Goal: Task Accomplishment & Management: Complete application form

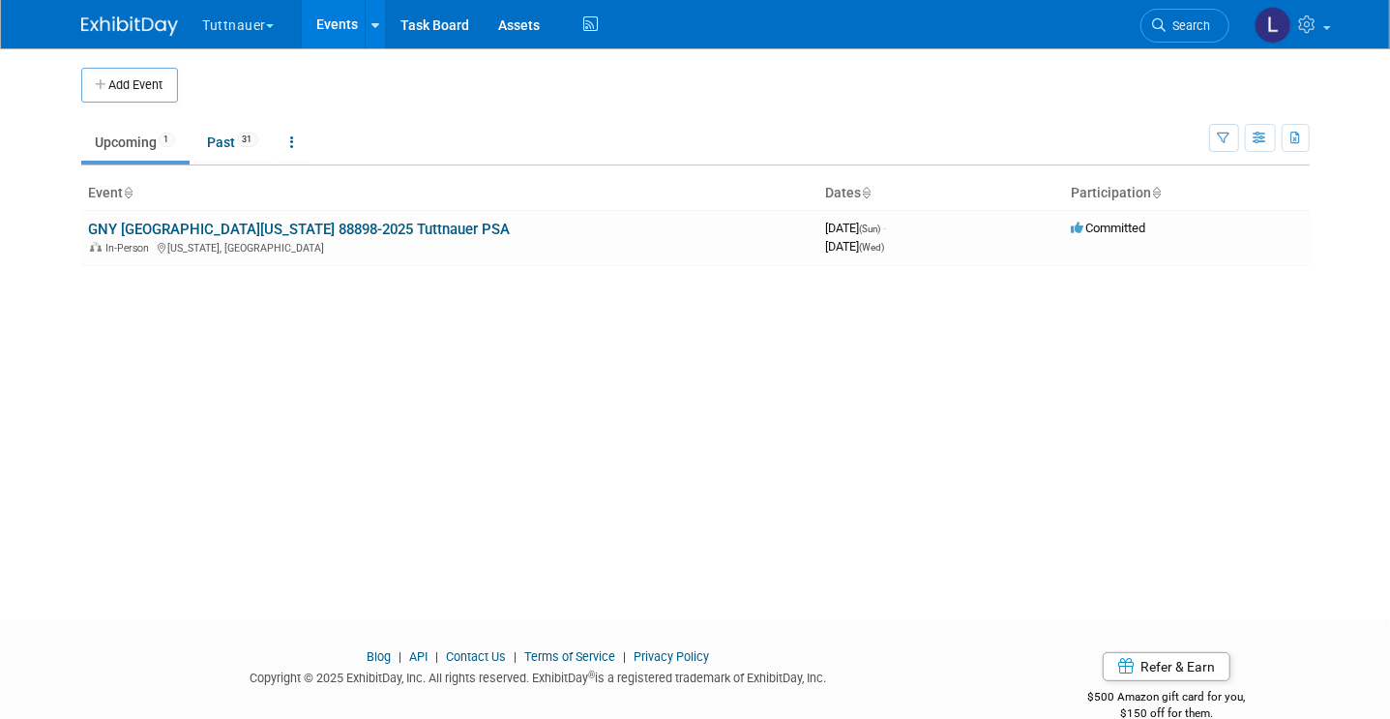
click at [222, 34] on button "Tuttnauer" at bounding box center [250, 21] width 98 height 43
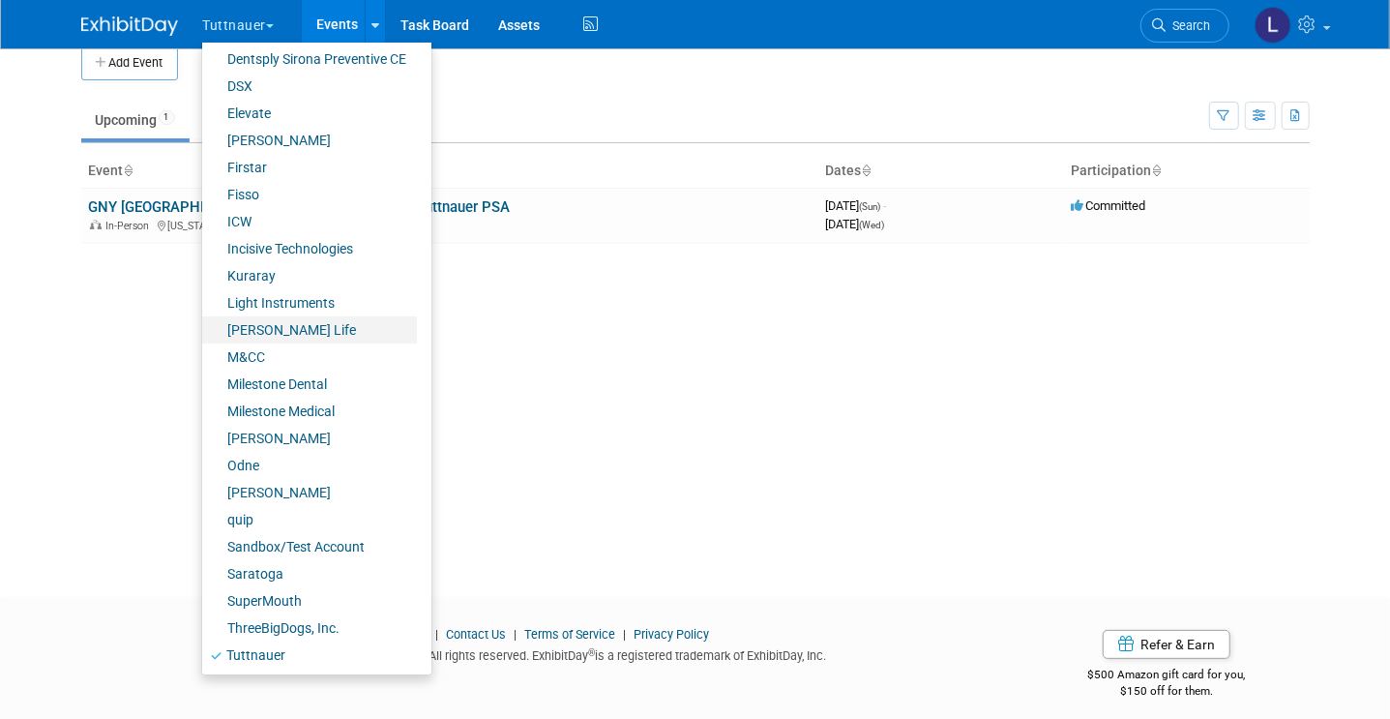
scroll to position [35, 0]
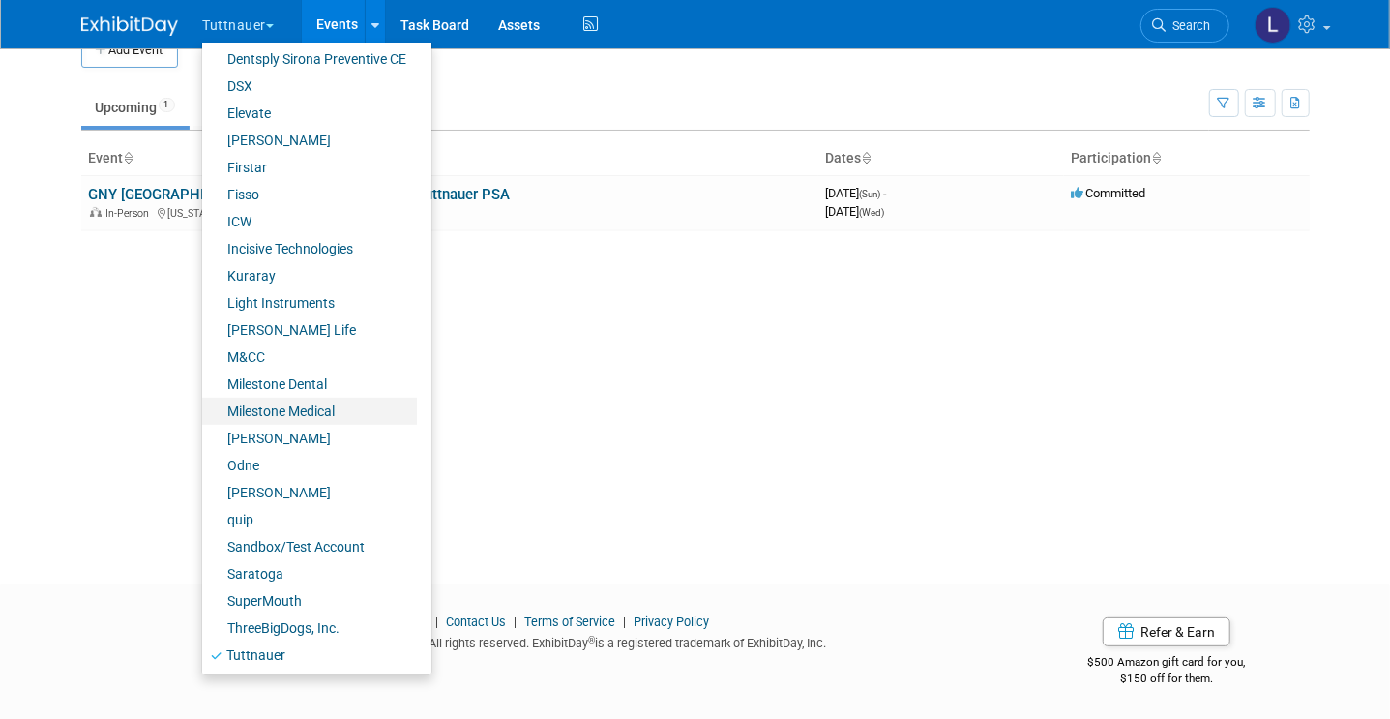
click at [256, 406] on link "Milestone Medical" at bounding box center [309, 411] width 215 height 27
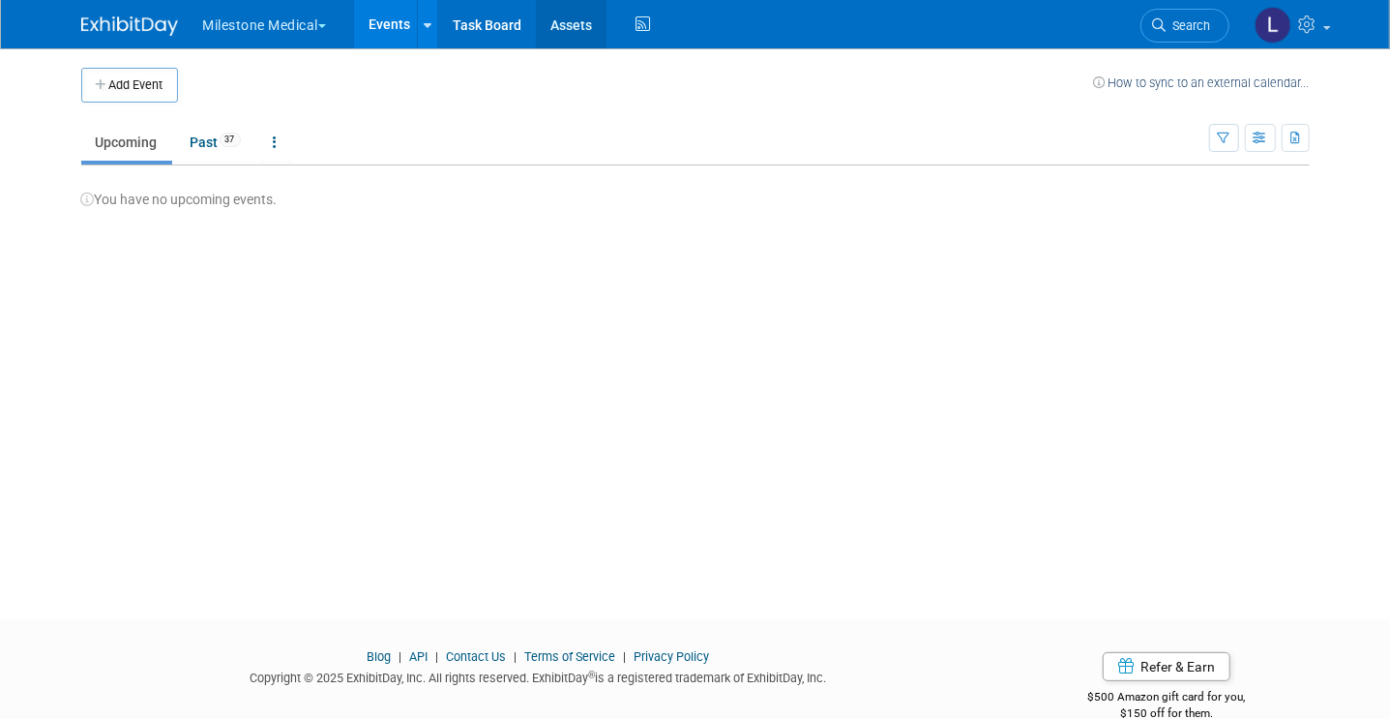
click at [571, 19] on link "Assets" at bounding box center [571, 24] width 71 height 48
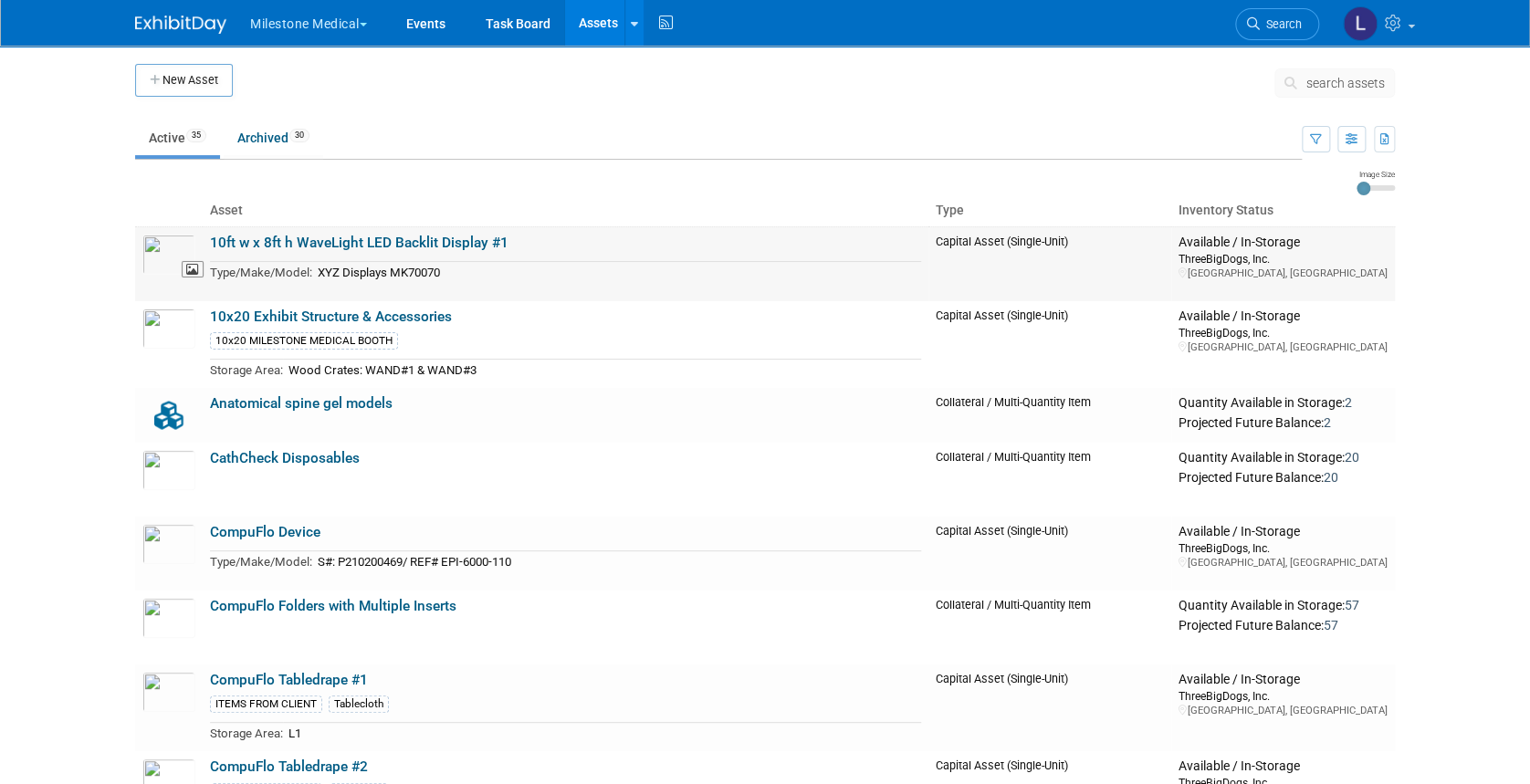
click at [158, 259] on img at bounding box center [169, 255] width 53 height 41
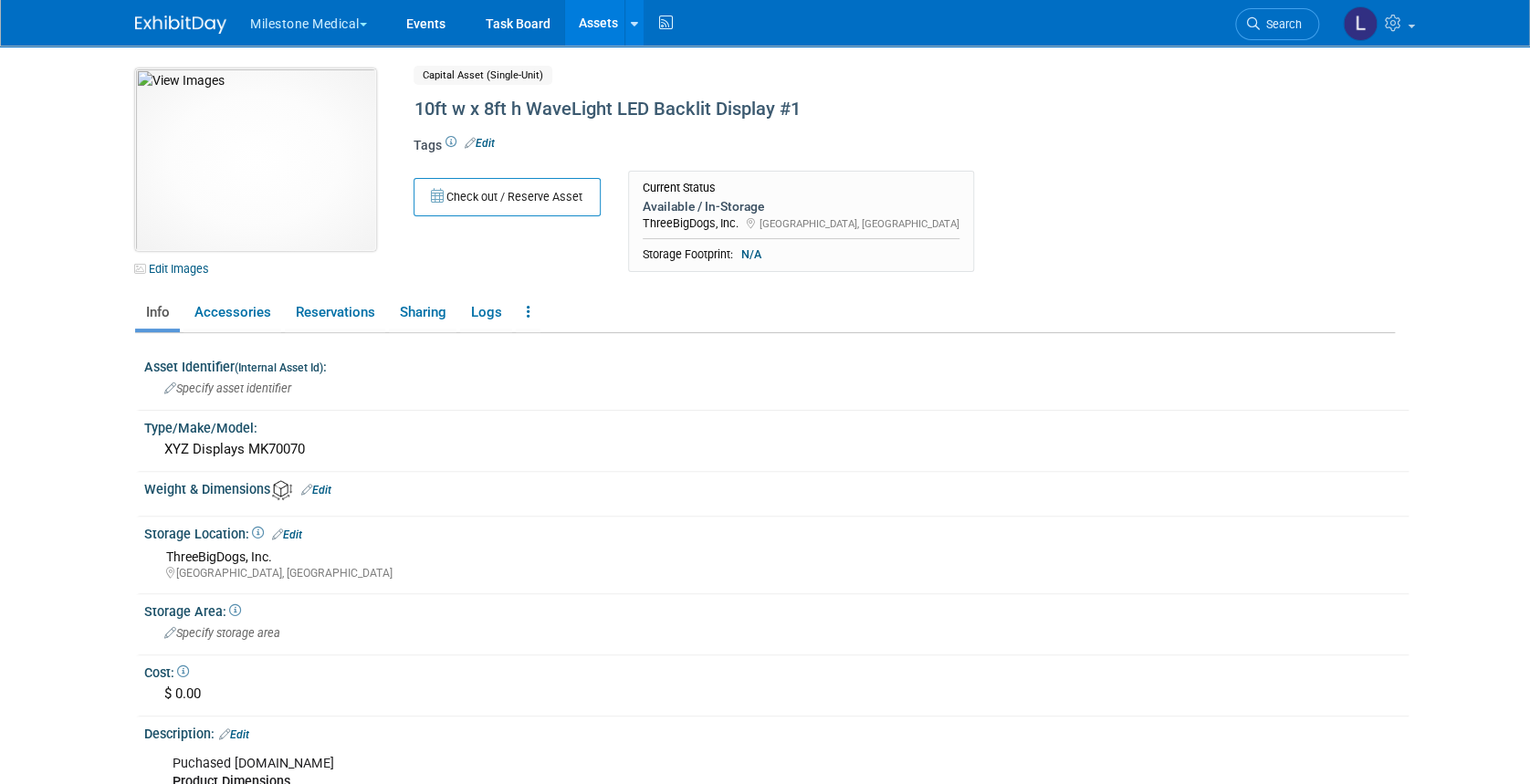
click at [220, 160] on img at bounding box center [255, 159] width 241 height 182
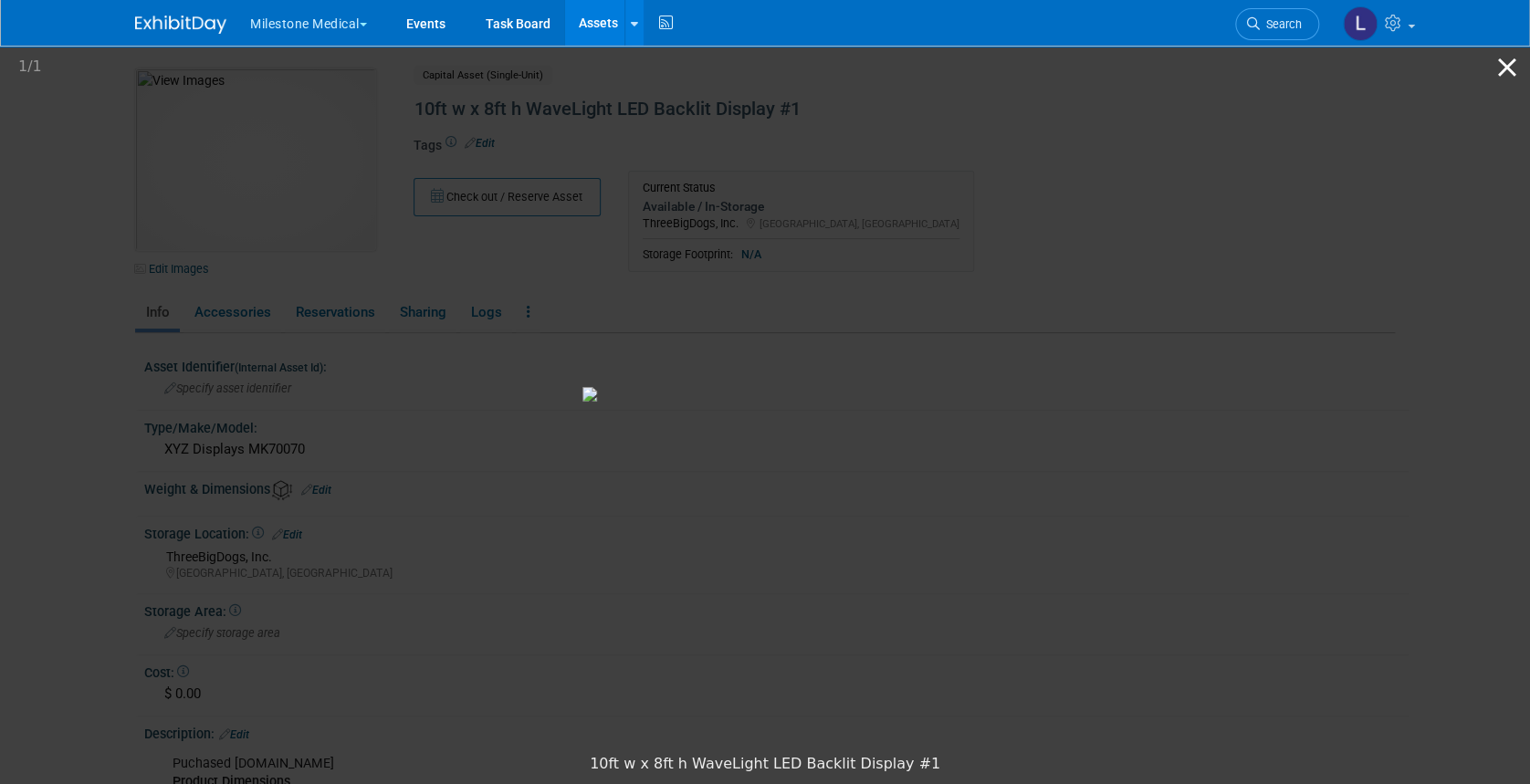
click at [1512, 70] on button "Close gallery" at bounding box center [1507, 66] width 45 height 42
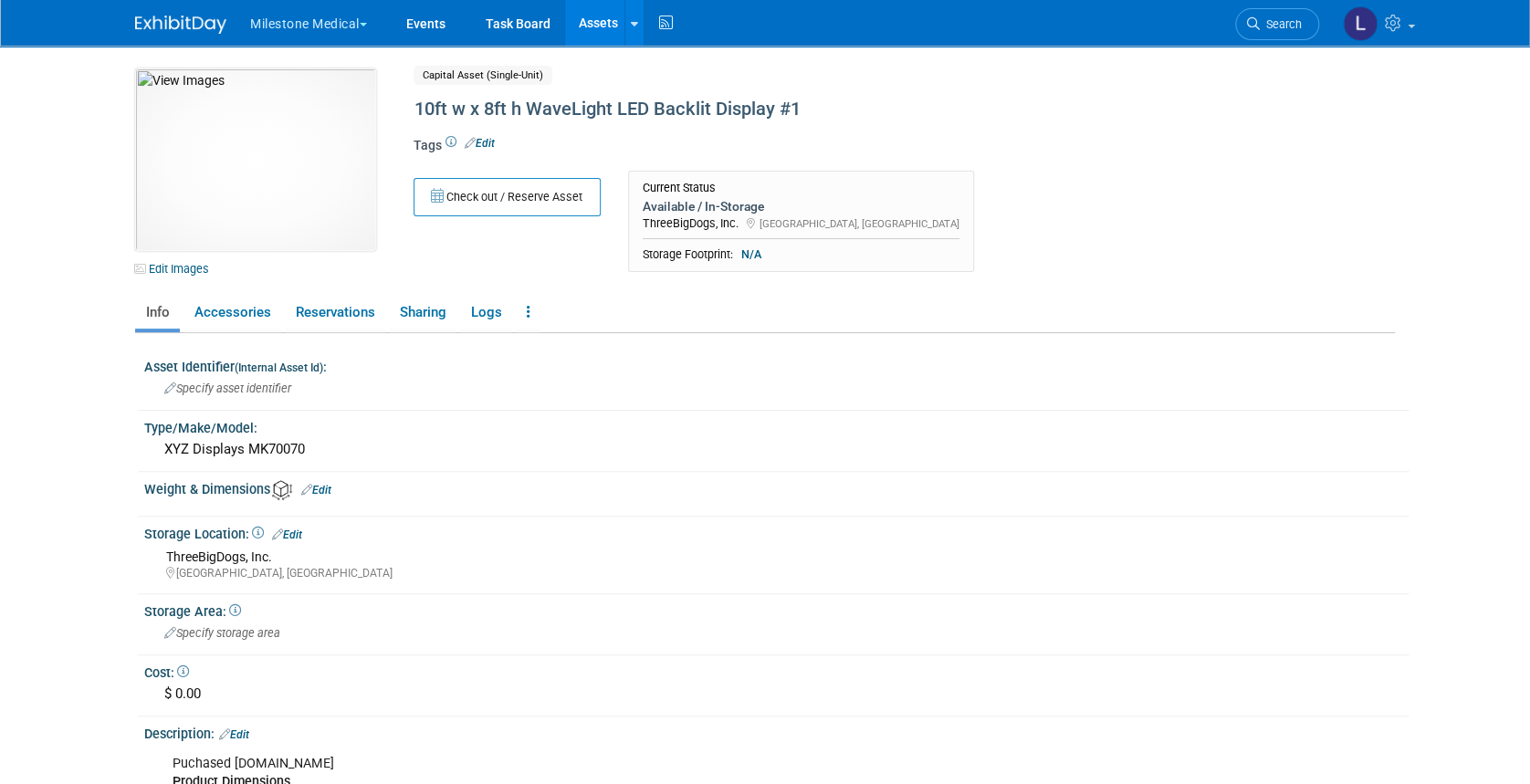
click at [615, 23] on link "Assets" at bounding box center [598, 23] width 67 height 45
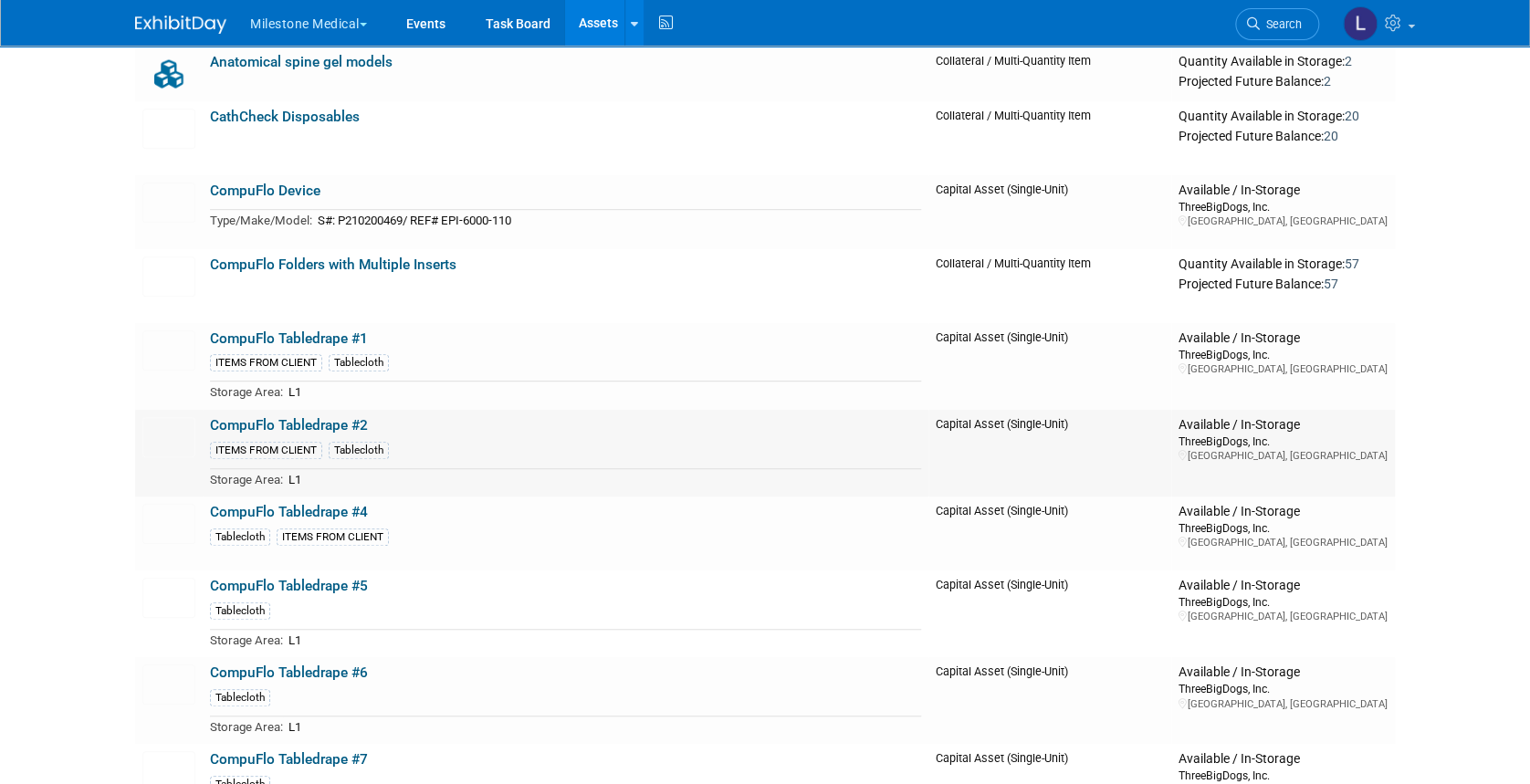
scroll to position [365, 0]
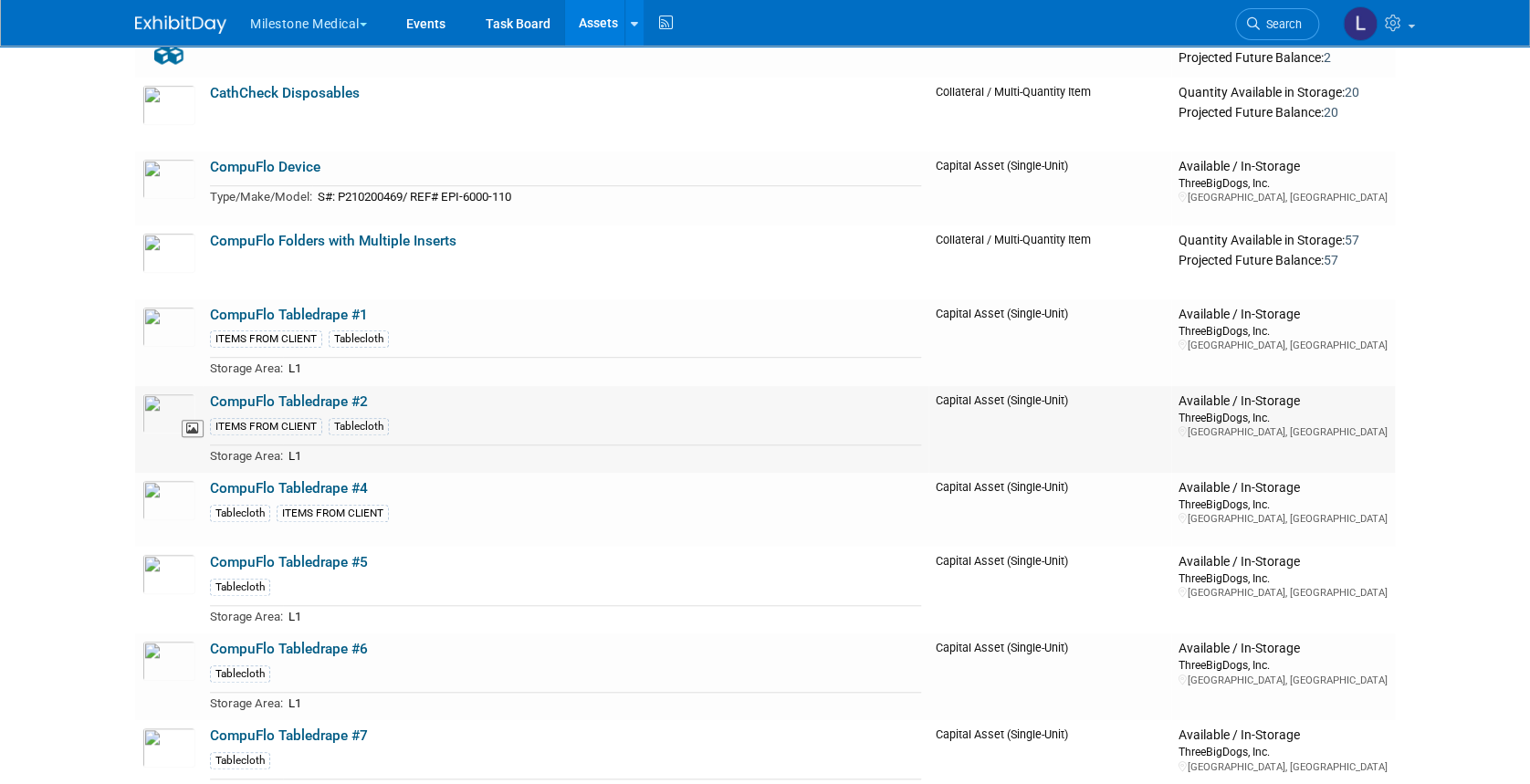
click at [155, 415] on img at bounding box center [169, 413] width 53 height 41
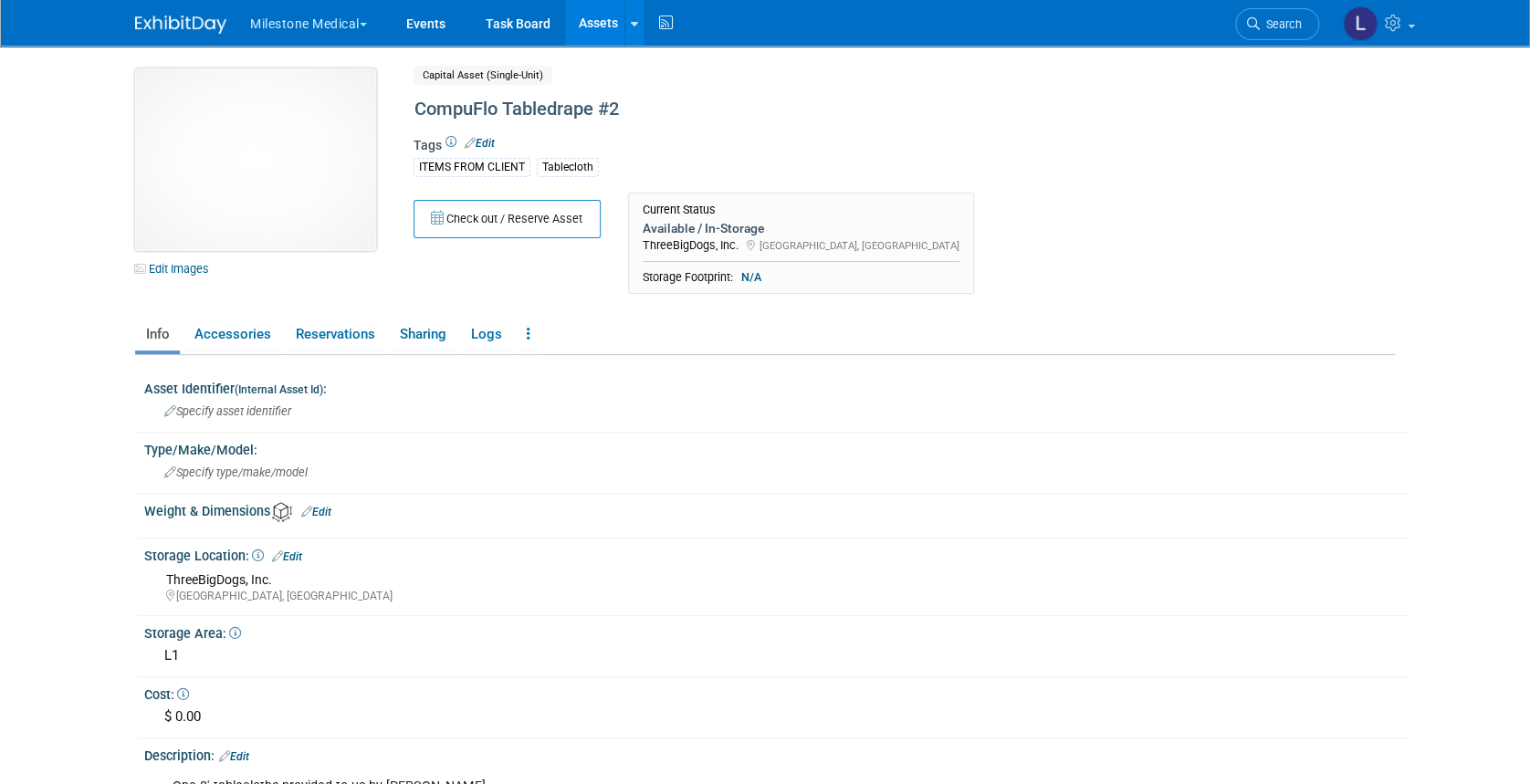
click at [234, 183] on img at bounding box center [255, 159] width 241 height 182
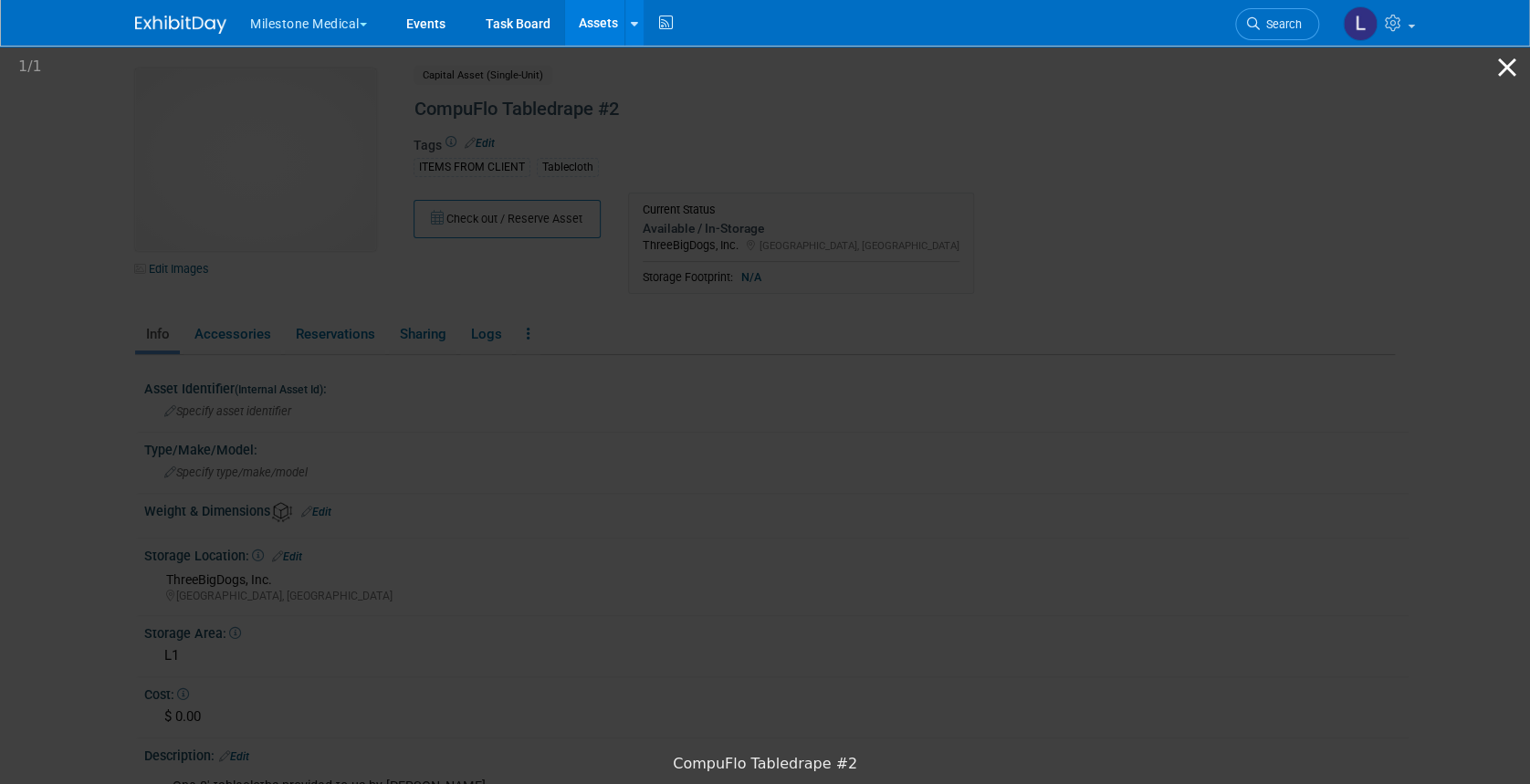
click at [1517, 73] on button "Close gallery" at bounding box center [1507, 66] width 45 height 42
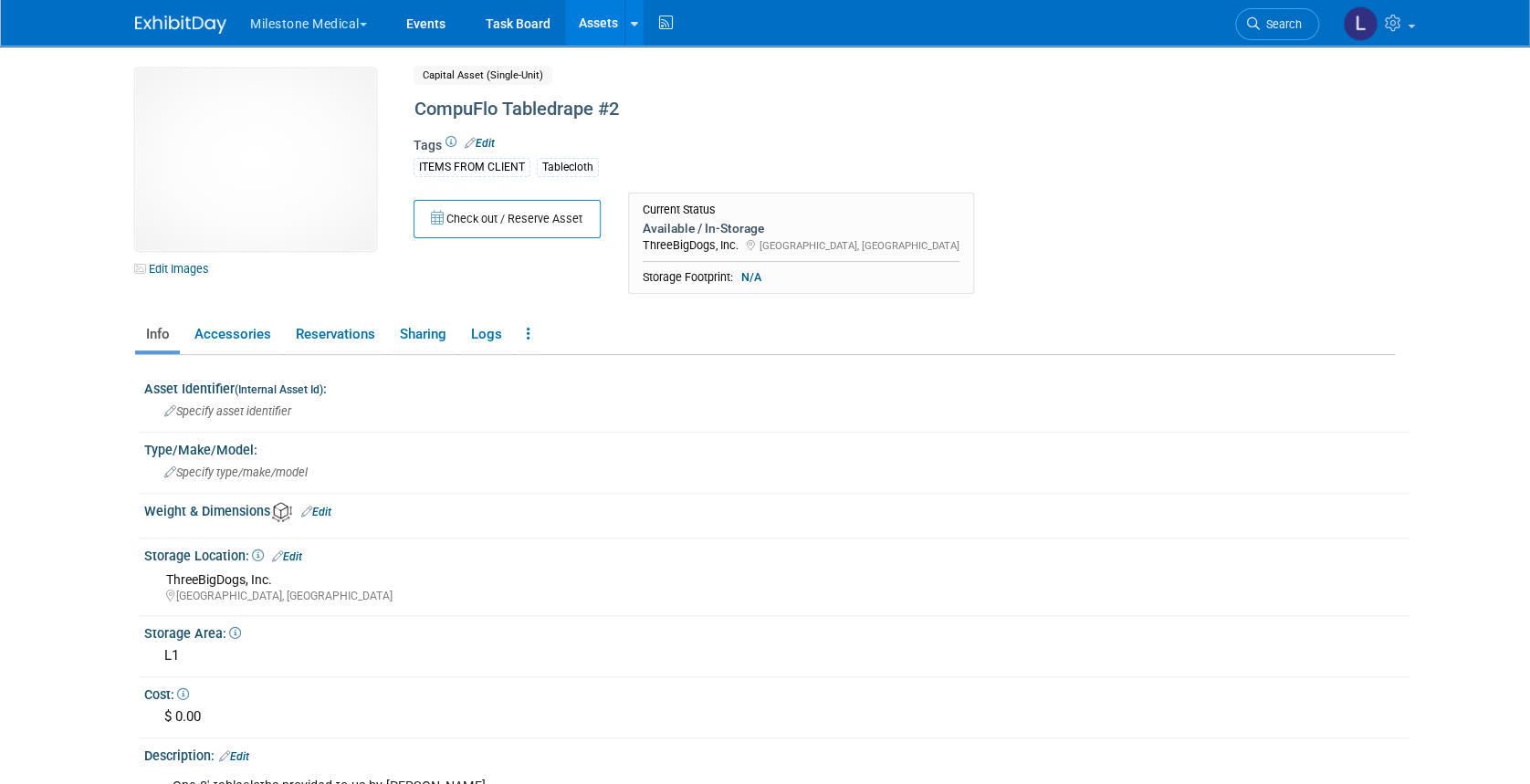
click at [592, 30] on link "Assets" at bounding box center [598, 23] width 67 height 45
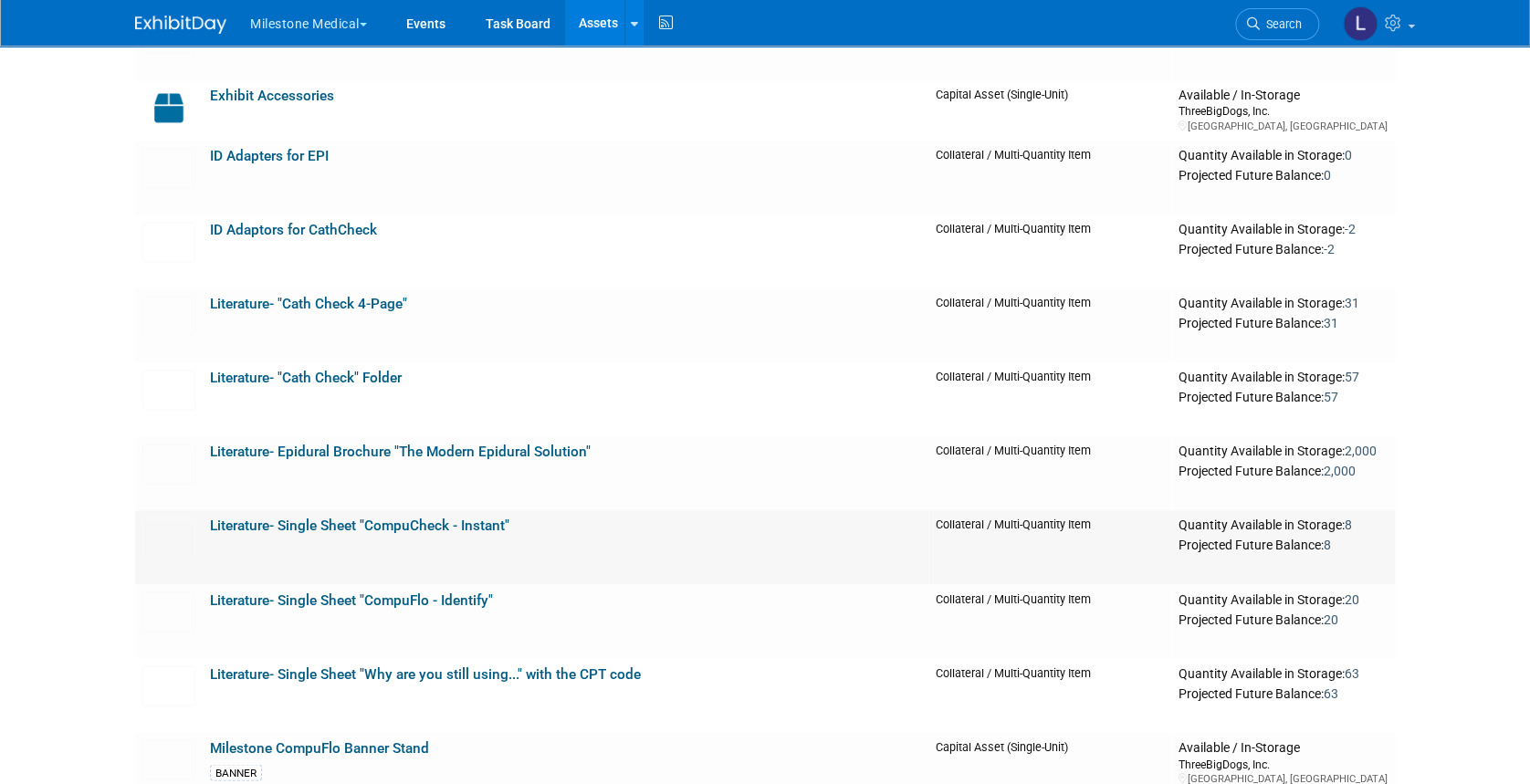
scroll to position [1217, 0]
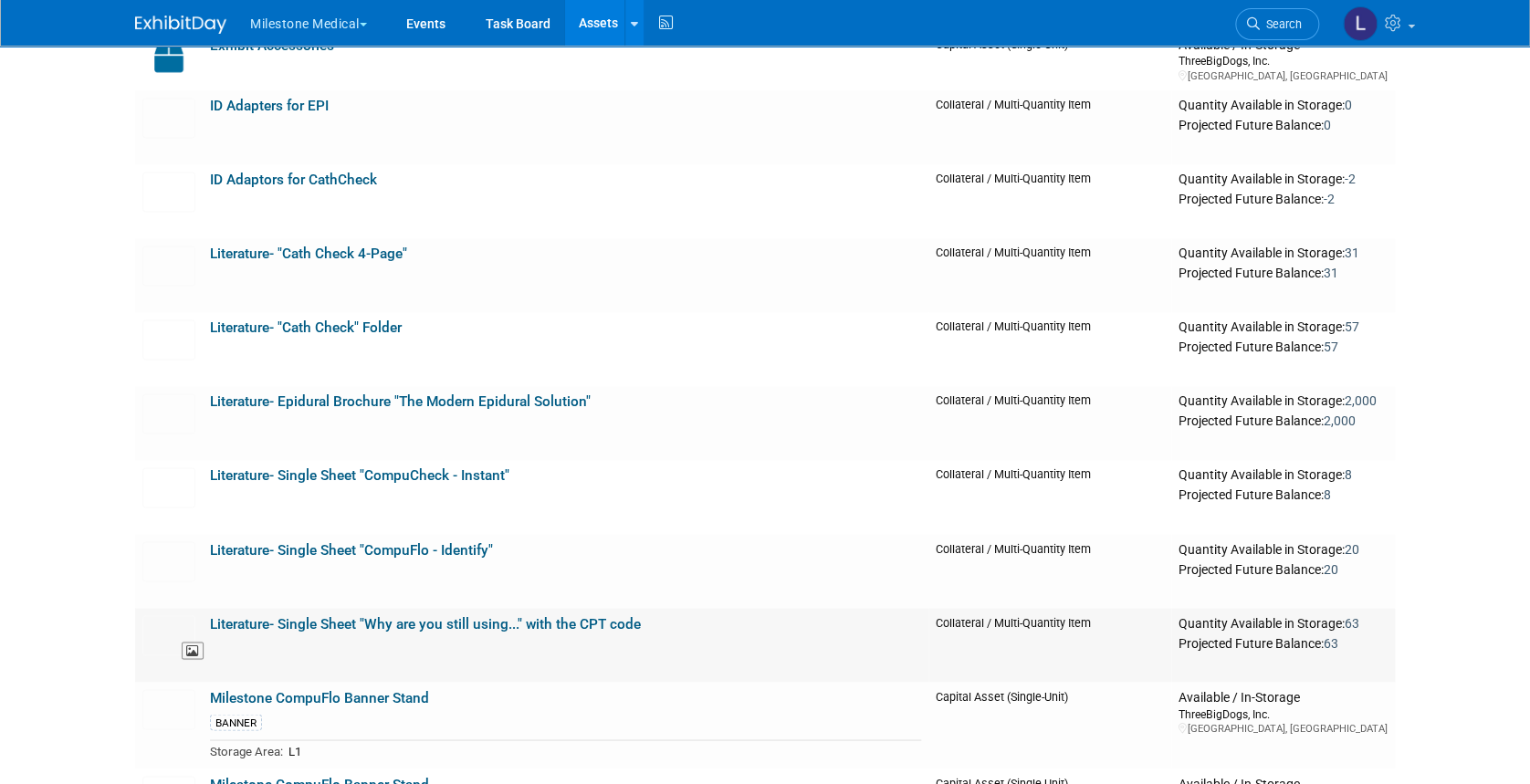
click at [160, 631] on img at bounding box center [169, 635] width 53 height 41
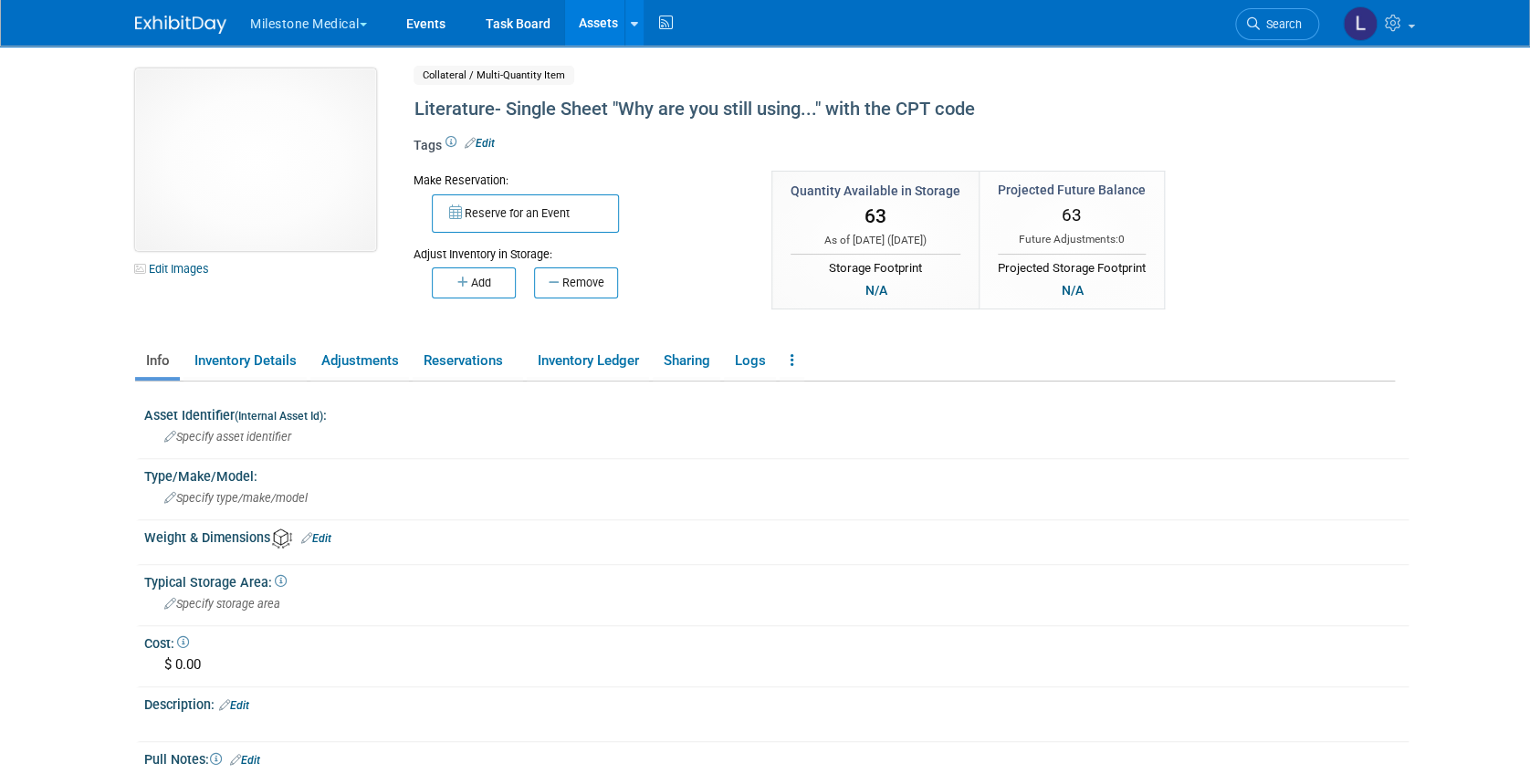
click at [240, 146] on img at bounding box center [255, 159] width 241 height 182
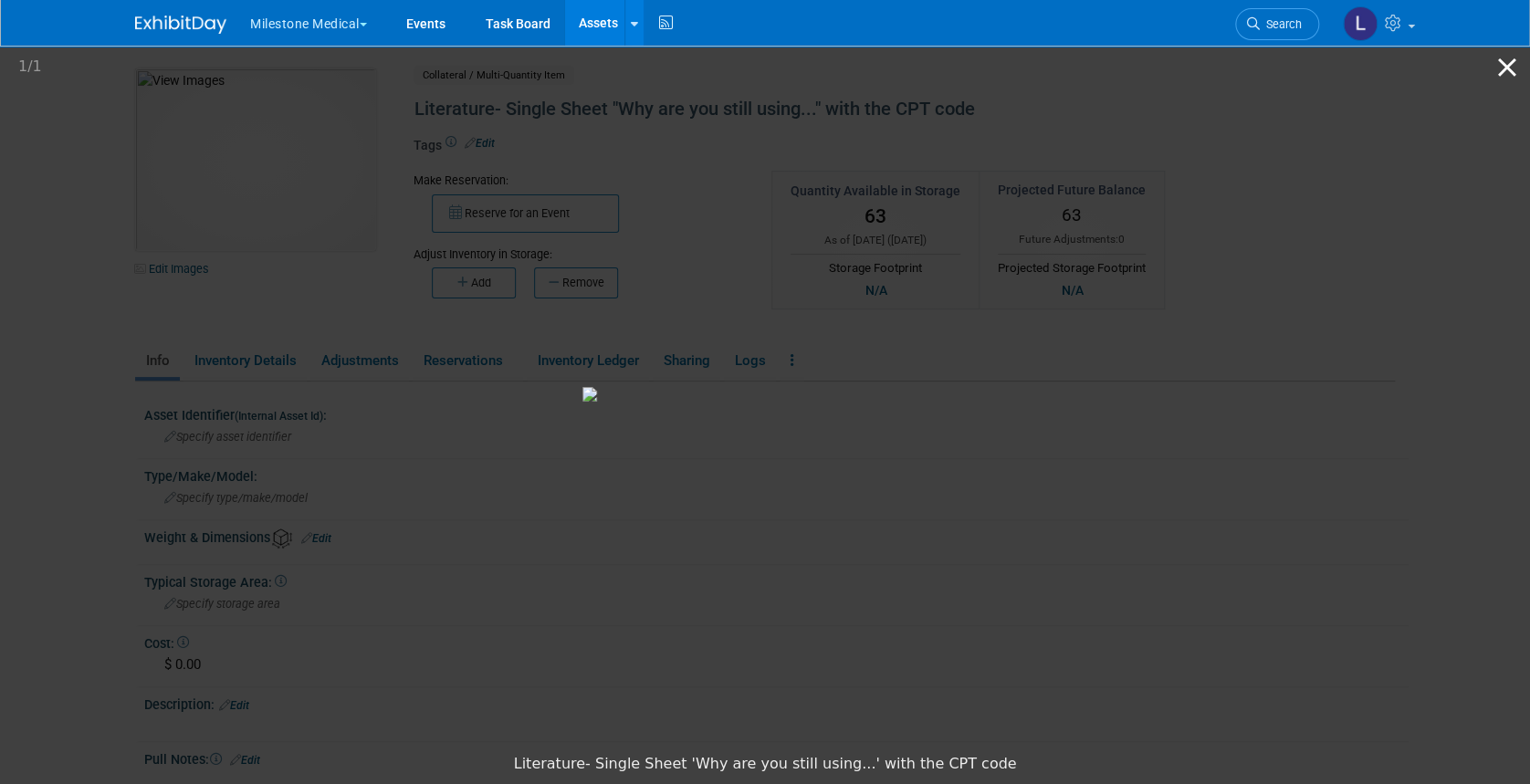
click at [1506, 70] on button "Close gallery" at bounding box center [1507, 66] width 45 height 42
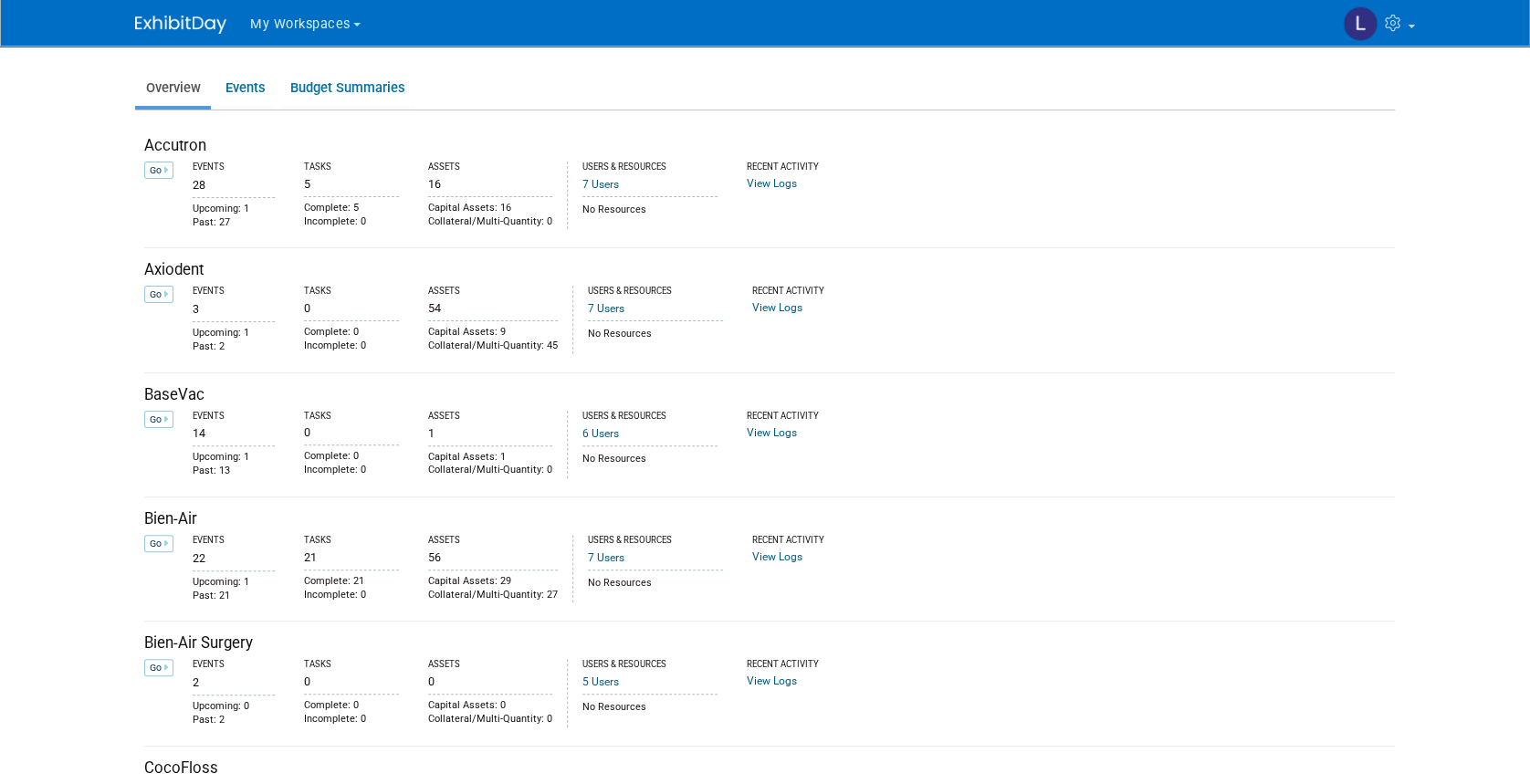
click at [277, 25] on span "My Workspaces" at bounding box center [300, 24] width 100 height 15
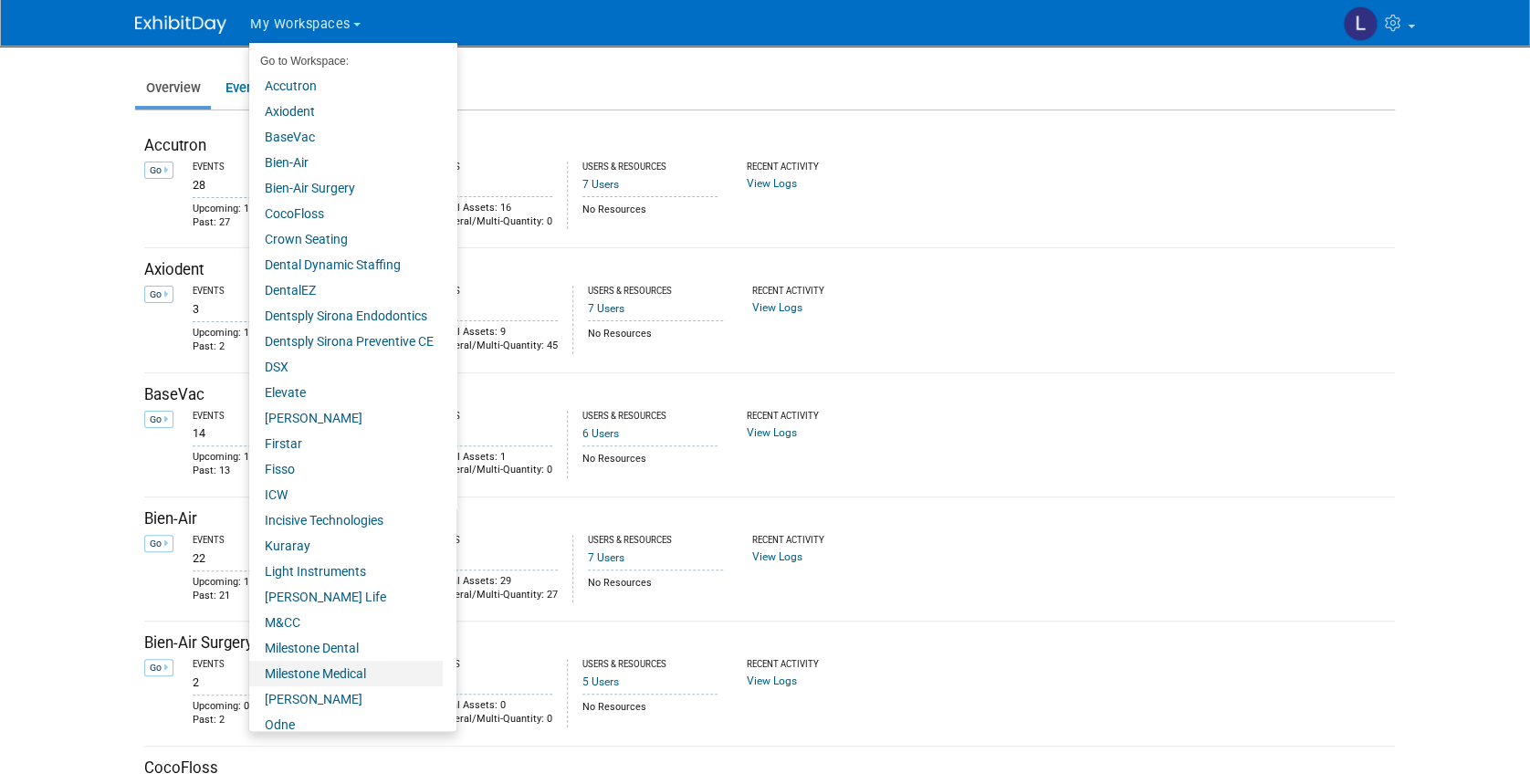
click at [335, 673] on link "Milestone Medical" at bounding box center [345, 673] width 193 height 25
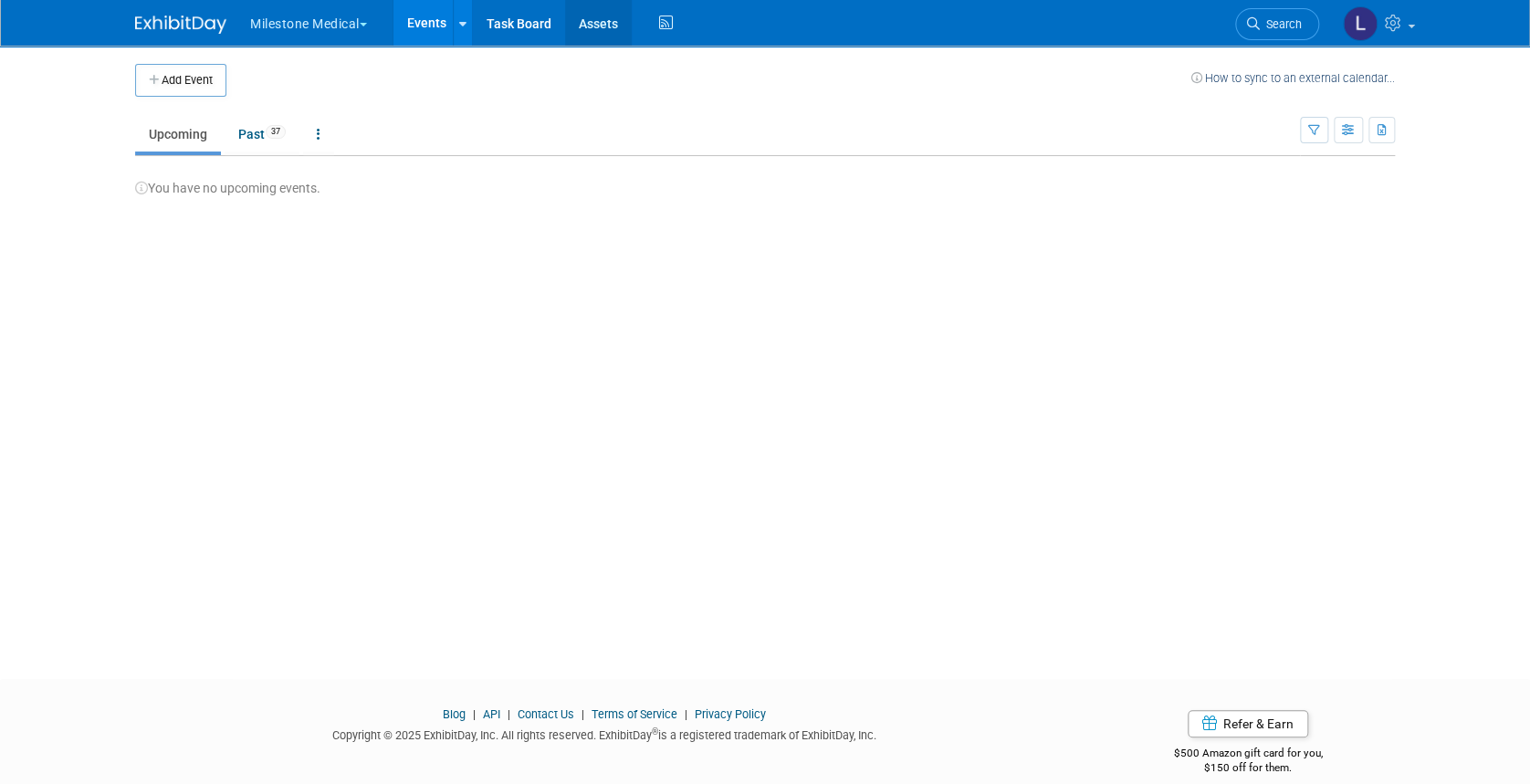
click at [603, 21] on link "Assets" at bounding box center [598, 23] width 67 height 45
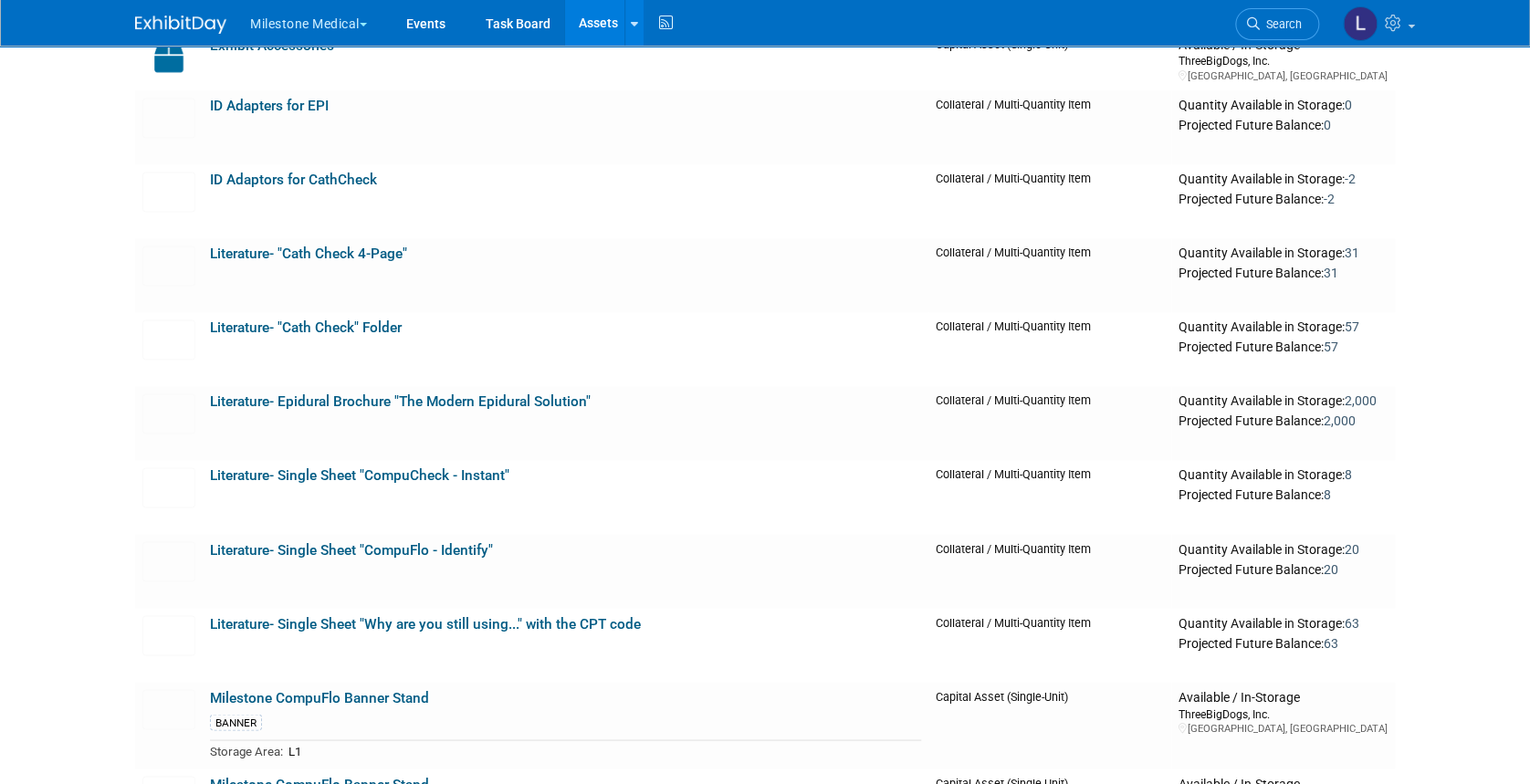
scroll to position [1338, 0]
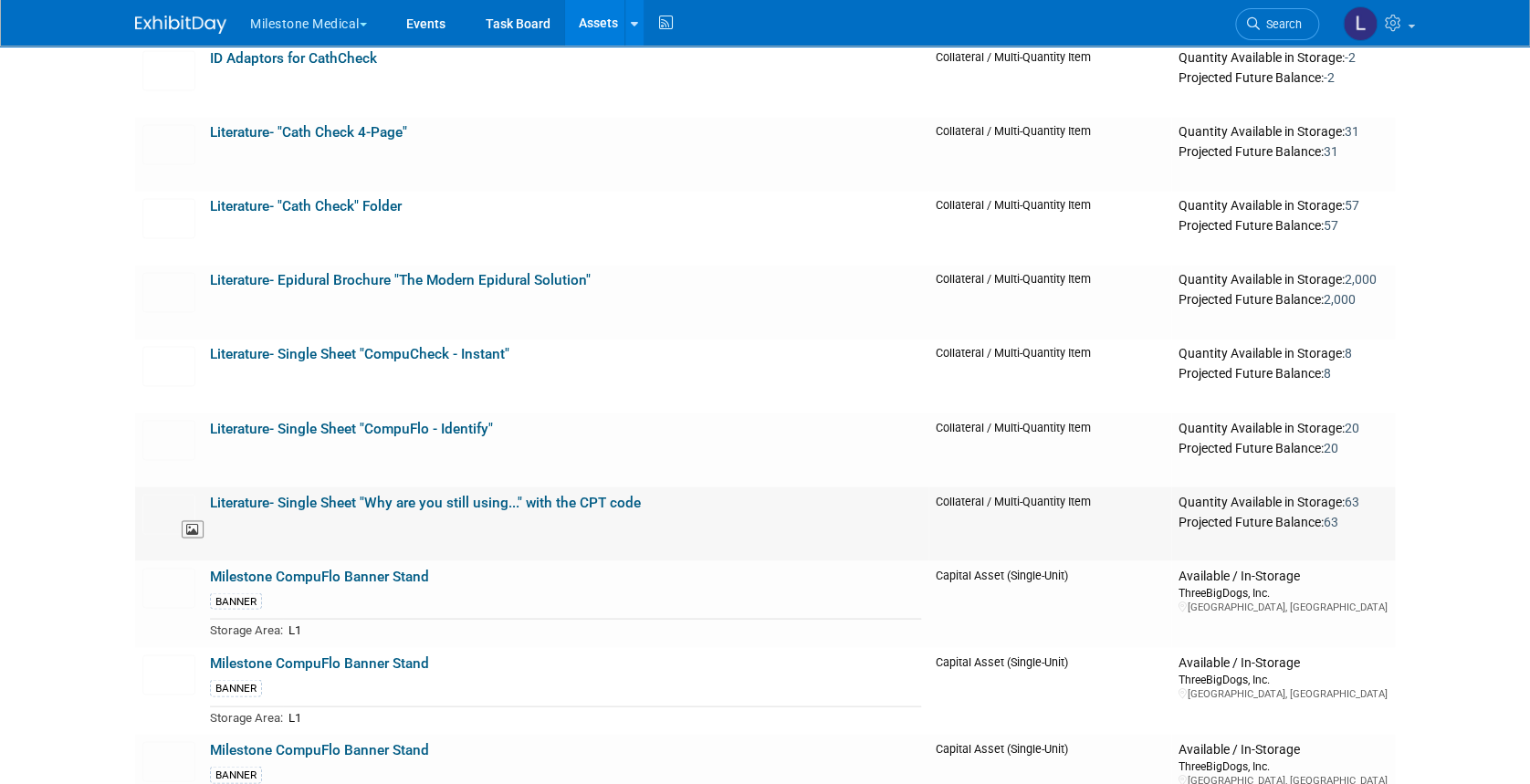
click at [159, 504] on img at bounding box center [169, 513] width 53 height 41
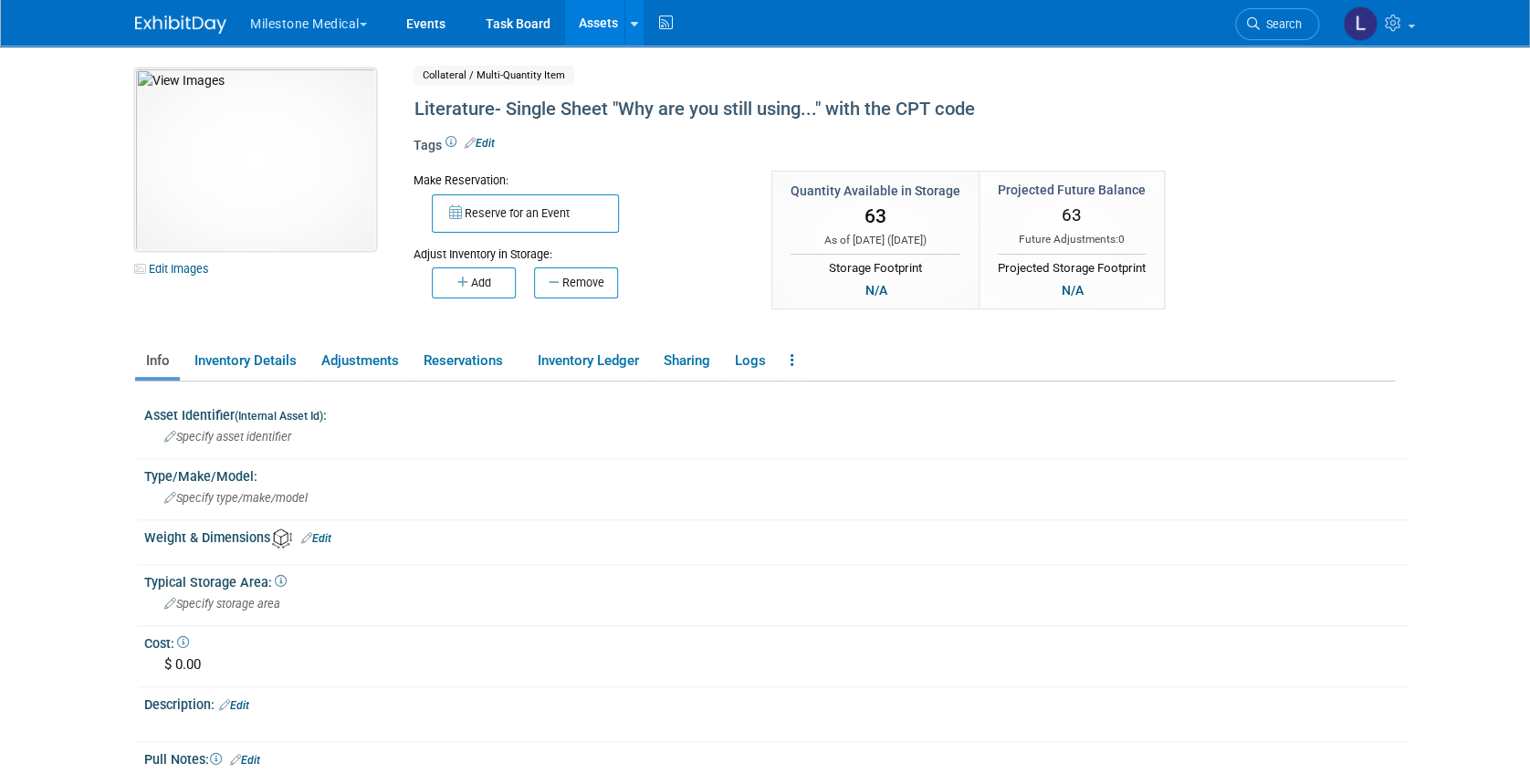
click at [206, 89] on img at bounding box center [255, 159] width 241 height 182
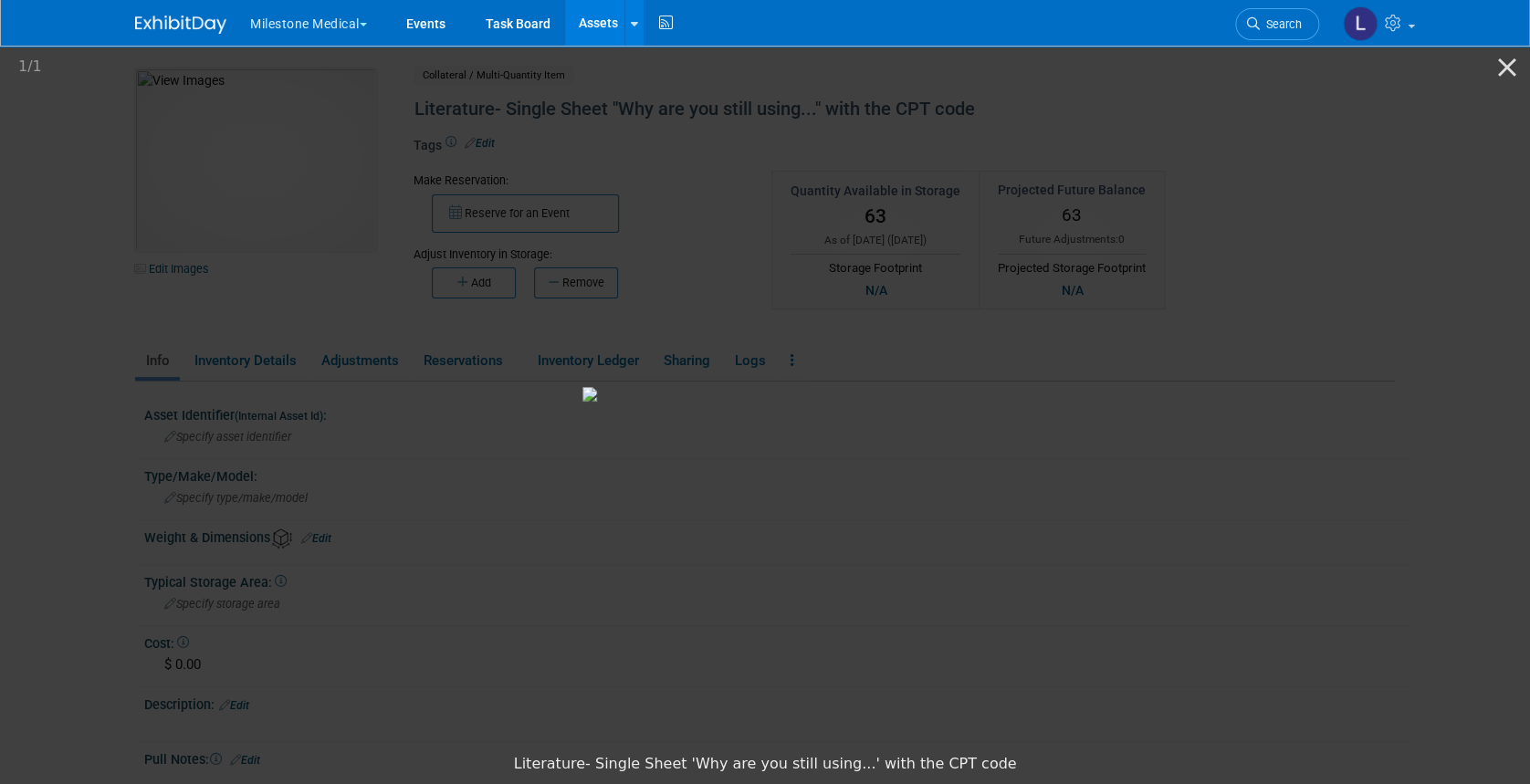
click at [785, 387] on img at bounding box center [765, 393] width 365 height 14
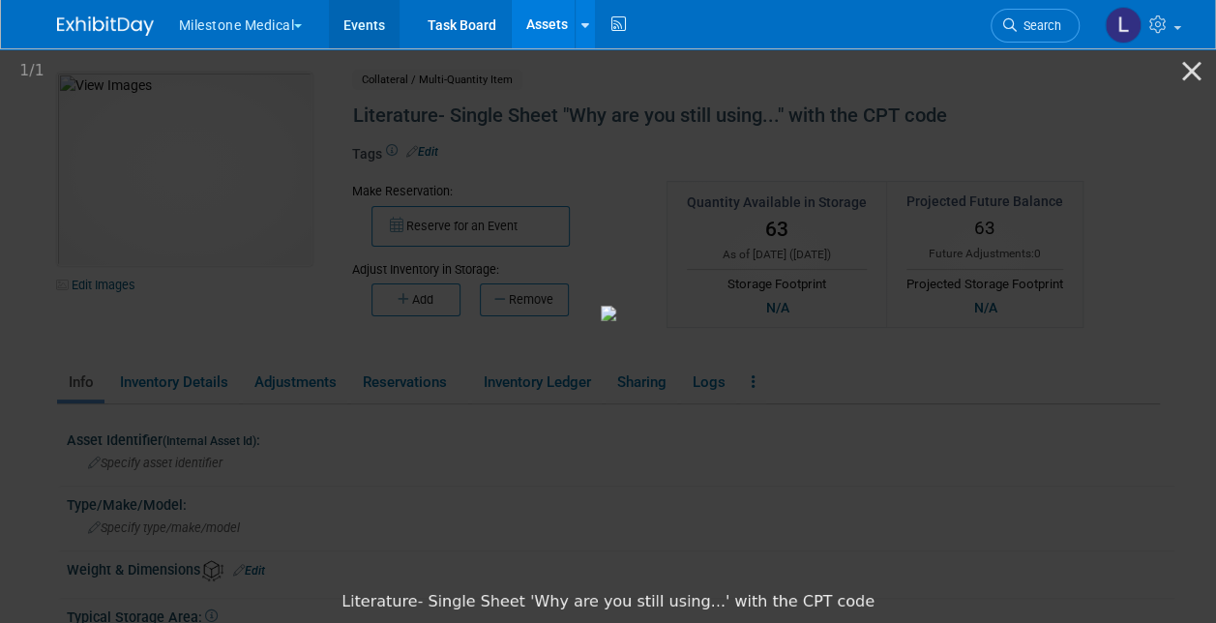
drag, startPoint x: 371, startPoint y: 27, endPoint x: 372, endPoint y: 42, distance: 14.5
click at [371, 27] on link "Events" at bounding box center [364, 24] width 71 height 48
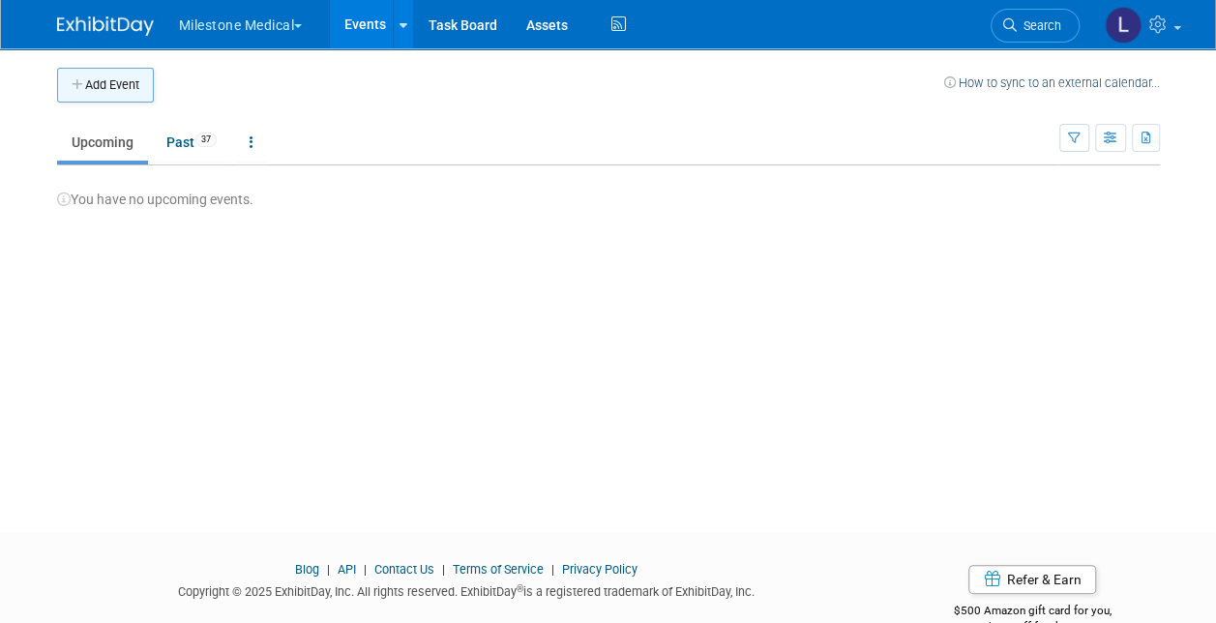
click at [116, 87] on button "Add Event" at bounding box center [105, 85] width 97 height 35
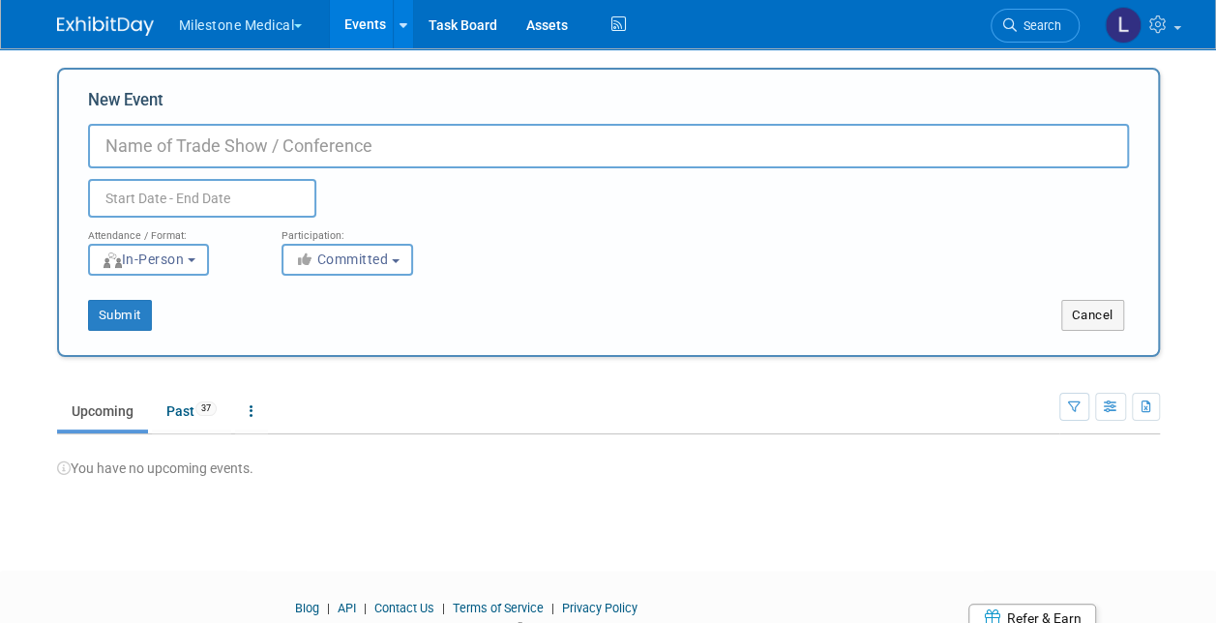
click at [186, 142] on input "New Event" at bounding box center [608, 146] width 1041 height 45
paste input "Pain Management IEP 98142-2025 Milestone Medical"
type input "Pain Management IEP 98142-2025 Milestone Medical"
click at [186, 187] on input "text" at bounding box center [202, 198] width 228 height 39
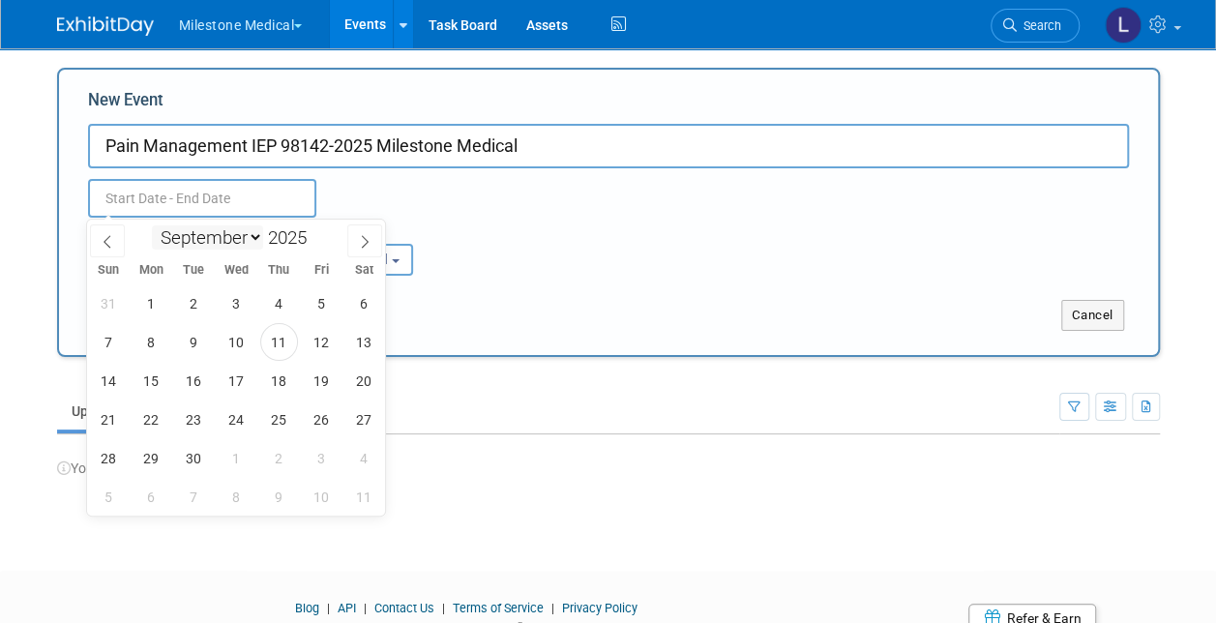
click at [208, 234] on select "January February March April May June July August September October November De…" at bounding box center [207, 237] width 111 height 24
select select "9"
click at [152, 225] on select "January February March April May June July August September October November De…" at bounding box center [207, 237] width 111 height 24
click at [321, 426] on span "24" at bounding box center [322, 420] width 38 height 38
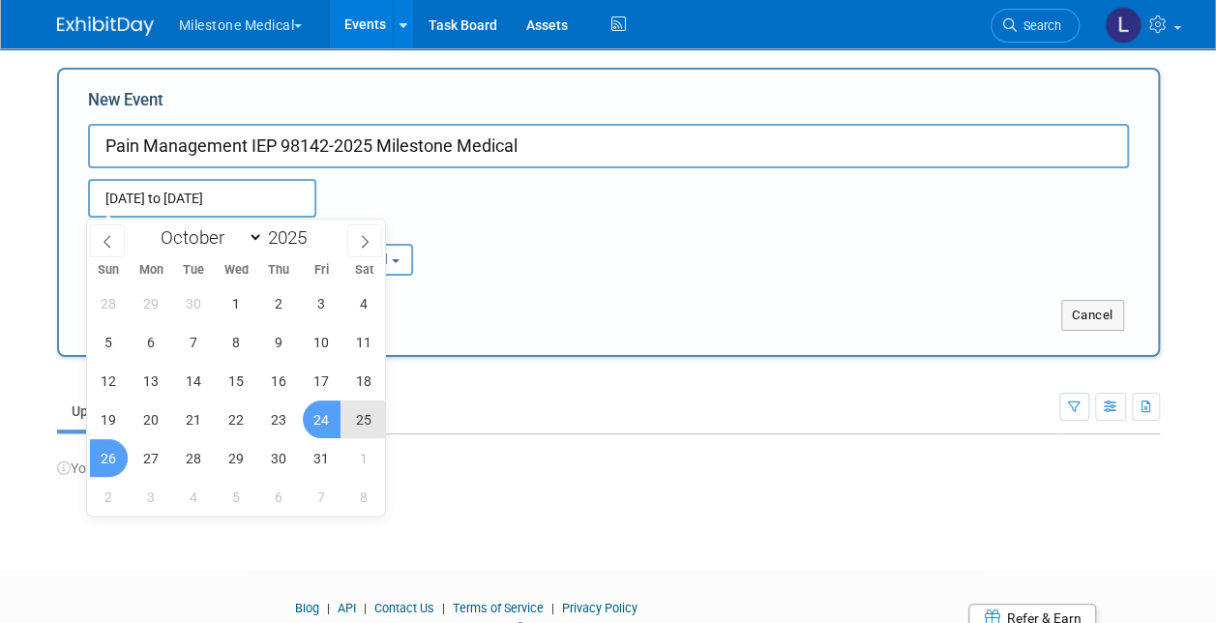
click at [116, 449] on span "26" at bounding box center [109, 458] width 38 height 38
type input "Oct 24, 2025 to Oct 26, 2025"
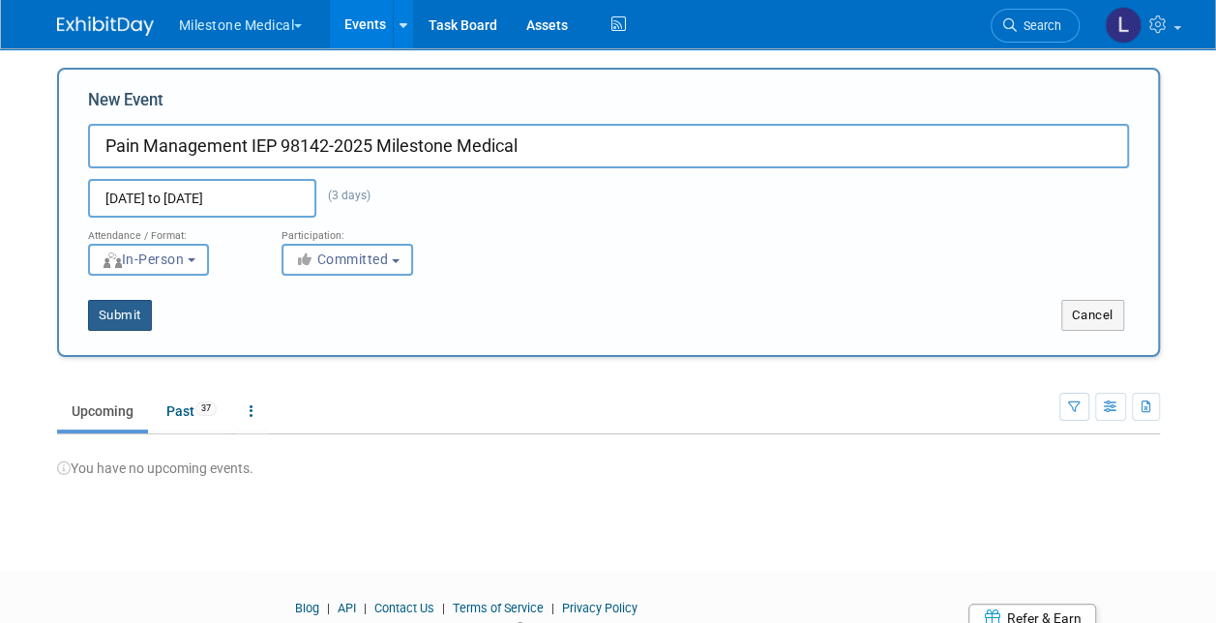
drag, startPoint x: 115, startPoint y: 314, endPoint x: 127, endPoint y: 326, distance: 16.4
click at [115, 314] on button "Submit" at bounding box center [120, 315] width 64 height 31
type input "Pain Management IEP 98142-2025 Milestone Medical"
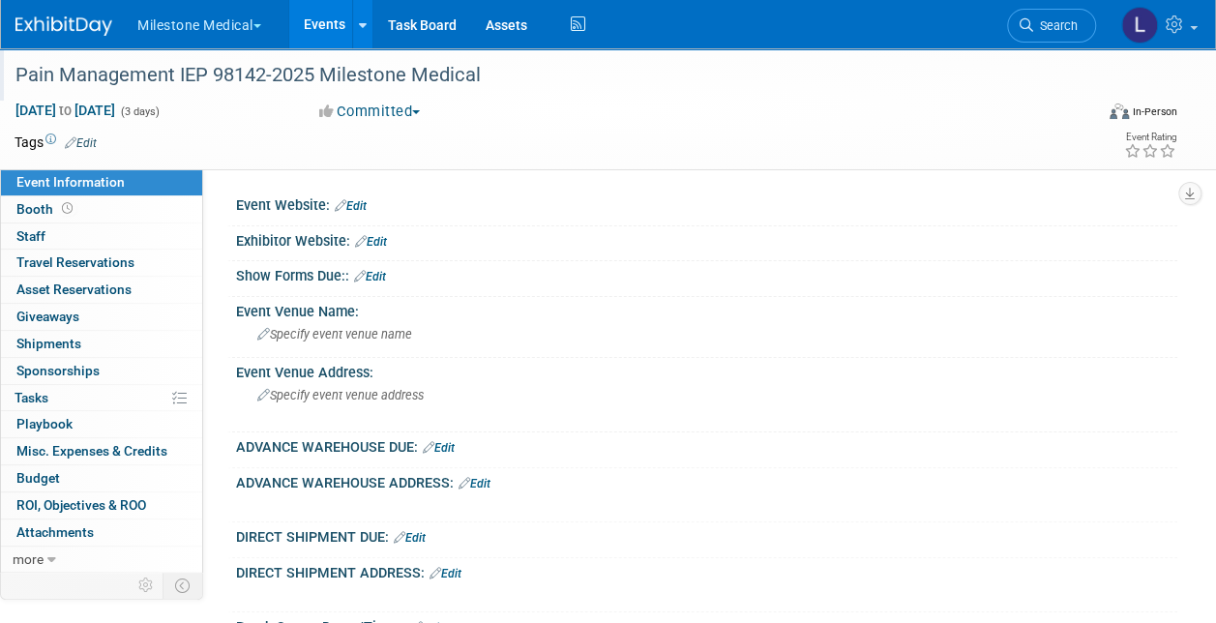
click at [431, 85] on div "Pain Management IEP 98142-2025 Milestone Medical" at bounding box center [543, 75] width 1069 height 35
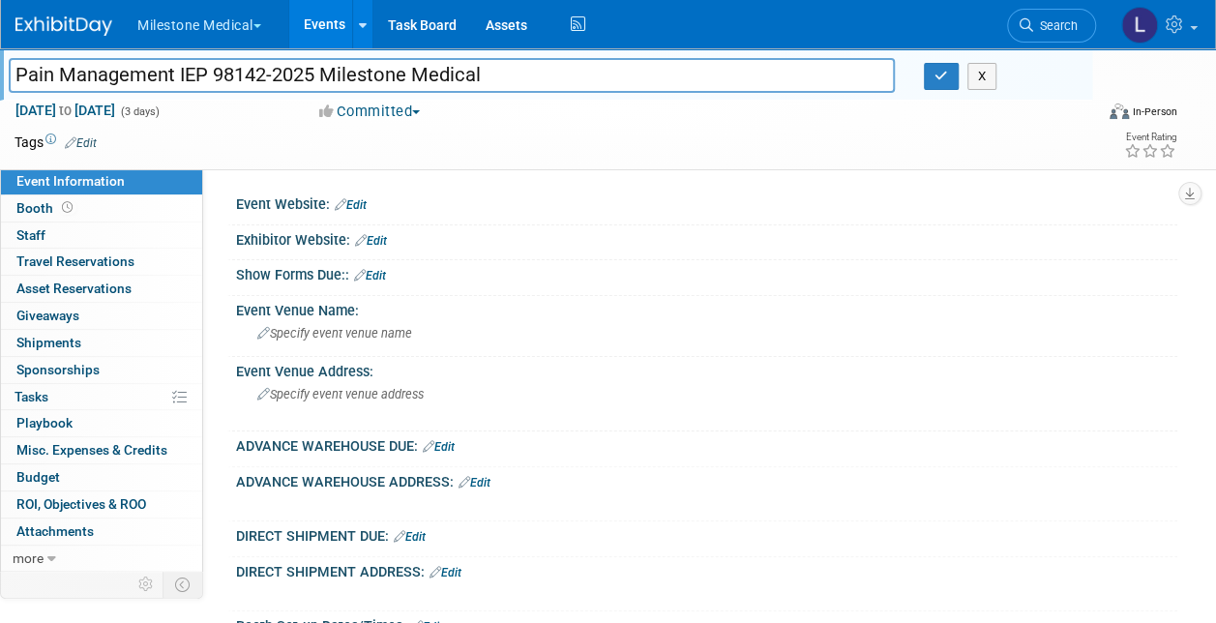
drag, startPoint x: 207, startPoint y: 74, endPoint x: 0, endPoint y: 83, distance: 207.3
click at [0, 83] on html "Milestone Medical Explore: My Workspaces 33 Go to Workspace: Accutron Axiodent …" at bounding box center [608, 311] width 1216 height 623
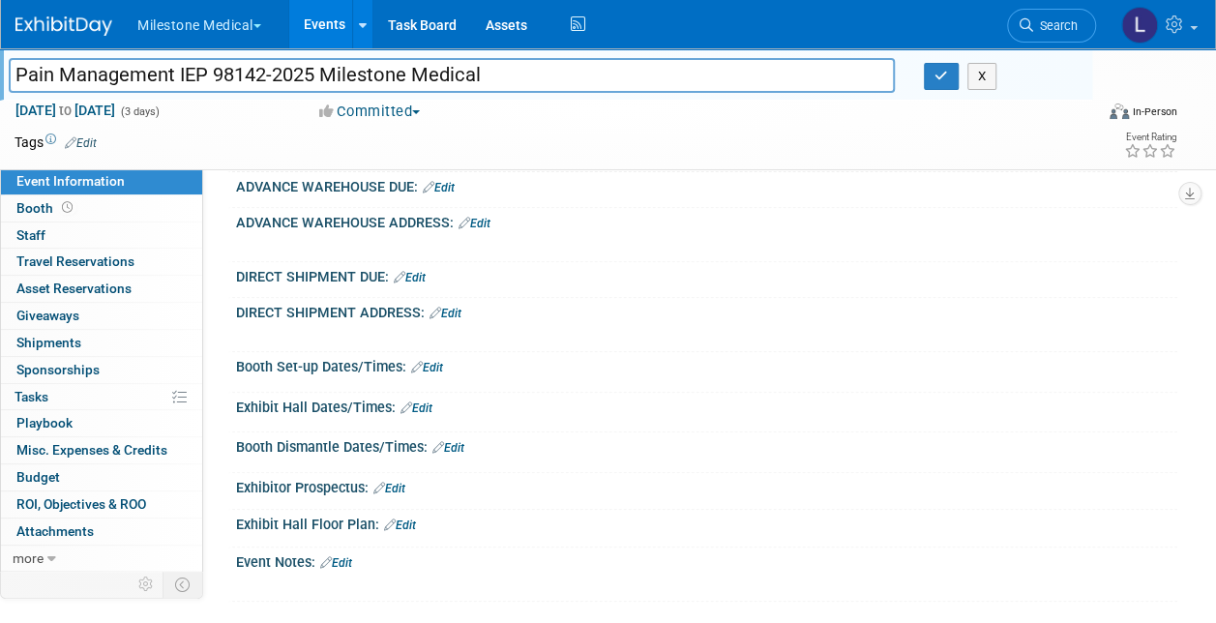
scroll to position [290, 0]
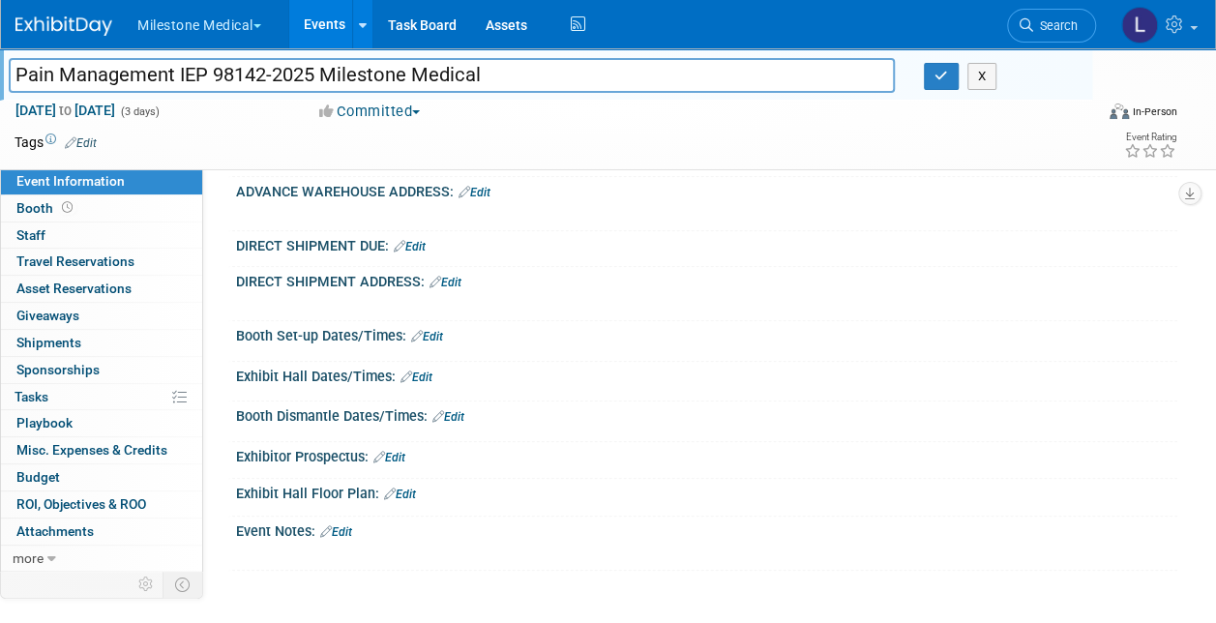
click at [458, 276] on link "Edit" at bounding box center [446, 283] width 32 height 14
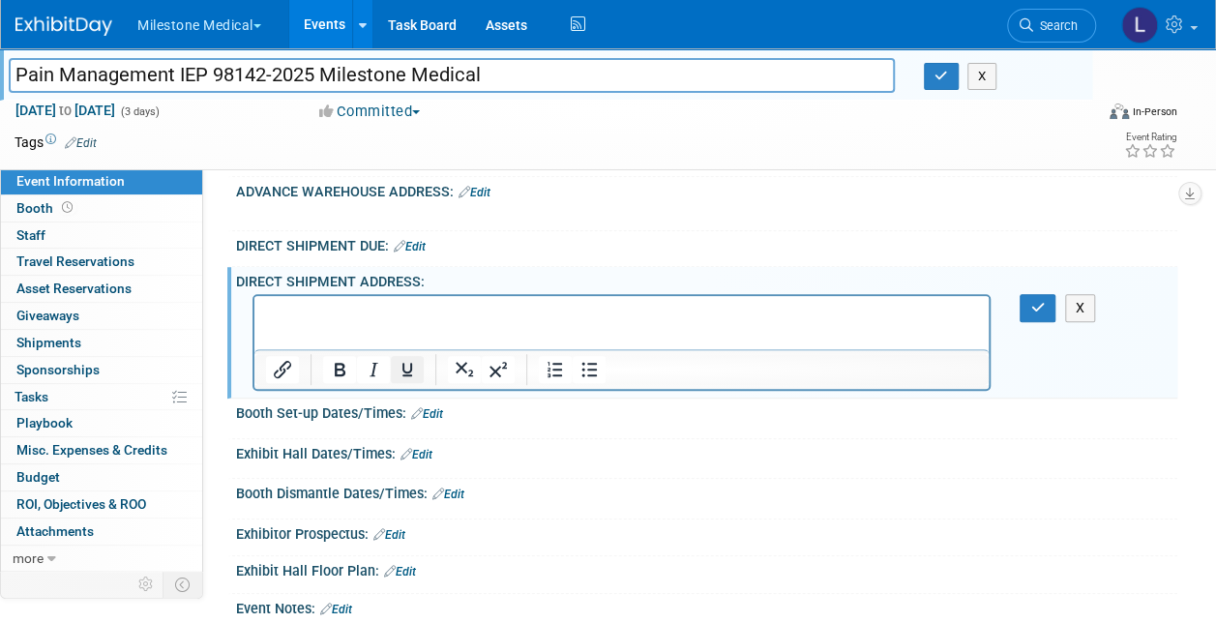
scroll to position [0, 0]
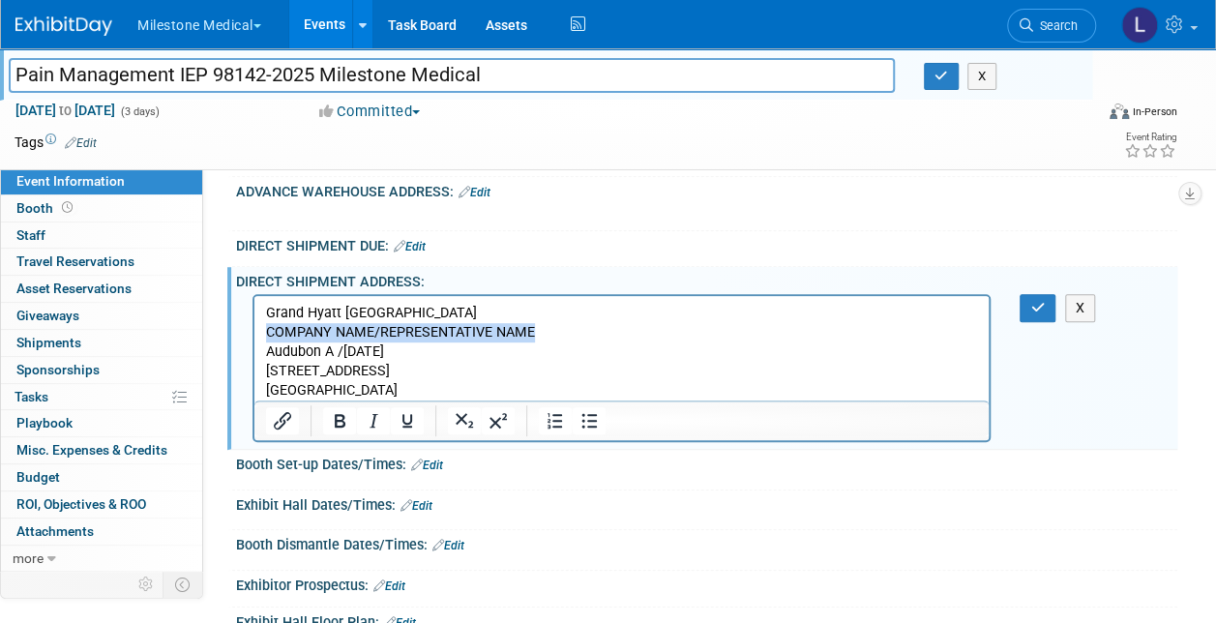
drag, startPoint x: 265, startPoint y: 330, endPoint x: 536, endPoint y: 329, distance: 270.9
click at [536, 329] on body "Grand Hyatt Tampa Bay COMPANY NAME/REPRESENTATIVE NAME Audubon A /October 25th …" at bounding box center [622, 352] width 714 height 97
click at [418, 244] on link "Edit" at bounding box center [410, 247] width 32 height 14
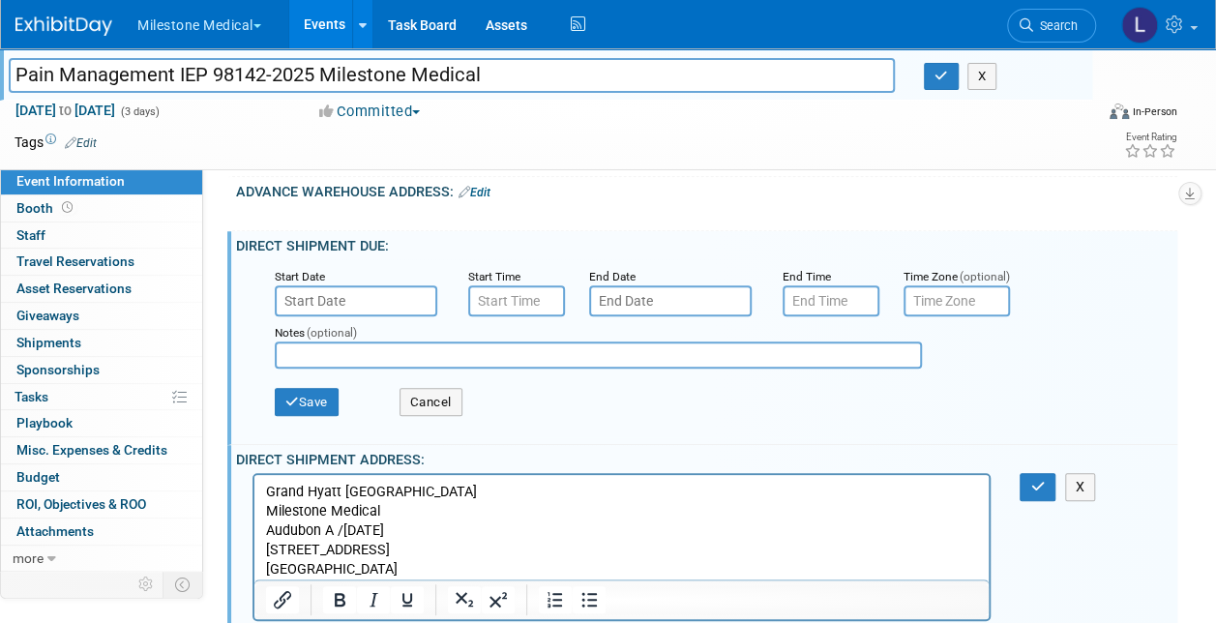
click at [354, 299] on input "text" at bounding box center [356, 300] width 163 height 31
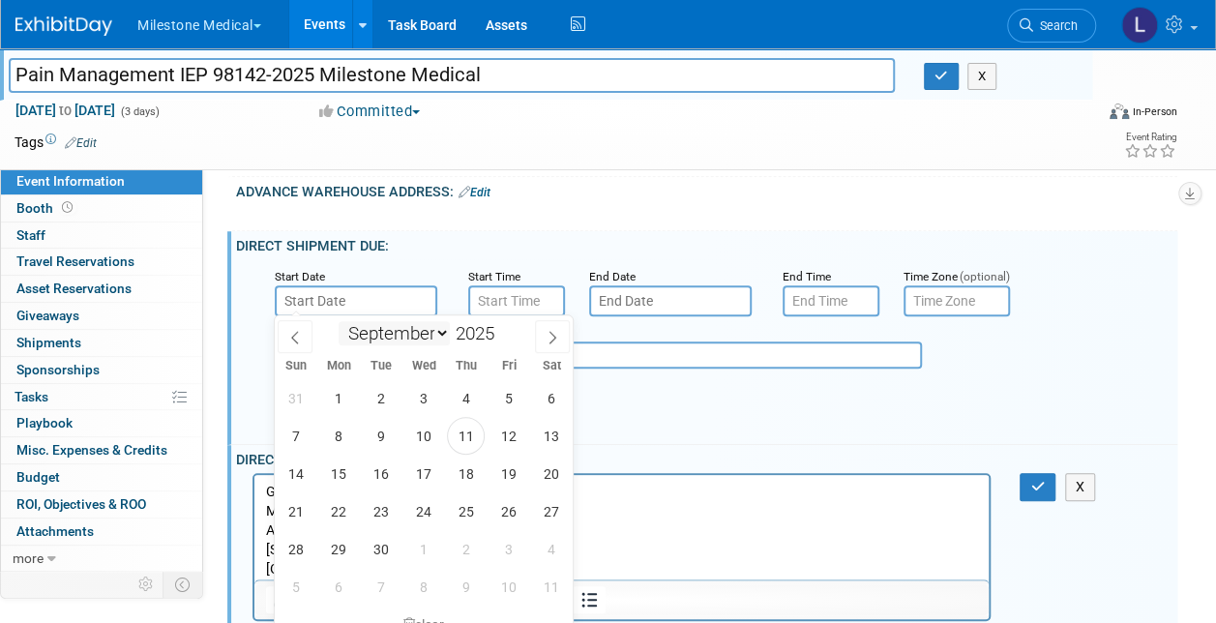
click at [430, 337] on select "January February March April May June July August September October November De…" at bounding box center [394, 333] width 111 height 24
select select "9"
click at [339, 321] on select "January February March April May June July August September October November De…" at bounding box center [394, 333] width 111 height 24
click at [463, 518] on span "23" at bounding box center [466, 511] width 38 height 38
type input "Oct 23, 2025"
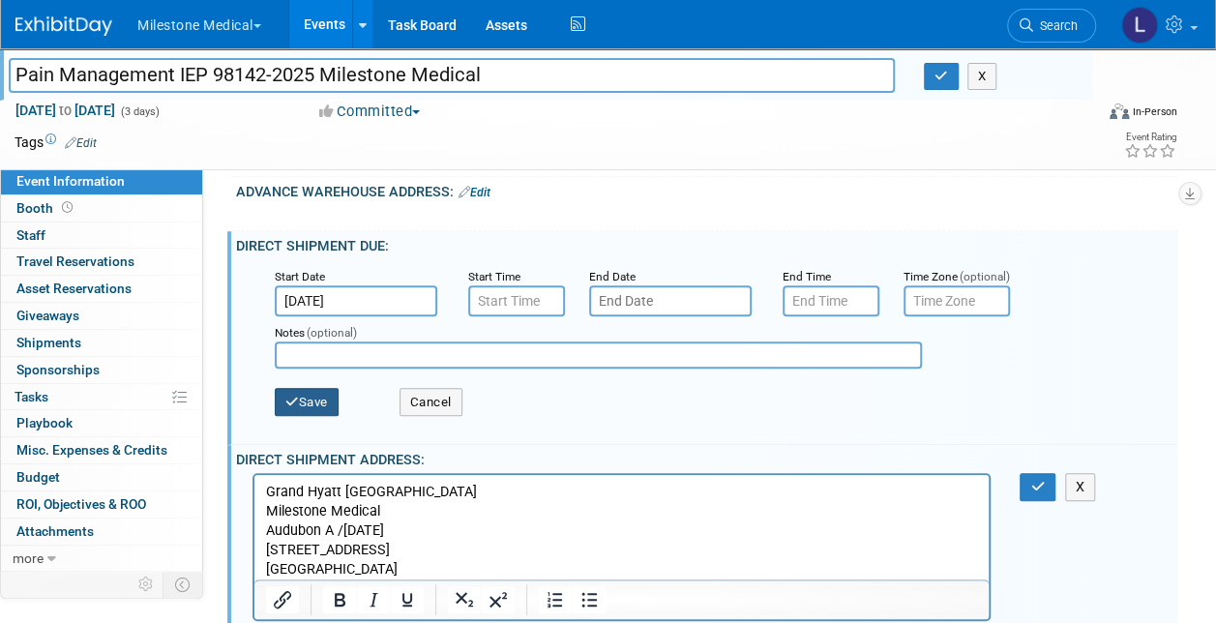
click at [313, 403] on button "Save" at bounding box center [307, 402] width 64 height 29
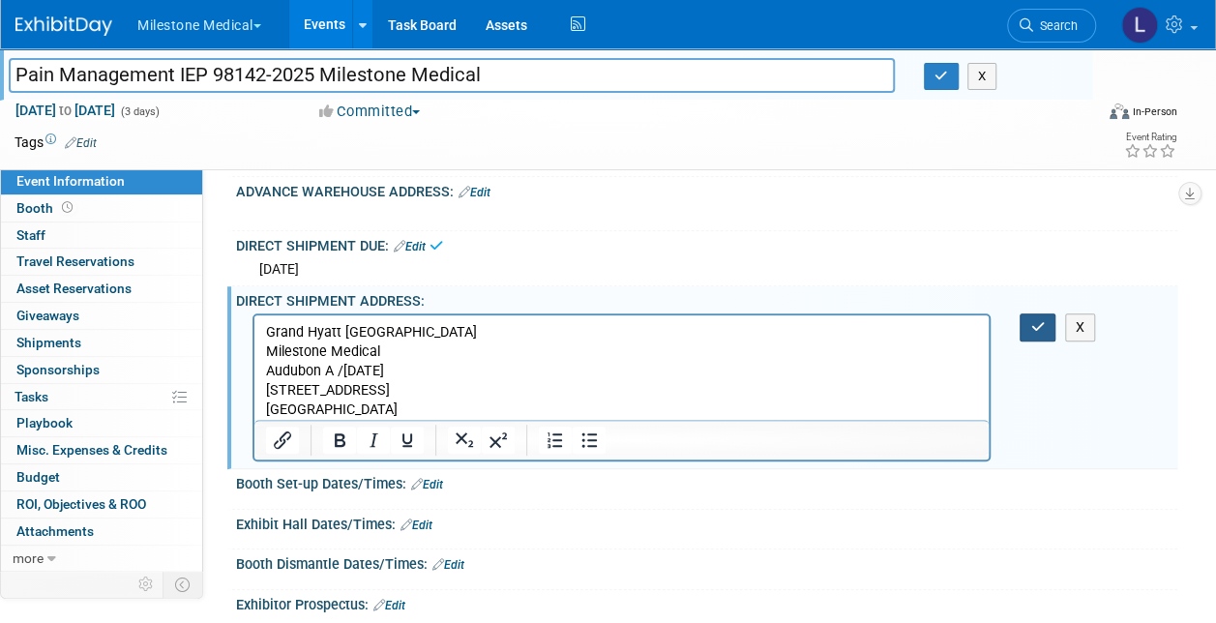
click at [1030, 323] on icon "button" at bounding box center [1037, 327] width 15 height 14
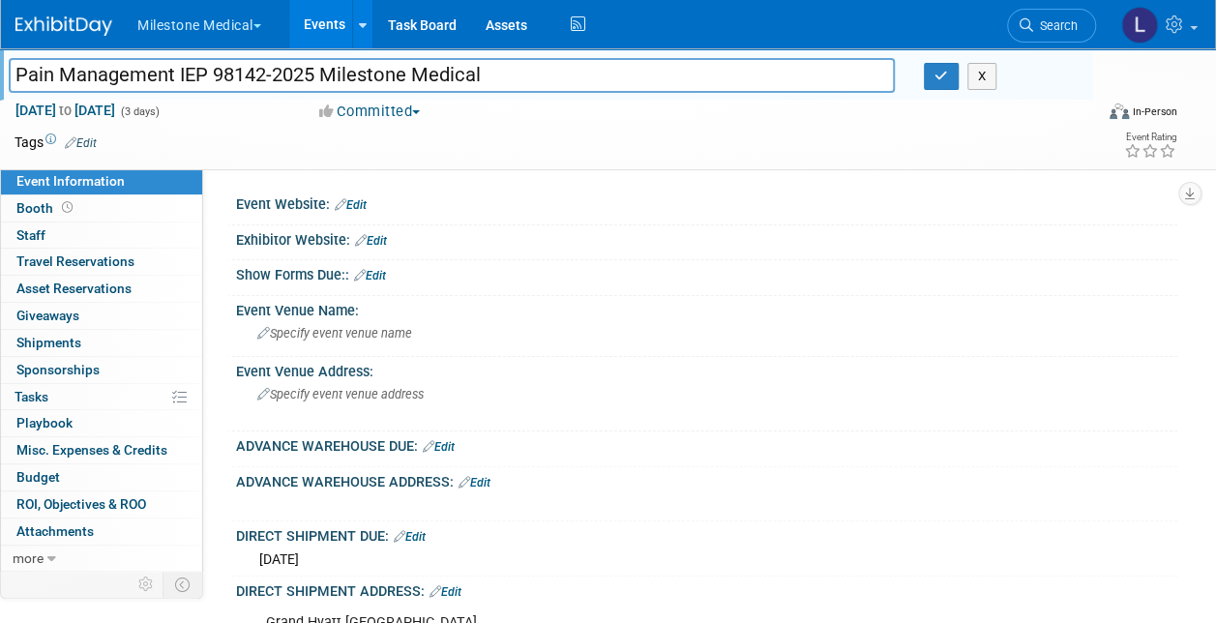
click at [385, 238] on link "Edit" at bounding box center [371, 241] width 32 height 14
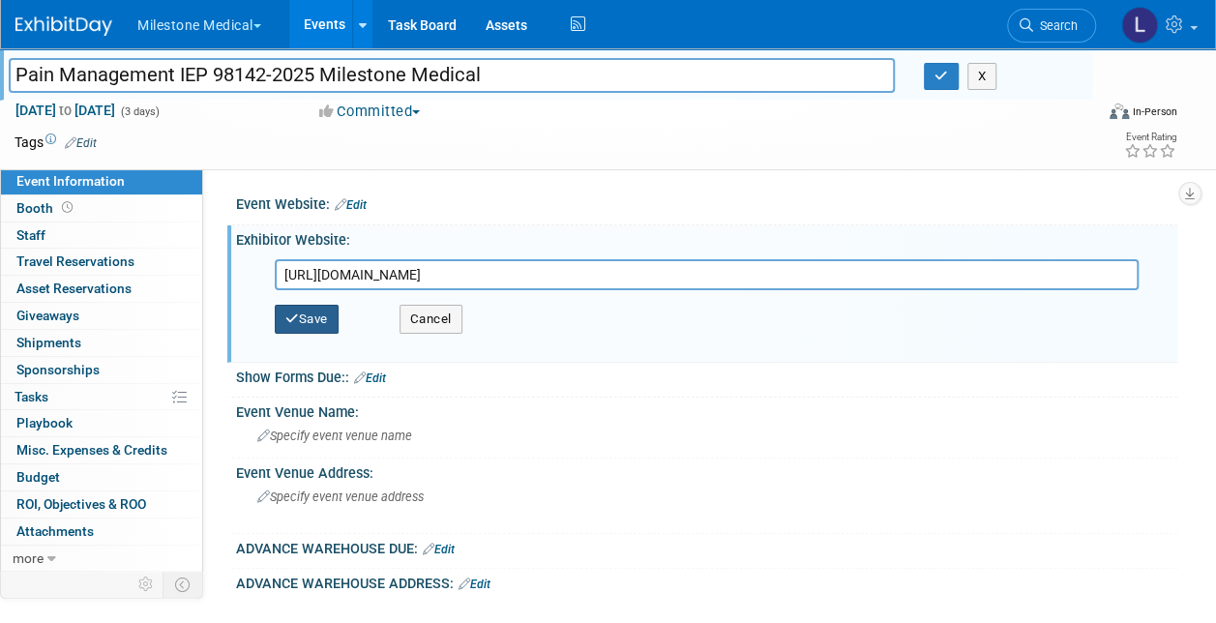
type input "https://www.painmanagement-iep.com/exhibitor-resources-1"
click at [327, 321] on button "Save" at bounding box center [307, 319] width 64 height 29
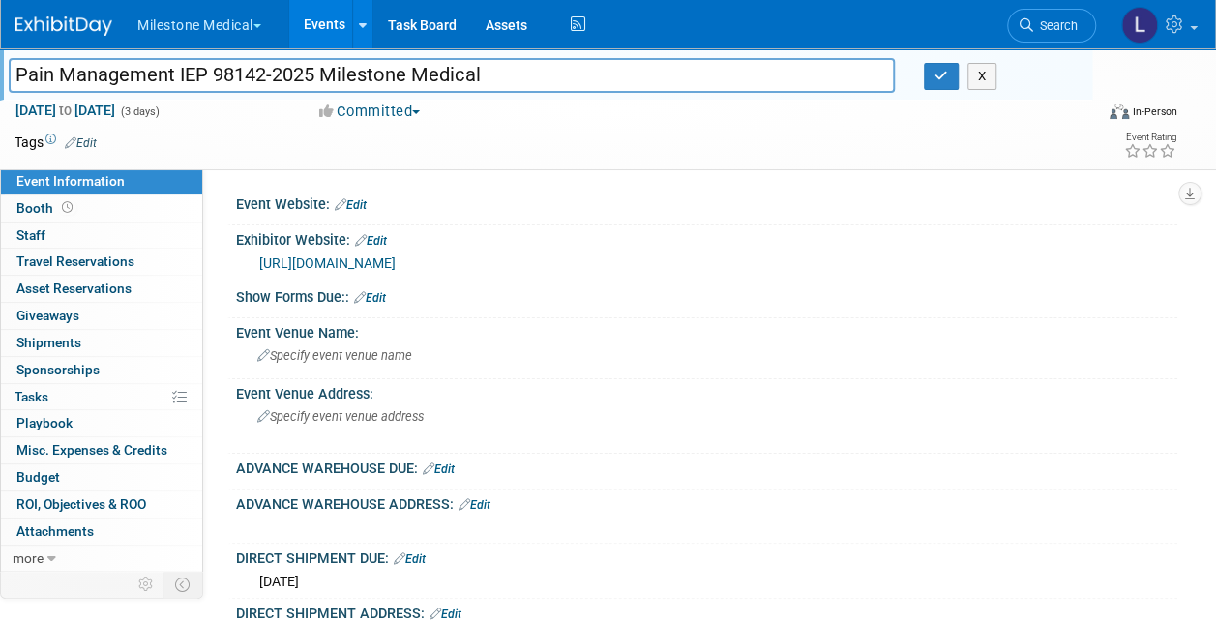
click at [381, 293] on link "Edit" at bounding box center [370, 298] width 32 height 14
select select "8"
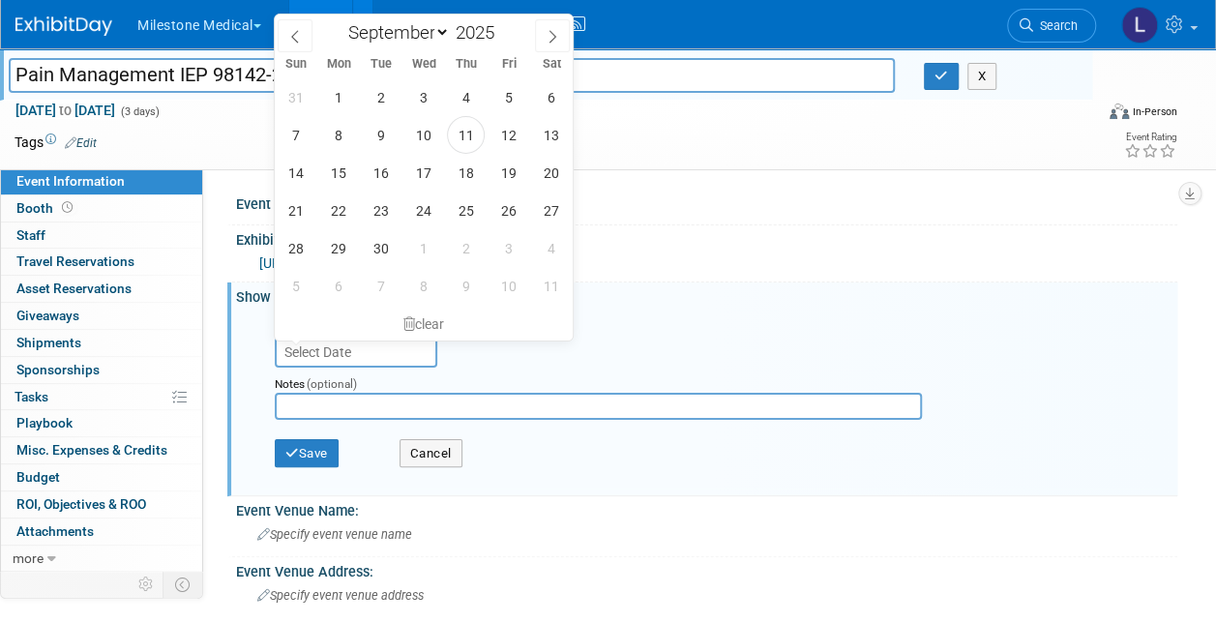
click at [347, 346] on input "text" at bounding box center [356, 352] width 163 height 31
drag, startPoint x: 511, startPoint y: 214, endPoint x: 529, endPoint y: 277, distance: 65.5
click at [511, 213] on span "26" at bounding box center [509, 211] width 38 height 38
type input "Sep 26, 2025"
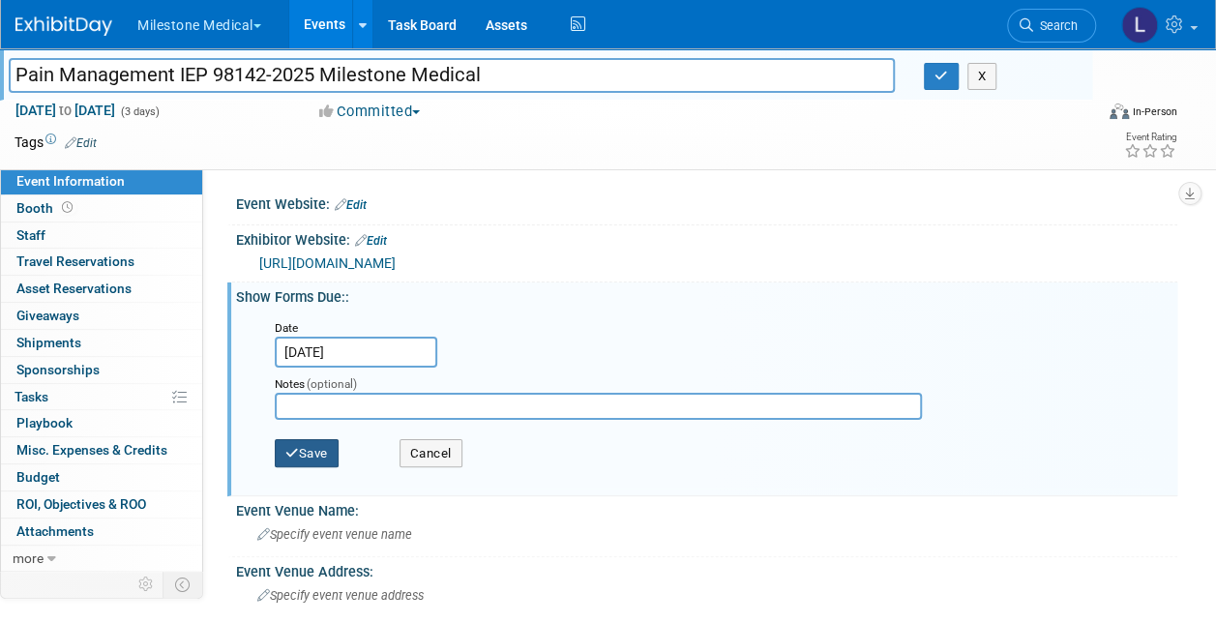
click at [312, 451] on button "Save" at bounding box center [307, 453] width 64 height 29
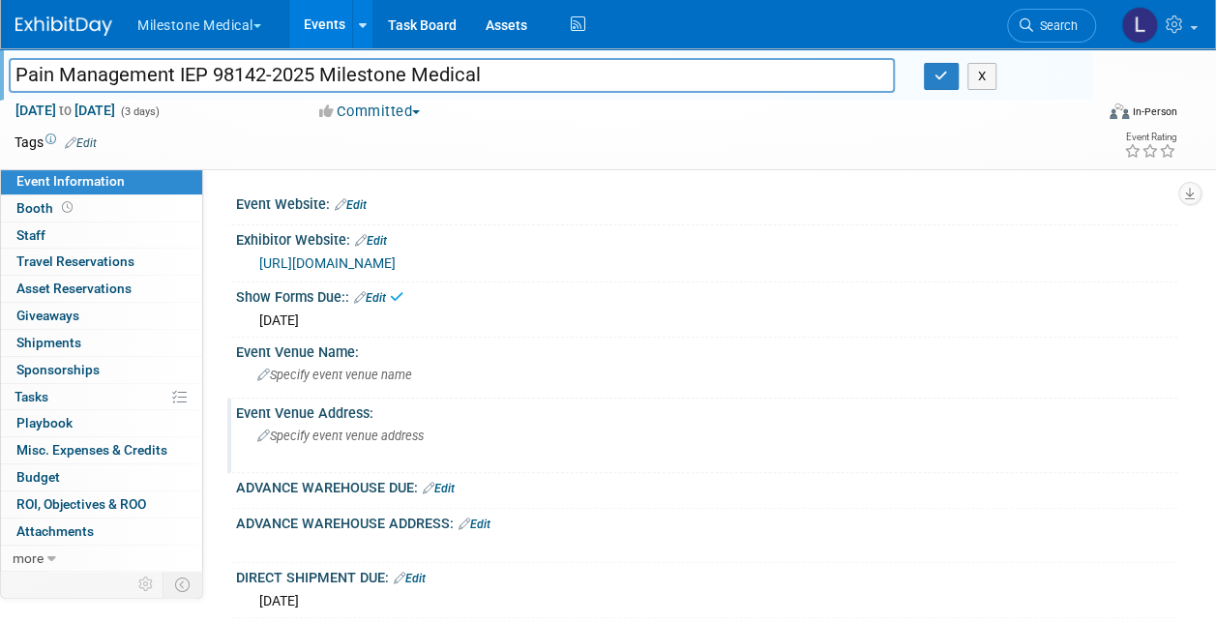
scroll to position [193, 0]
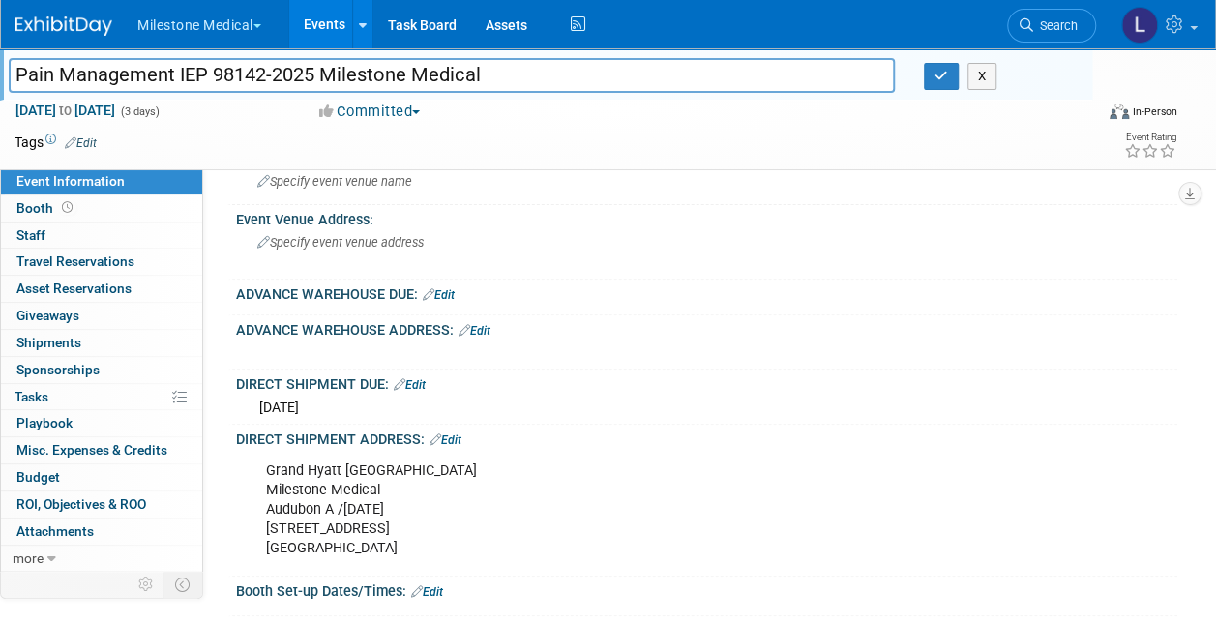
click at [344, 476] on div "Grand Hyatt Tampa Bay Milestone Medical Audubon A /[DATE] [STREET_ADDRESS]" at bounding box center [622, 510] width 738 height 116
drag, startPoint x: 420, startPoint y: 467, endPoint x: 265, endPoint y: 469, distance: 154.8
click at [265, 469] on div "Grand Hyatt Tampa Bay Milestone Medical Audubon A /[DATE] [STREET_ADDRESS]" at bounding box center [622, 510] width 738 height 116
copy div "Grand Hyatt [GEOGRAPHIC_DATA]"
click at [386, 246] on span "Specify event venue address" at bounding box center [340, 242] width 166 height 15
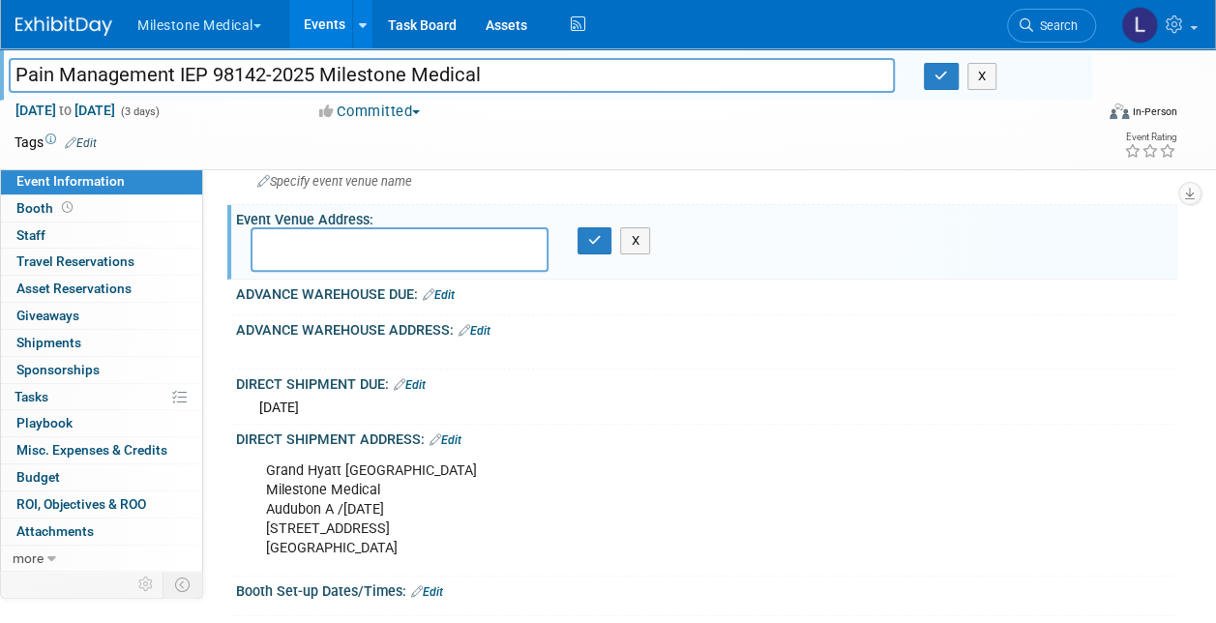
scroll to position [0, 0]
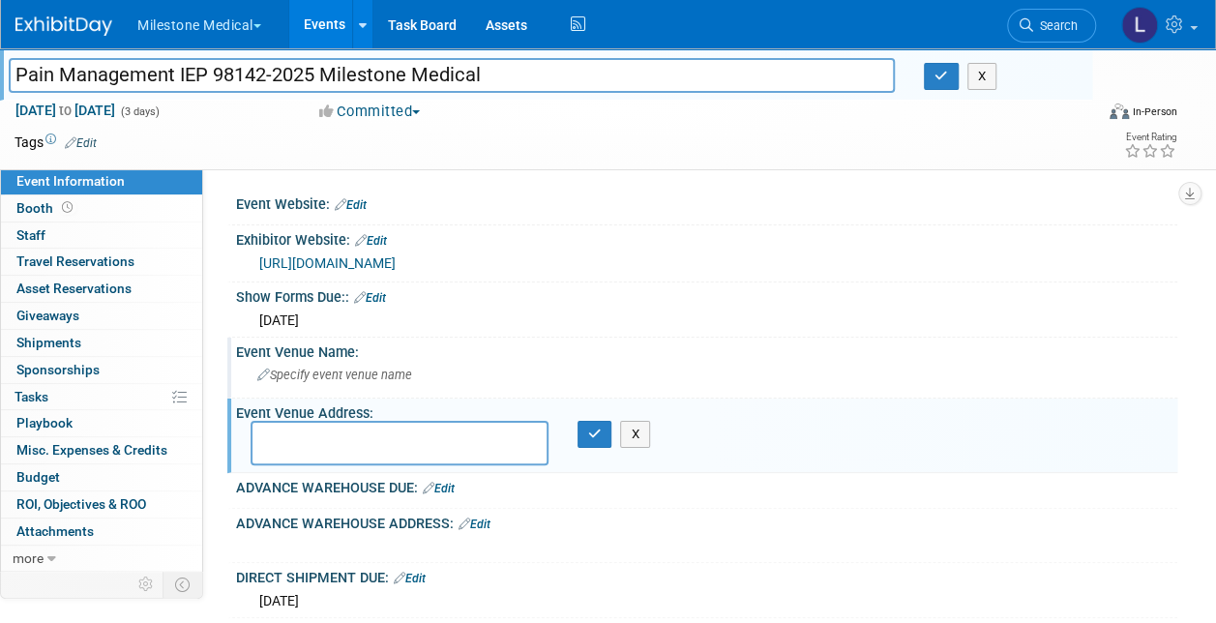
click at [327, 362] on div "Specify event venue name" at bounding box center [707, 375] width 912 height 30
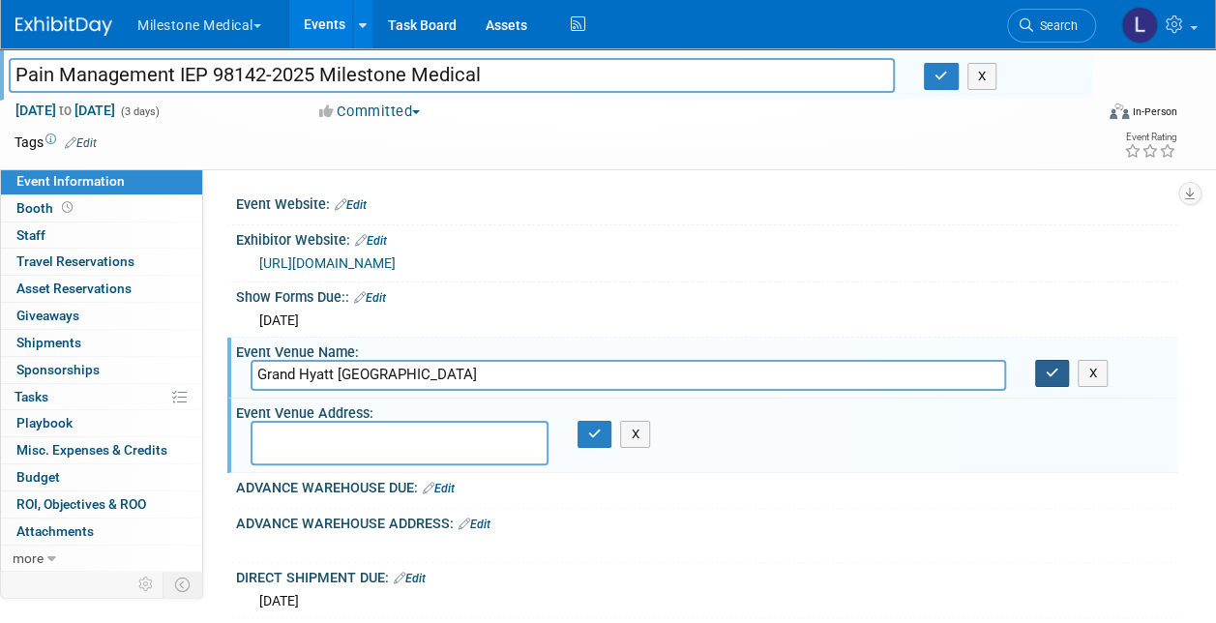
type input "Grand Hyatt [GEOGRAPHIC_DATA]"
click at [1049, 370] on icon "button" at bounding box center [1053, 373] width 14 height 13
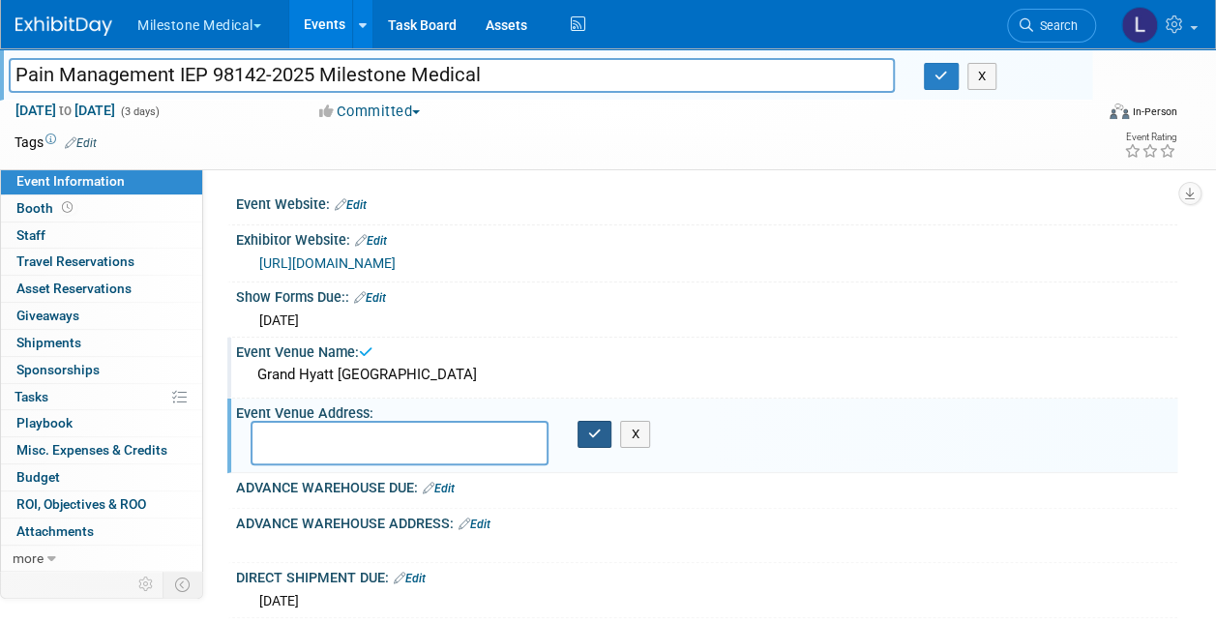
click at [596, 433] on icon "button" at bounding box center [595, 434] width 14 height 13
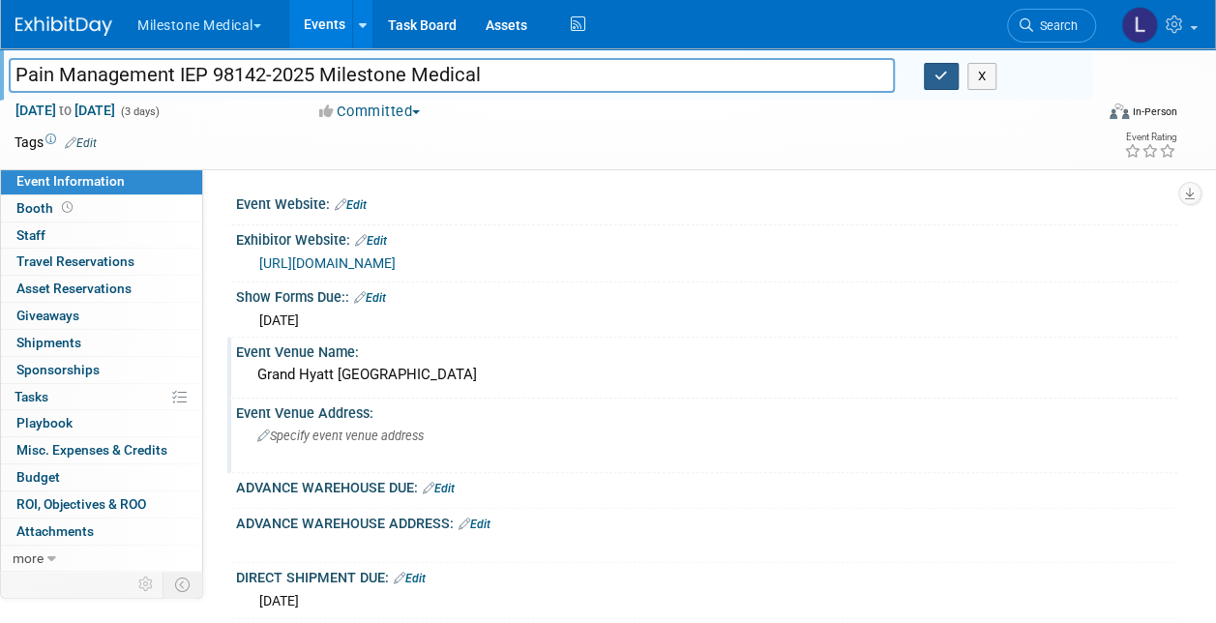
click at [942, 79] on icon "button" at bounding box center [942, 76] width 14 height 13
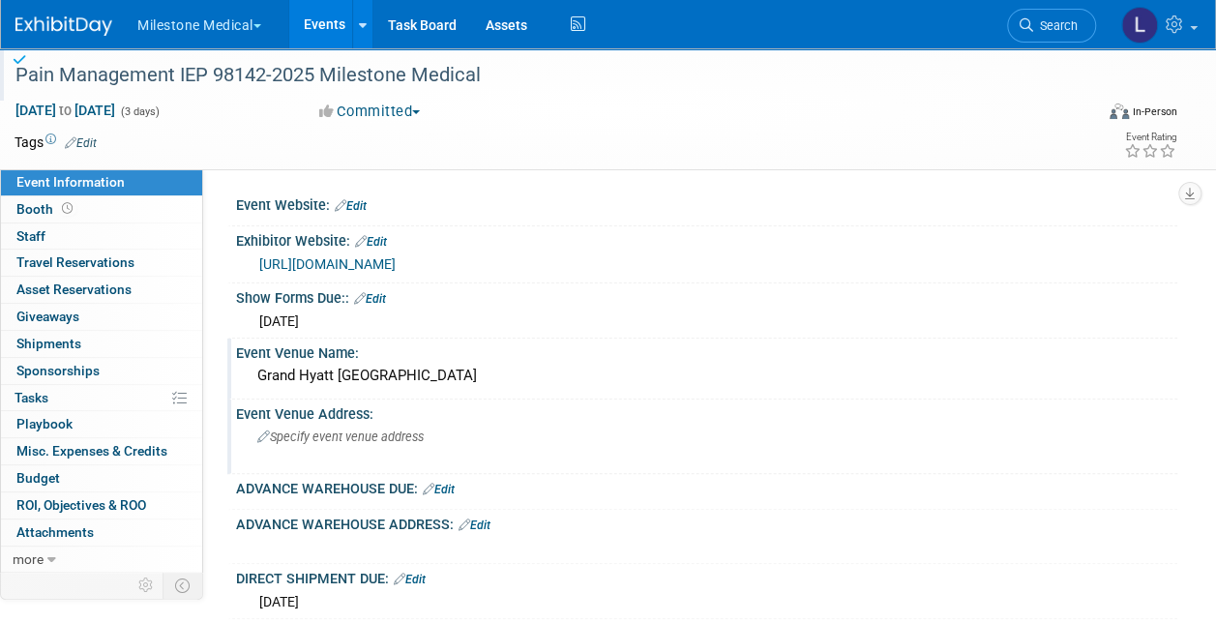
click at [475, 155] on div "Tags Edit Event Rating" at bounding box center [596, 147] width 1192 height 34
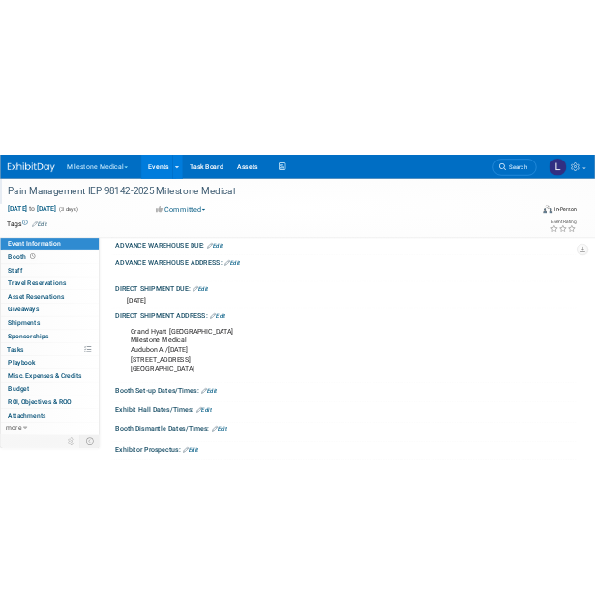
scroll to position [387, 0]
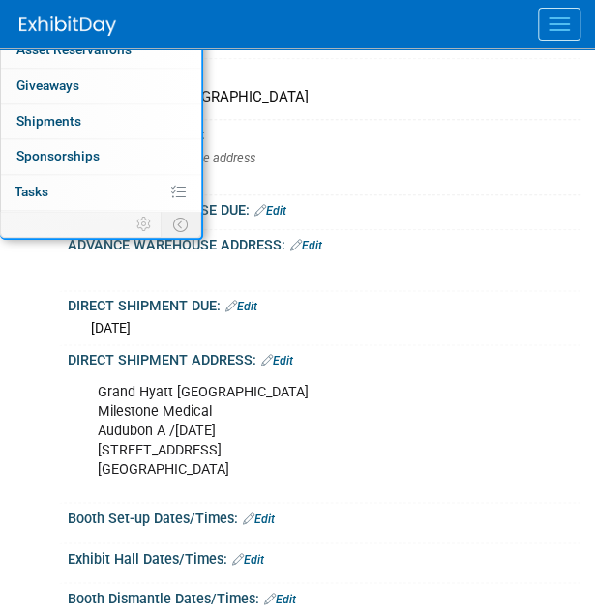
click at [450, 316] on div "[DATE]" at bounding box center [324, 325] width 484 height 24
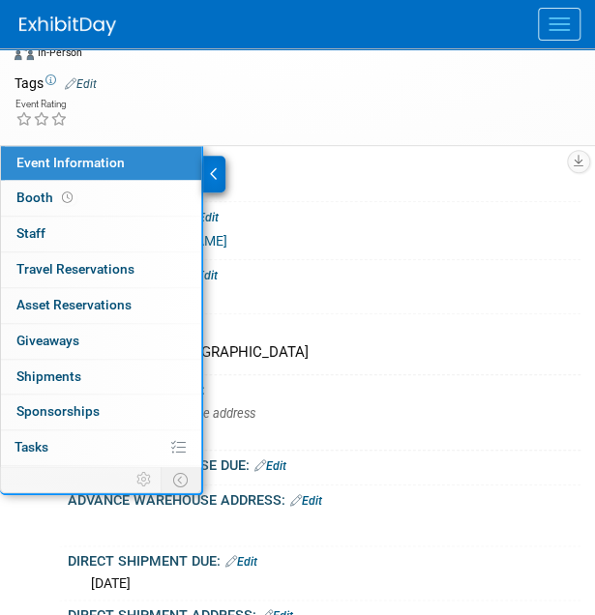
scroll to position [193, 0]
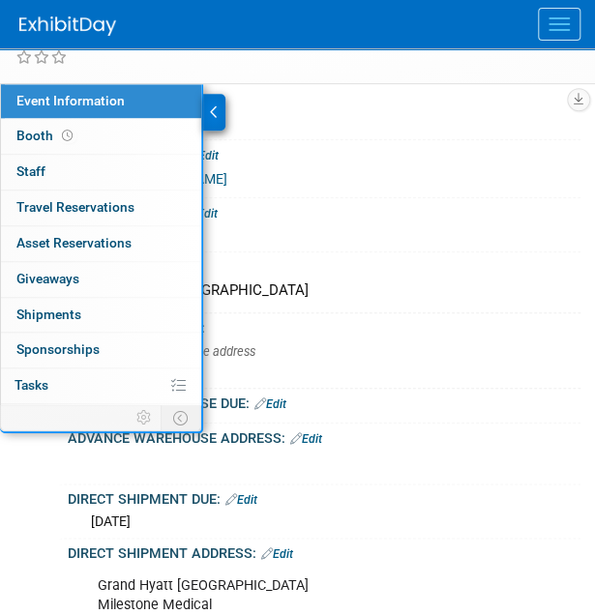
click at [216, 105] on icon at bounding box center [214, 112] width 9 height 14
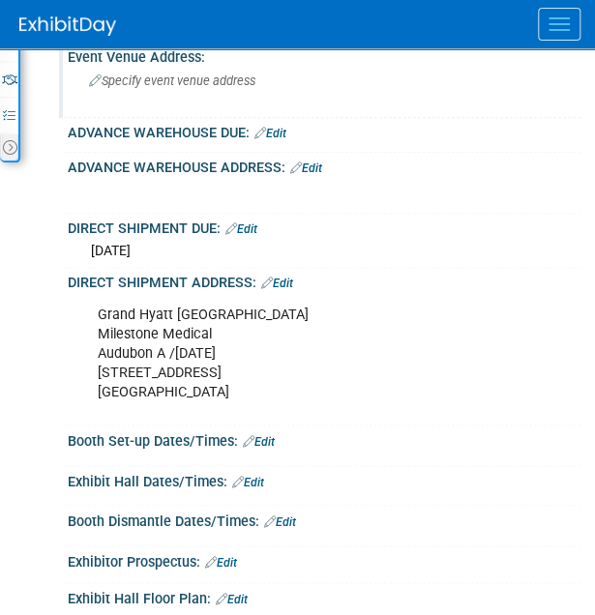
scroll to position [484, 0]
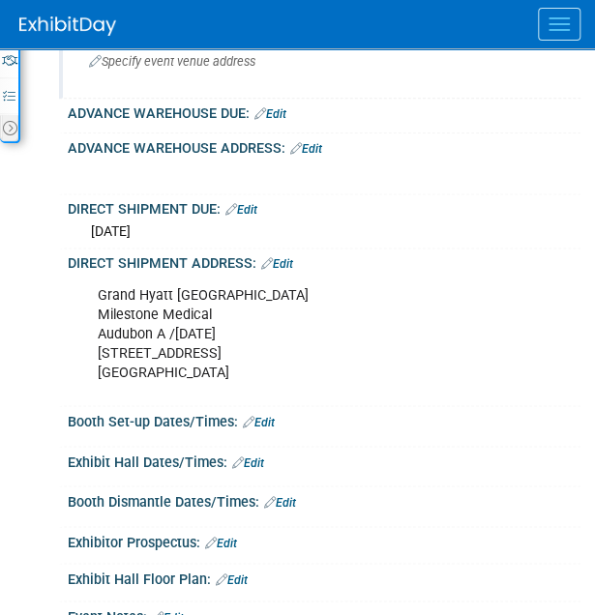
click at [268, 417] on link "Edit" at bounding box center [259, 422] width 32 height 14
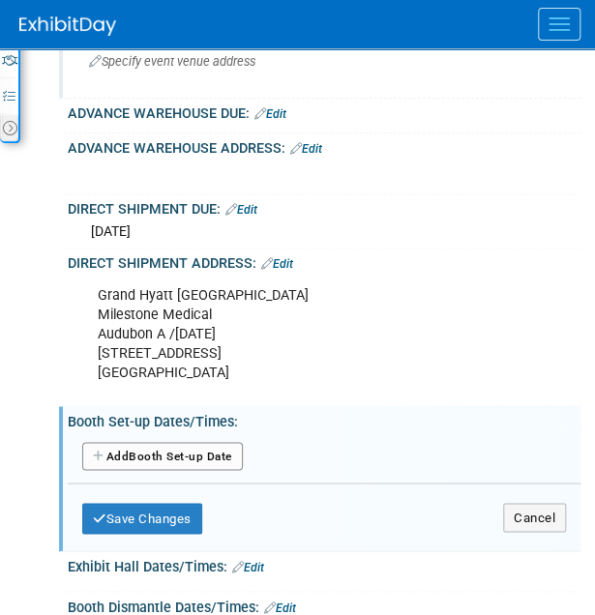
click at [192, 452] on button "Add Another Booth Set-up Date" at bounding box center [162, 456] width 161 height 29
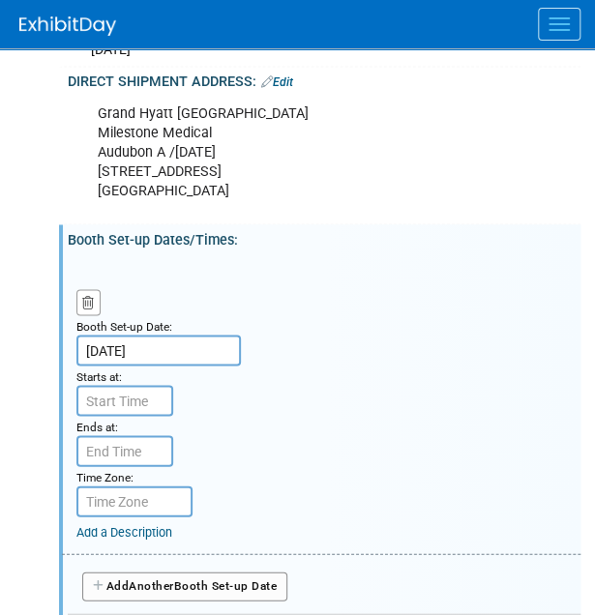
scroll to position [677, 0]
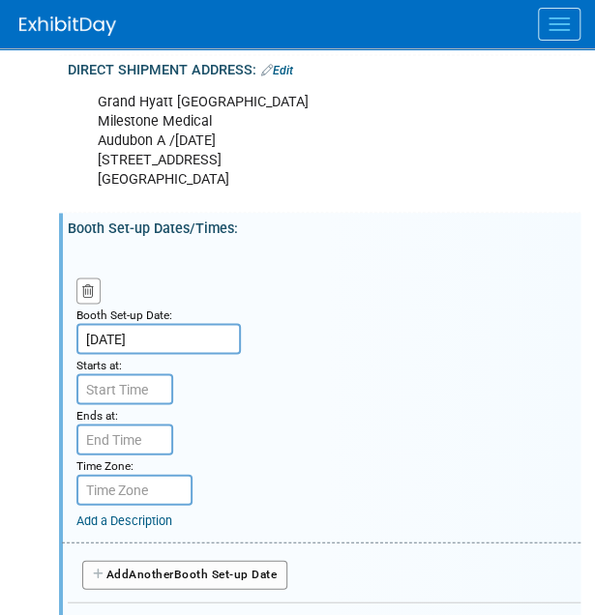
click at [193, 326] on input "Oct 24, 2025" at bounding box center [158, 338] width 164 height 31
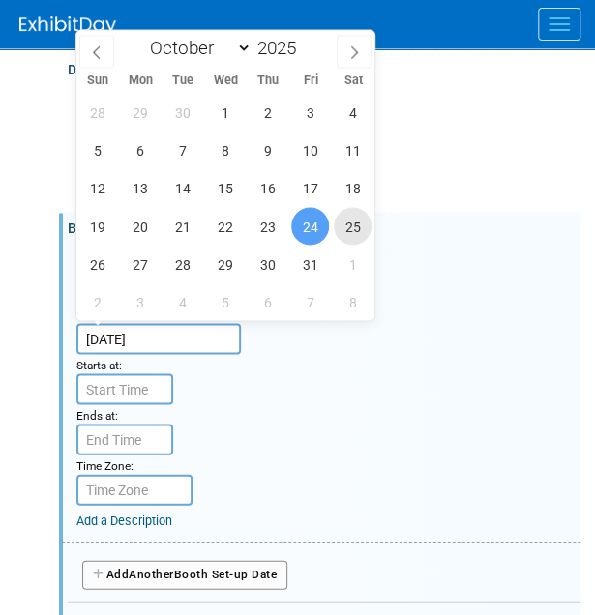
drag, startPoint x: 353, startPoint y: 226, endPoint x: 372, endPoint y: 294, distance: 70.2
click at [353, 225] on span "25" at bounding box center [353, 226] width 38 height 38
type input "[DATE]"
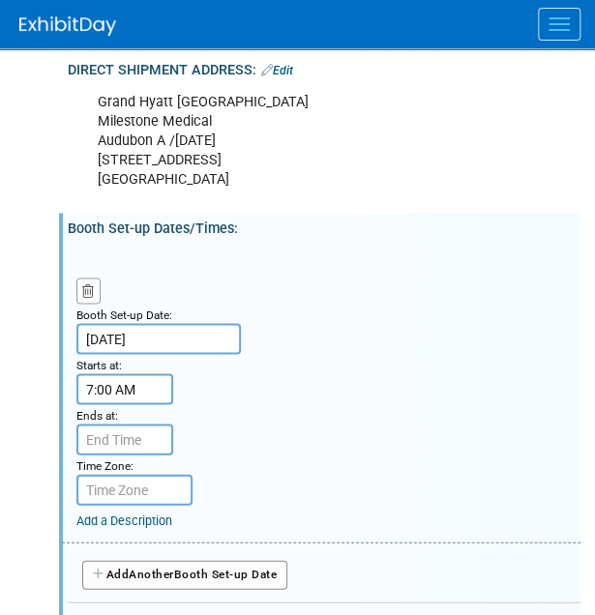
click at [122, 385] on input "7:00 AM" at bounding box center [124, 388] width 97 height 31
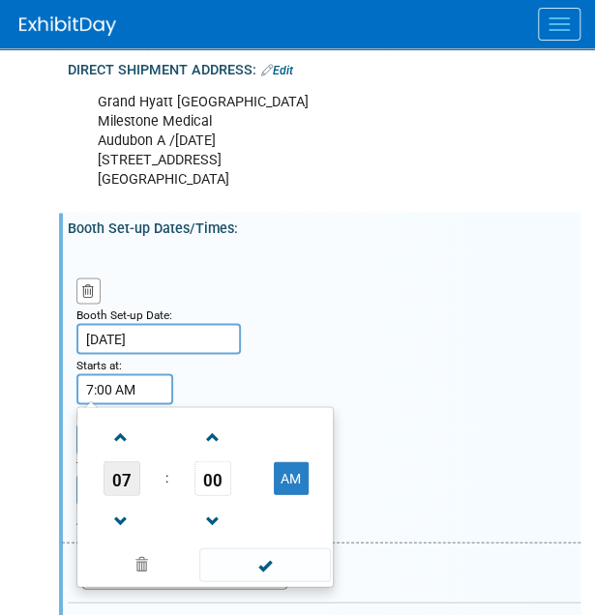
click at [124, 476] on span "07" at bounding box center [122, 478] width 37 height 35
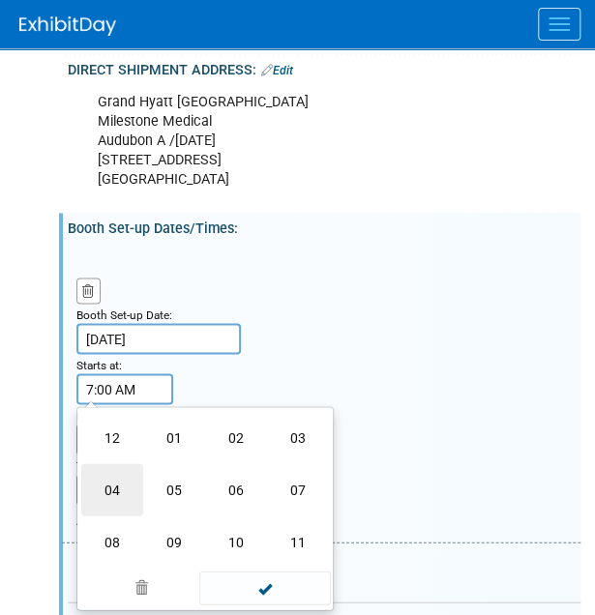
click at [116, 481] on td "04" at bounding box center [112, 489] width 62 height 52
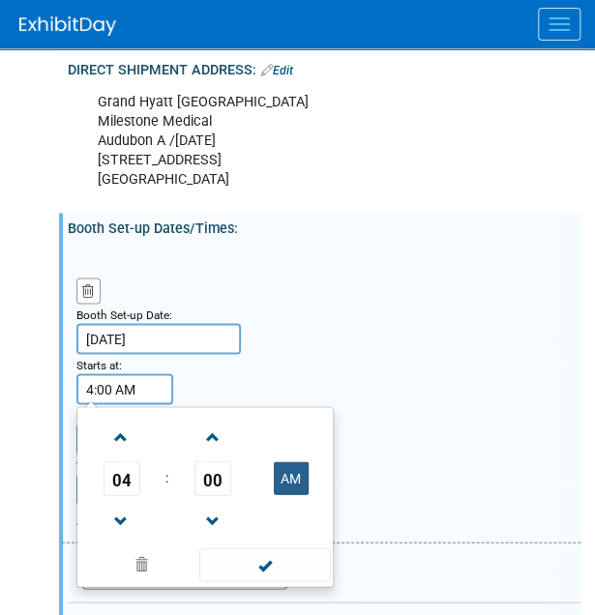
click at [281, 474] on button "AM" at bounding box center [291, 477] width 35 height 33
type input "4:00 PM"
click at [401, 389] on div "Booth Set-up Date: Oct 25, 2025 Starts at: 4:00 PM 04 : 00 PM 12 01 02 03 04 05…" at bounding box center [321, 394] width 519 height 297
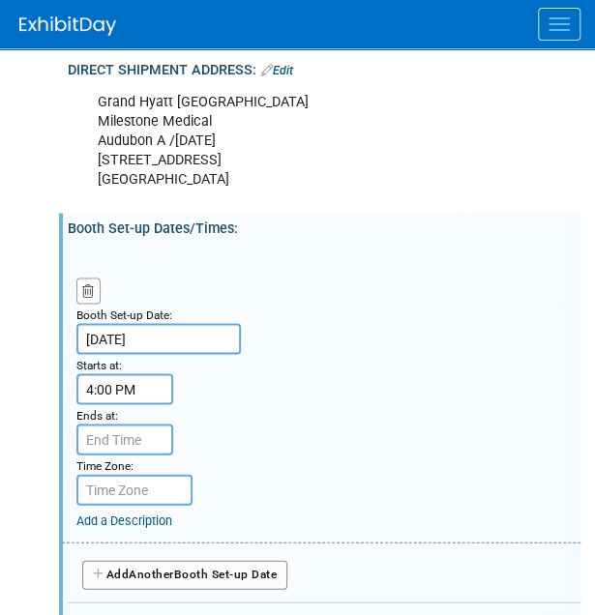
type input "7:00 PM"
click at [110, 431] on input "7:00 PM" at bounding box center [124, 439] width 97 height 31
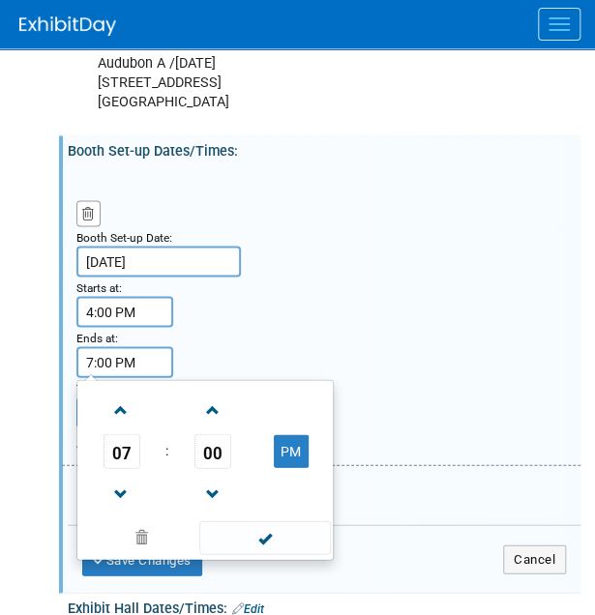
scroll to position [774, 0]
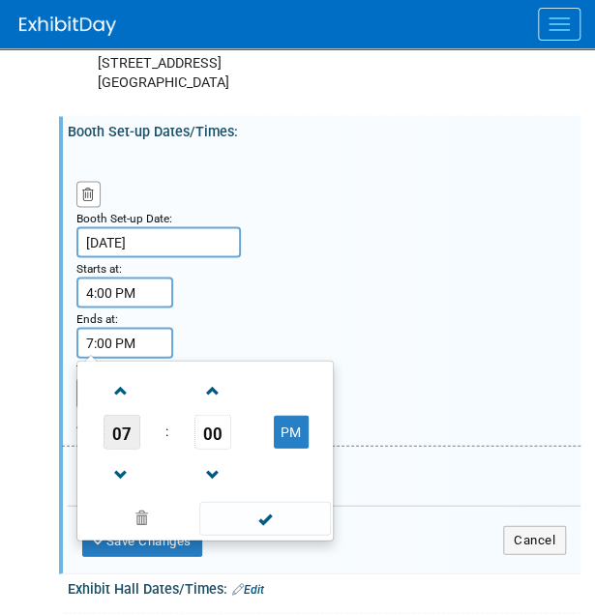
click at [119, 427] on span "07" at bounding box center [122, 431] width 37 height 35
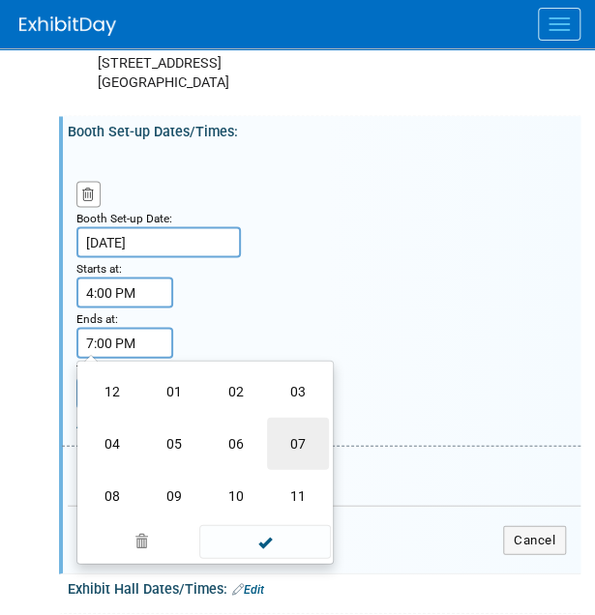
drag, startPoint x: 308, startPoint y: 438, endPoint x: 314, endPoint y: 455, distance: 17.8
click at [308, 437] on td "07" at bounding box center [298, 443] width 62 height 52
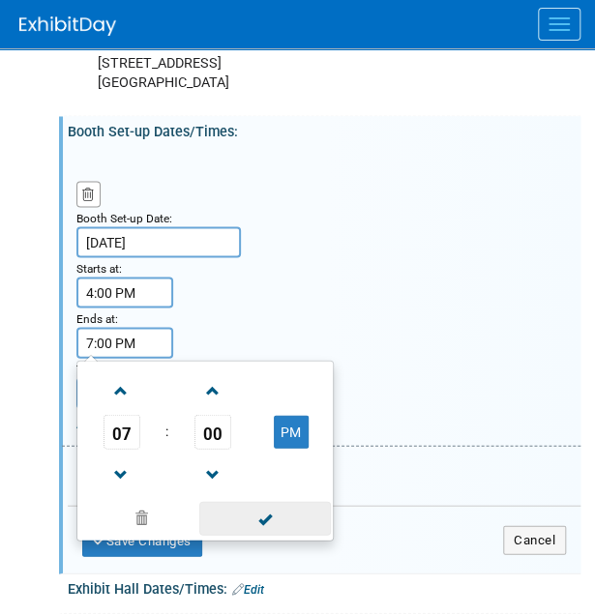
click at [256, 519] on span at bounding box center [264, 518] width 131 height 34
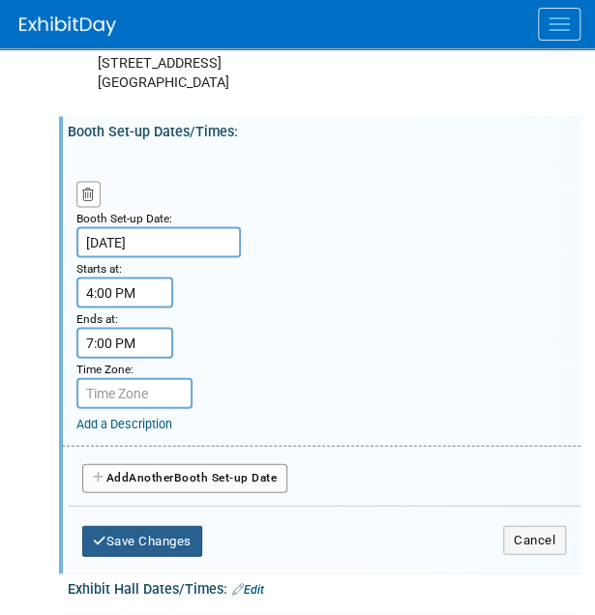
click at [149, 529] on button "Save Changes" at bounding box center [142, 540] width 120 height 31
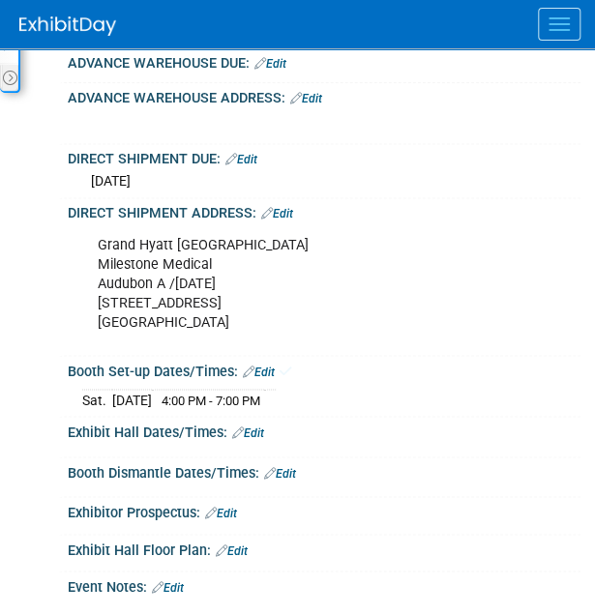
scroll to position [534, 0]
drag, startPoint x: 248, startPoint y: 361, endPoint x: 273, endPoint y: 382, distance: 33.0
click at [248, 365] on icon at bounding box center [249, 371] width 12 height 13
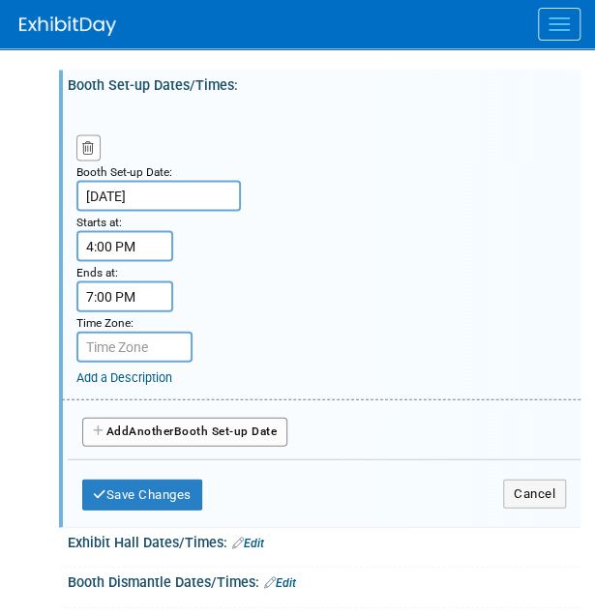
scroll to position [824, 0]
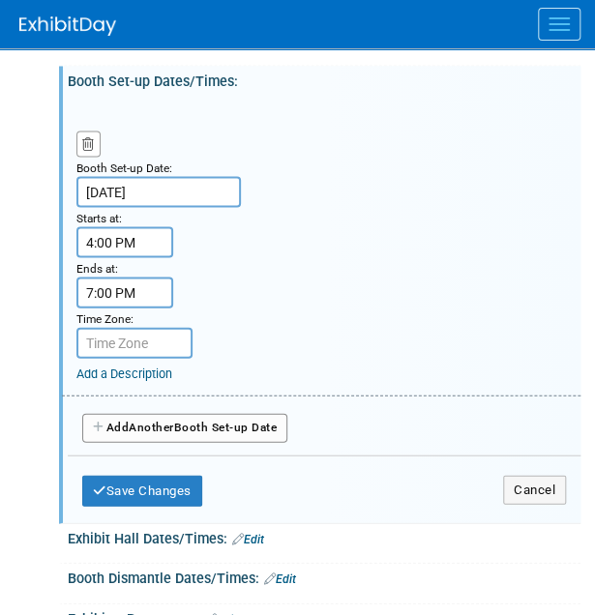
click at [267, 421] on button "Add Another Booth Set-up Date" at bounding box center [184, 427] width 205 height 29
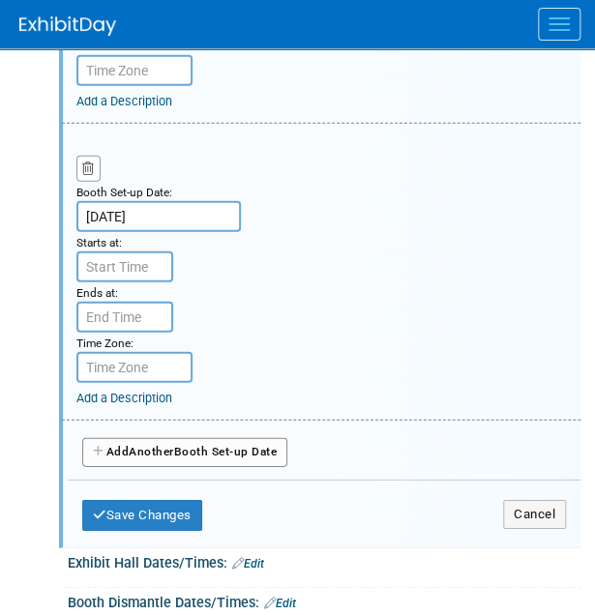
scroll to position [1115, 0]
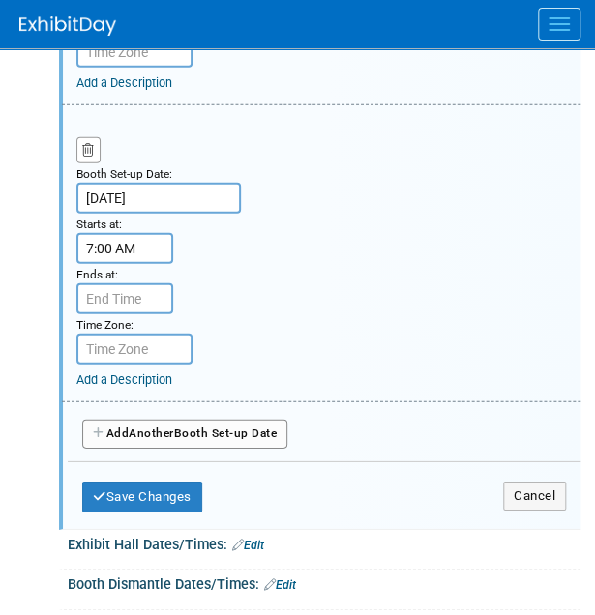
click at [122, 253] on input "7:00 AM" at bounding box center [124, 248] width 97 height 31
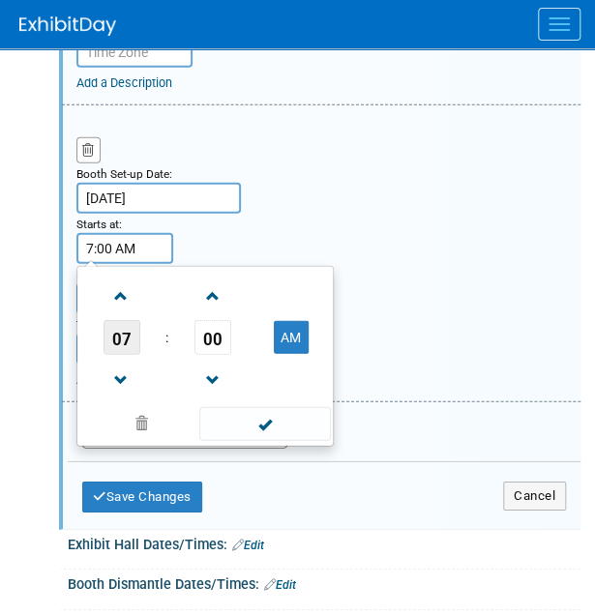
click at [119, 336] on span "07" at bounding box center [122, 337] width 37 height 35
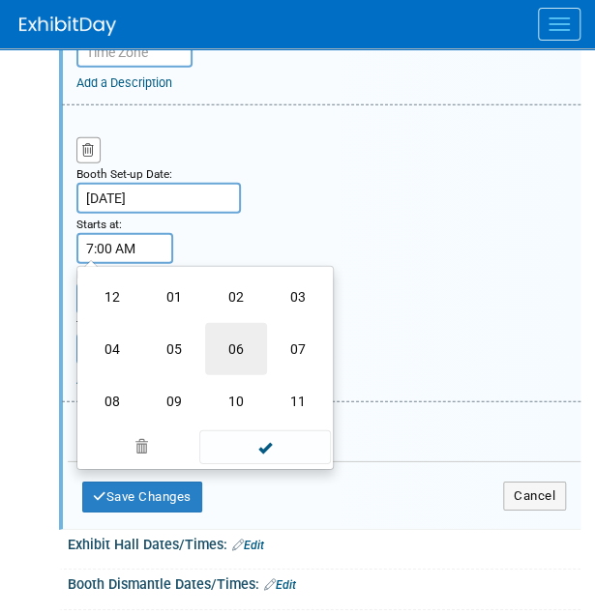
click at [234, 342] on td "06" at bounding box center [236, 349] width 62 height 52
type input "6:00 AM"
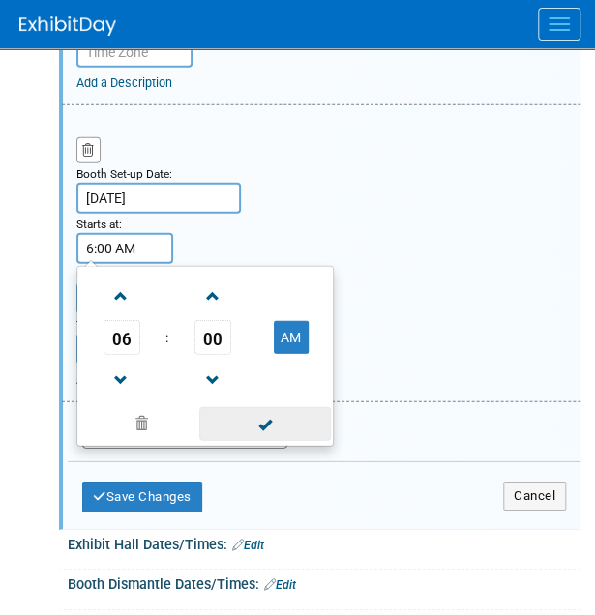
drag, startPoint x: 265, startPoint y: 413, endPoint x: 245, endPoint y: 384, distance: 35.4
click at [266, 414] on span at bounding box center [264, 424] width 131 height 34
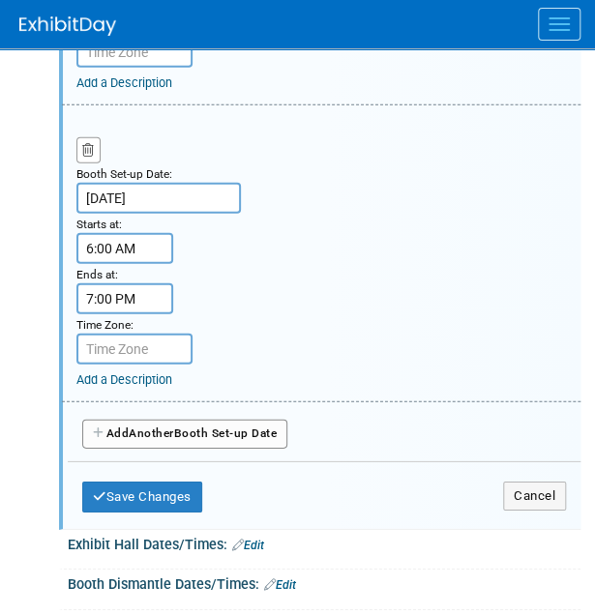
click at [104, 295] on input "7:00 PM" at bounding box center [124, 298] width 97 height 31
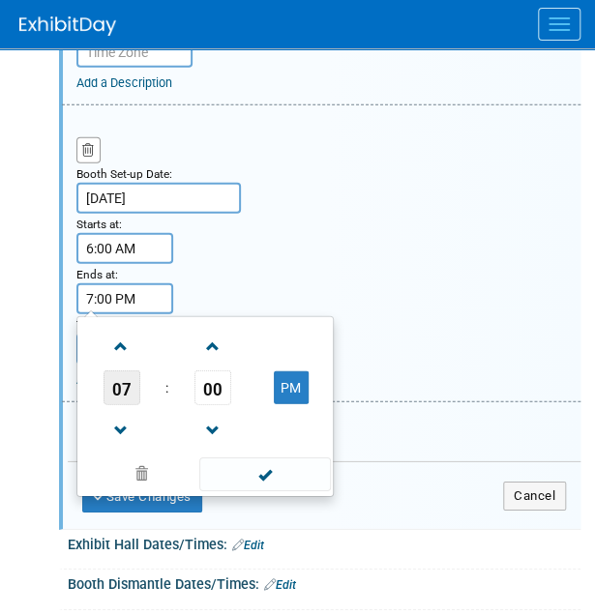
click at [122, 387] on span "07" at bounding box center [122, 388] width 37 height 35
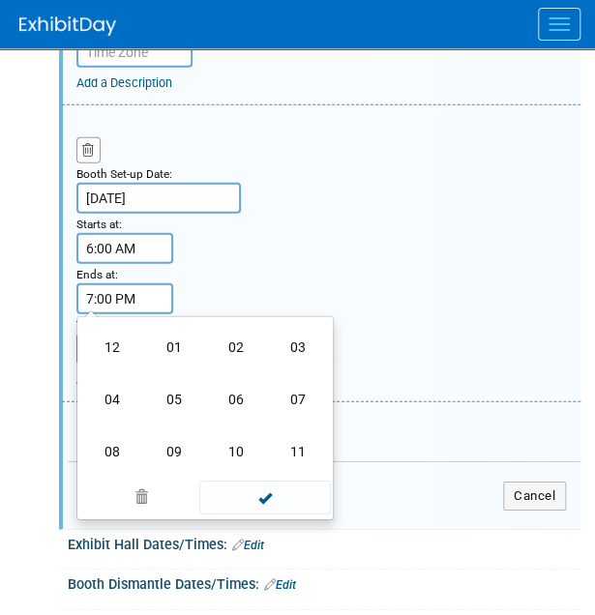
click at [167, 446] on td "09" at bounding box center [174, 452] width 62 height 52
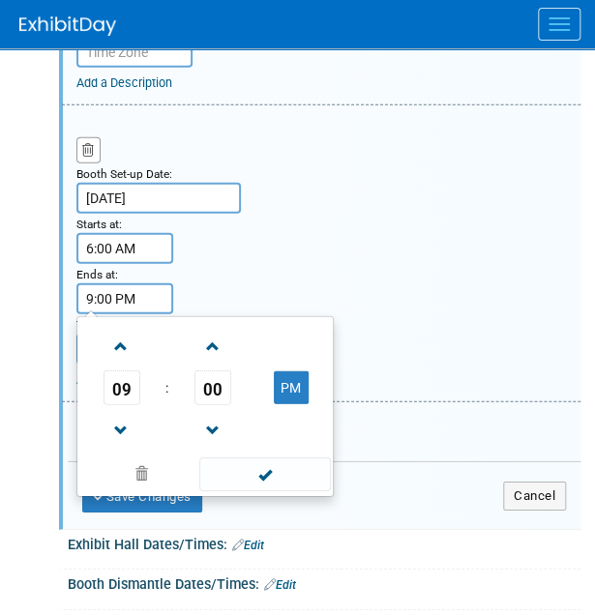
drag, startPoint x: 298, startPoint y: 381, endPoint x: 293, endPoint y: 400, distance: 19.0
click at [298, 381] on button "PM" at bounding box center [291, 388] width 35 height 33
type input "9:00 AM"
drag, startPoint x: 250, startPoint y: 483, endPoint x: 286, endPoint y: 465, distance: 40.7
click at [252, 482] on span at bounding box center [264, 475] width 131 height 34
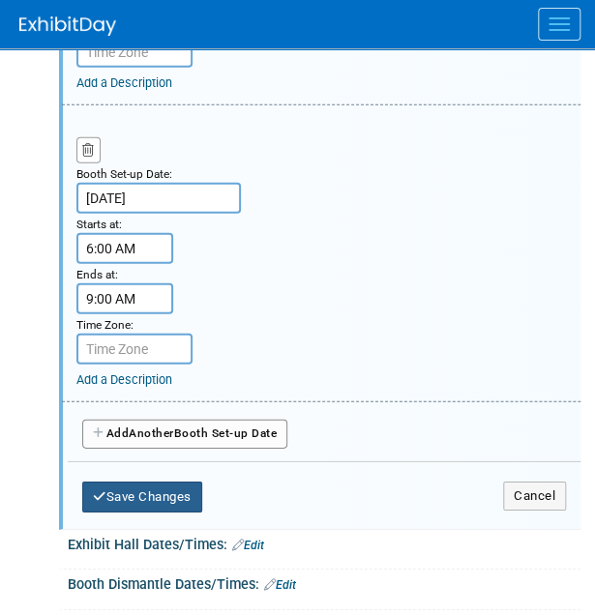
click at [137, 489] on button "Save Changes" at bounding box center [142, 497] width 120 height 31
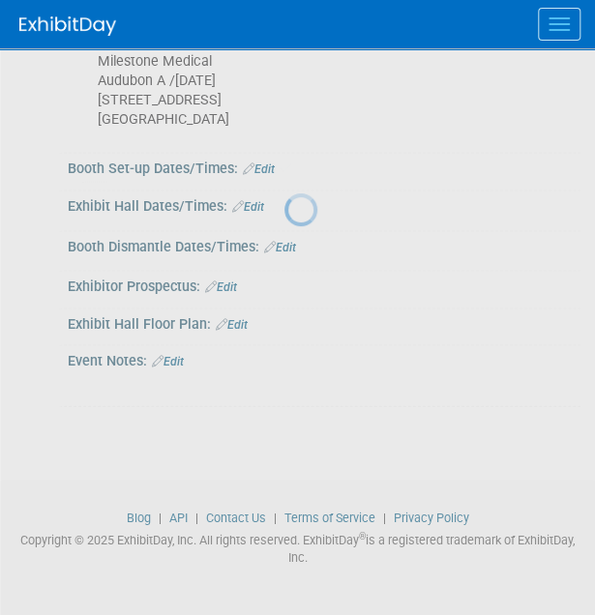
scroll to position [728, 0]
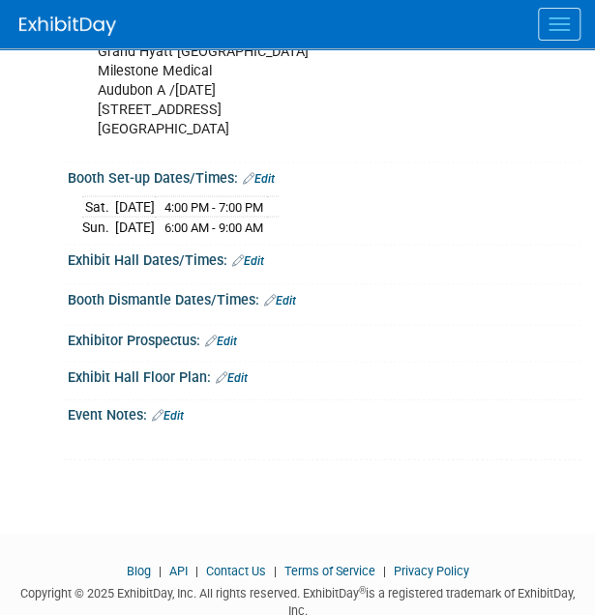
click at [288, 293] on link "Edit" at bounding box center [280, 300] width 32 height 14
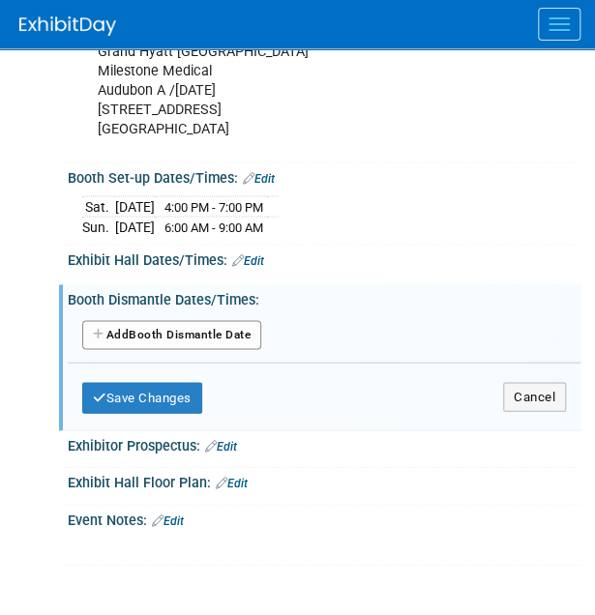
click at [193, 335] on button "Add Another Booth Dismantle Date" at bounding box center [171, 334] width 179 height 29
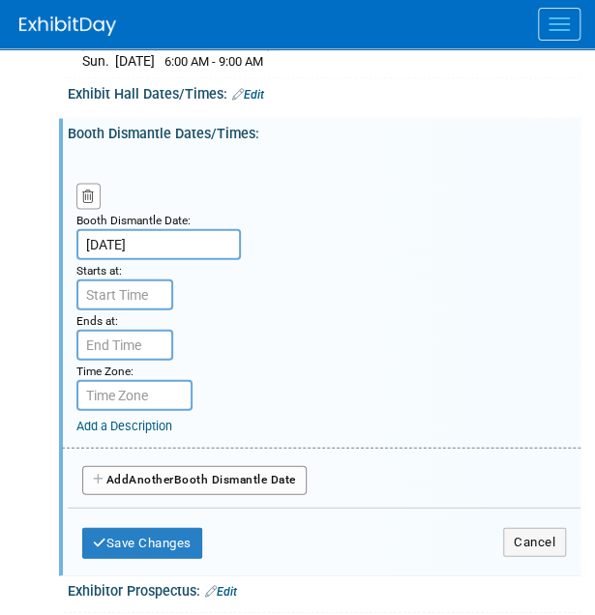
scroll to position [921, 0]
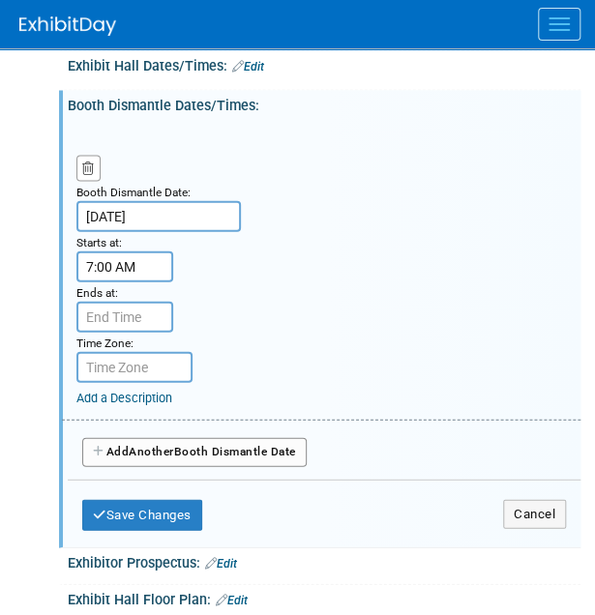
click at [139, 259] on input "7:00 AM" at bounding box center [124, 267] width 97 height 31
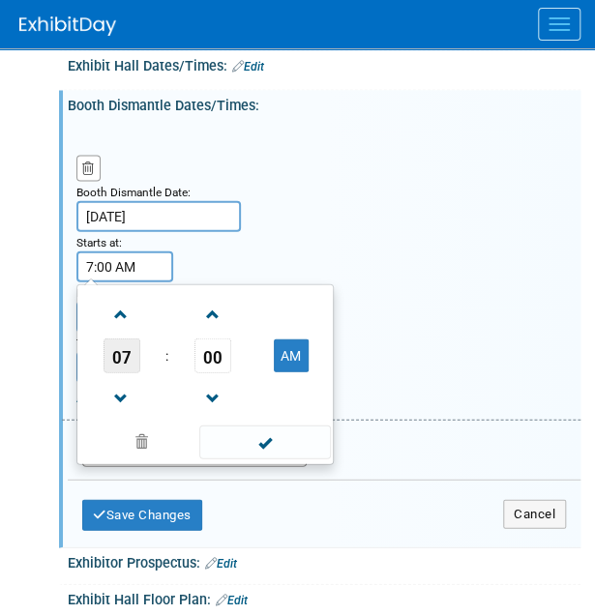
click at [121, 347] on span "07" at bounding box center [122, 356] width 37 height 35
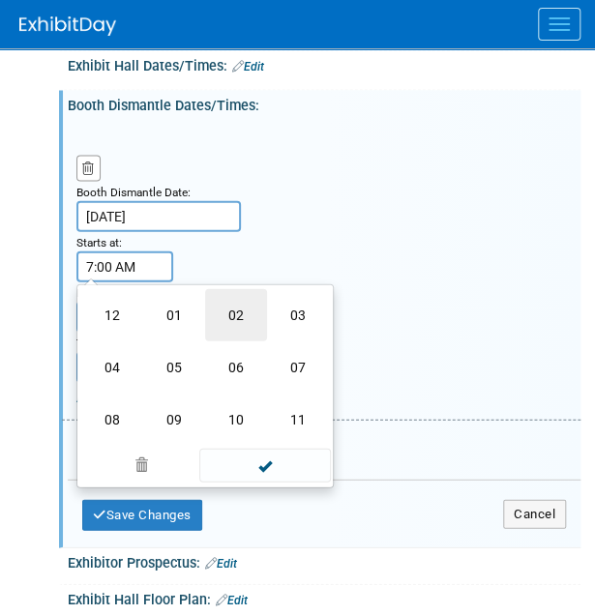
click at [224, 311] on td "02" at bounding box center [236, 315] width 62 height 52
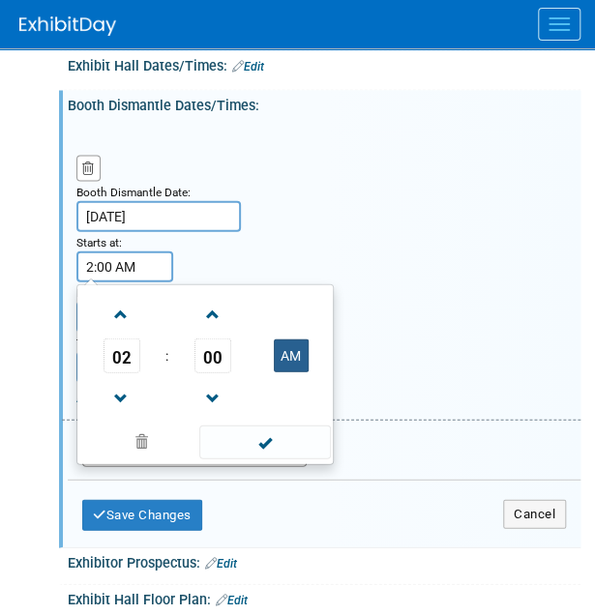
click at [285, 344] on button "AM" at bounding box center [291, 356] width 35 height 33
type input "2:00 PM"
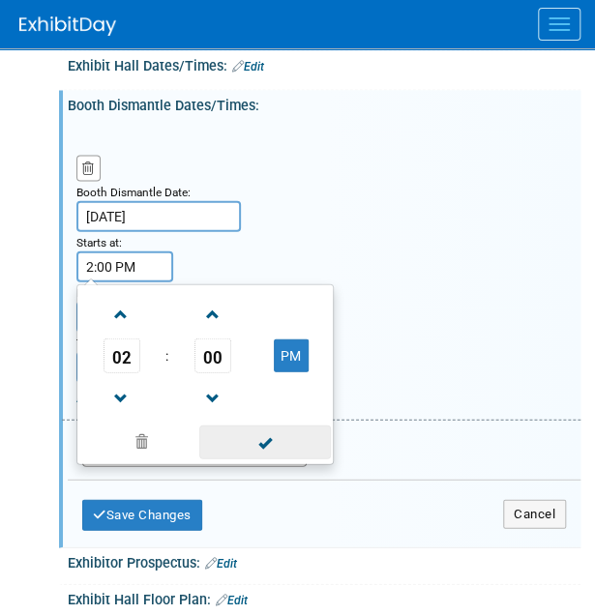
click at [261, 442] on span at bounding box center [264, 443] width 131 height 34
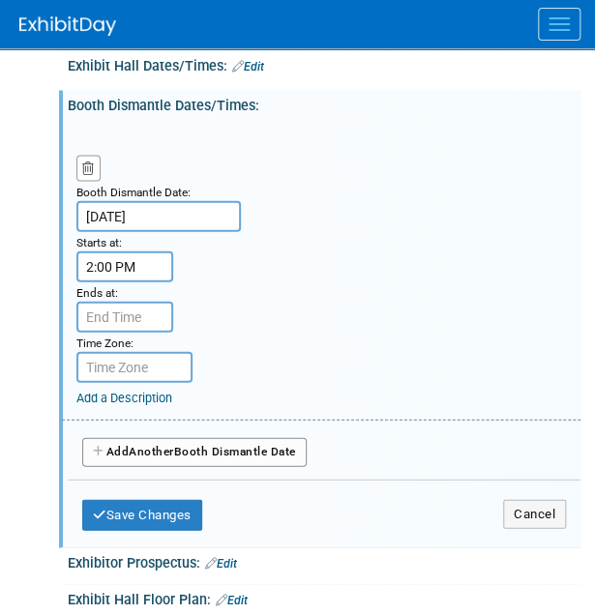
type input "7:00 PM"
click at [134, 317] on input "7:00 PM" at bounding box center [124, 317] width 97 height 31
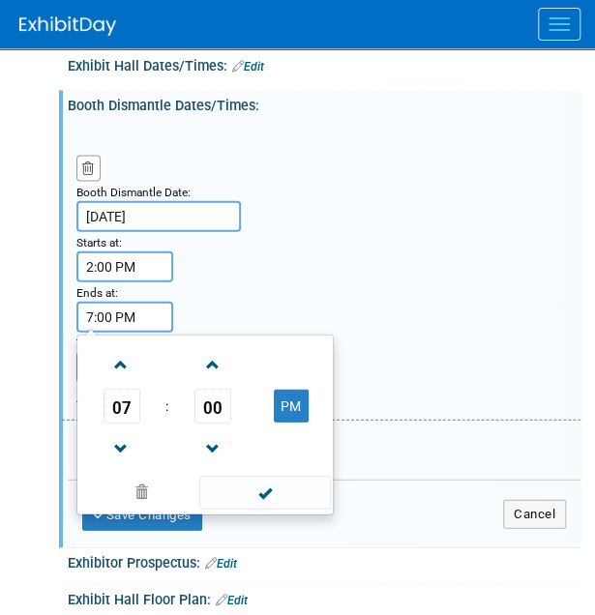
click at [301, 476] on span at bounding box center [264, 493] width 131 height 34
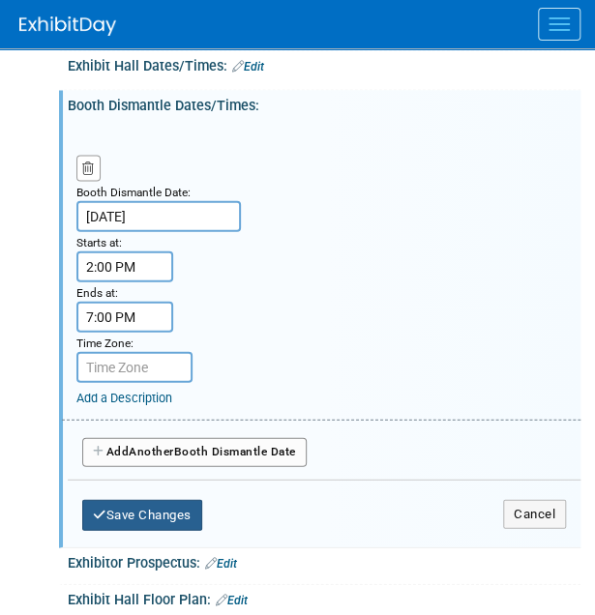
click at [141, 504] on button "Save Changes" at bounding box center [142, 515] width 120 height 31
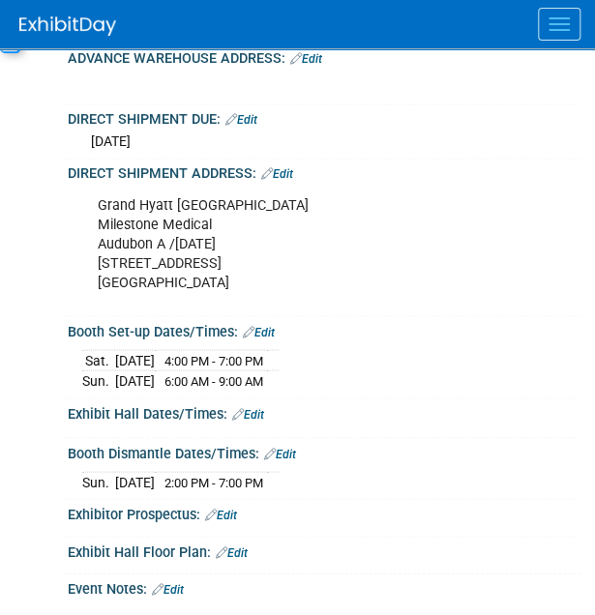
scroll to position [0, 0]
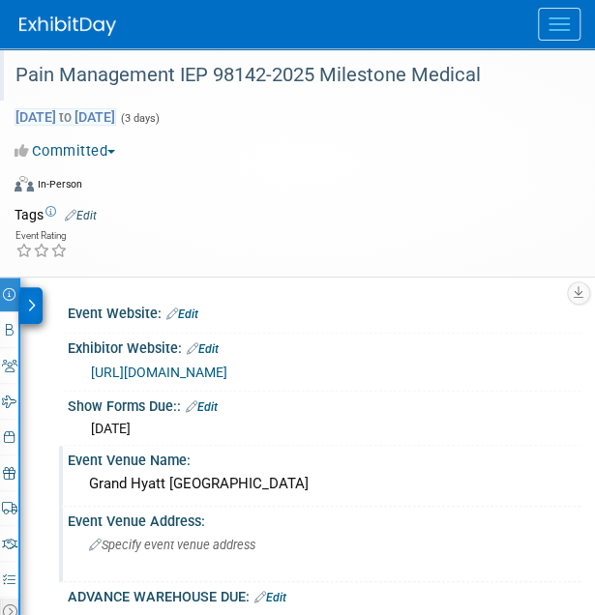
click at [116, 117] on span "Oct 24, 2025 to Oct 26, 2025" at bounding box center [66, 116] width 102 height 17
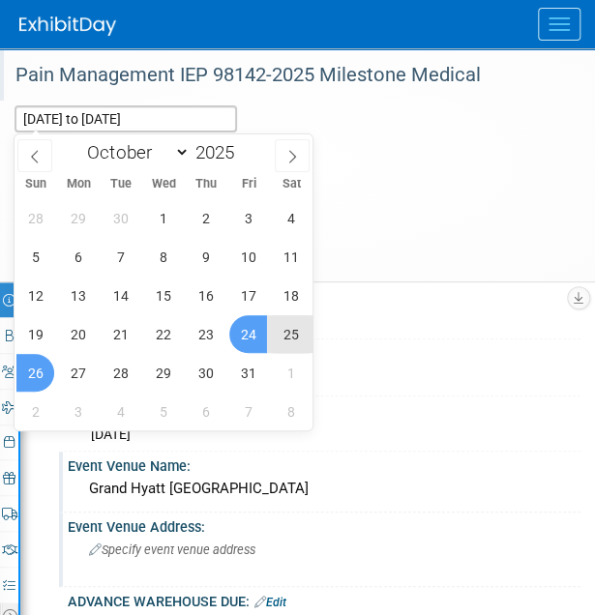
click at [283, 341] on span "25" at bounding box center [291, 334] width 38 height 38
type input "[DATE]"
click at [41, 365] on span "26" at bounding box center [35, 373] width 38 height 38
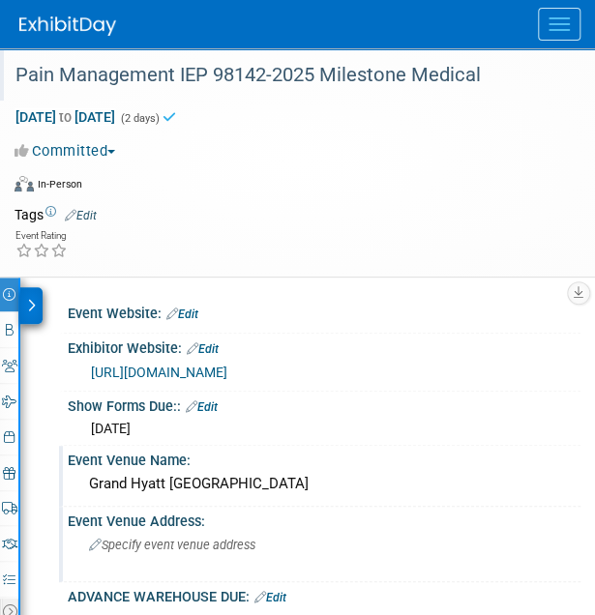
click at [343, 278] on div "Event Website: Edit Exhibitor Website: Edit https://www.painmanagement-iep.com/…" at bounding box center [300, 478] width 560 height 400
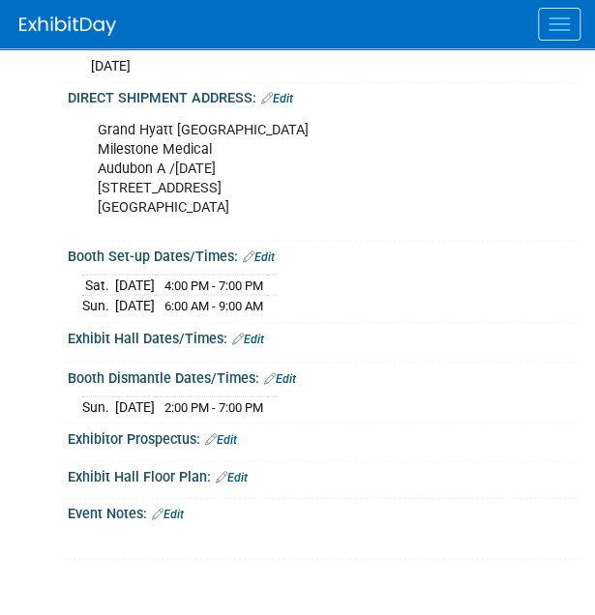
scroll to position [677, 0]
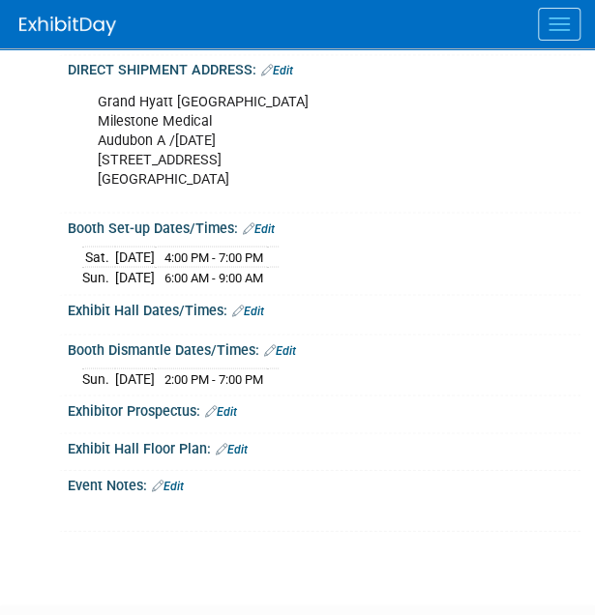
click at [259, 304] on link "Edit" at bounding box center [248, 311] width 32 height 14
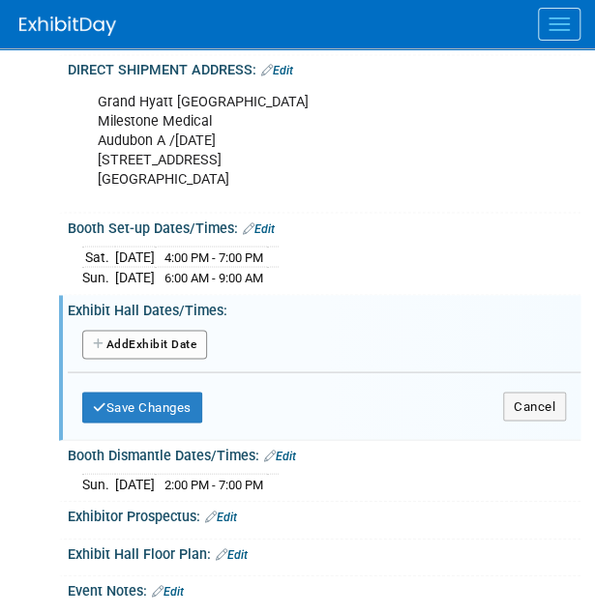
drag, startPoint x: 143, startPoint y: 338, endPoint x: 188, endPoint y: 351, distance: 46.5
click at [144, 338] on button "Add Another Exhibit Date" at bounding box center [144, 344] width 125 height 29
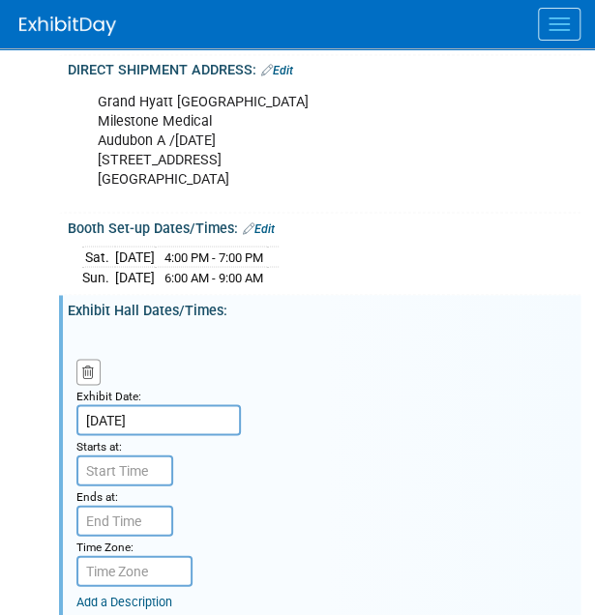
click at [172, 413] on input "[DATE]" at bounding box center [158, 419] width 164 height 31
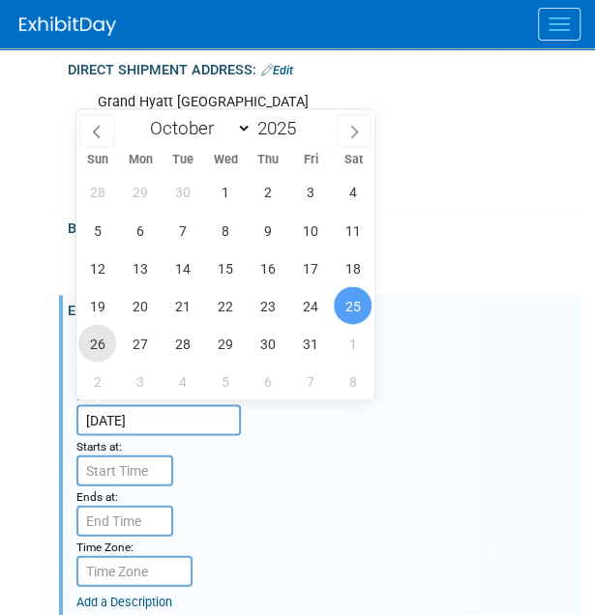
click at [93, 352] on span "26" at bounding box center [97, 343] width 38 height 38
type input "[DATE]"
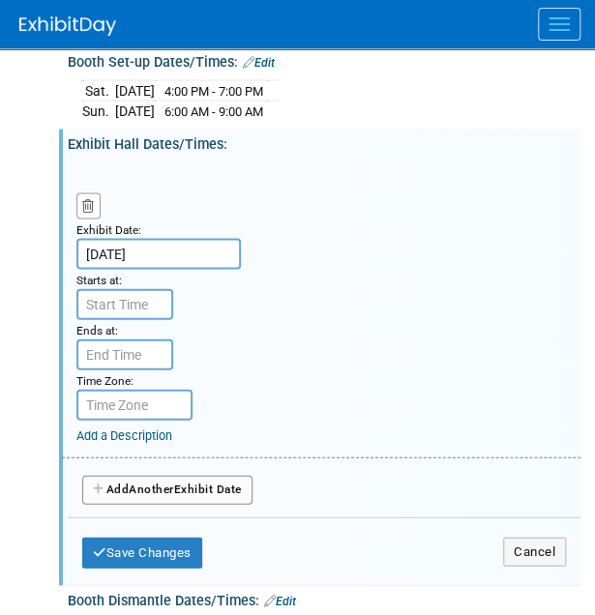
scroll to position [871, 0]
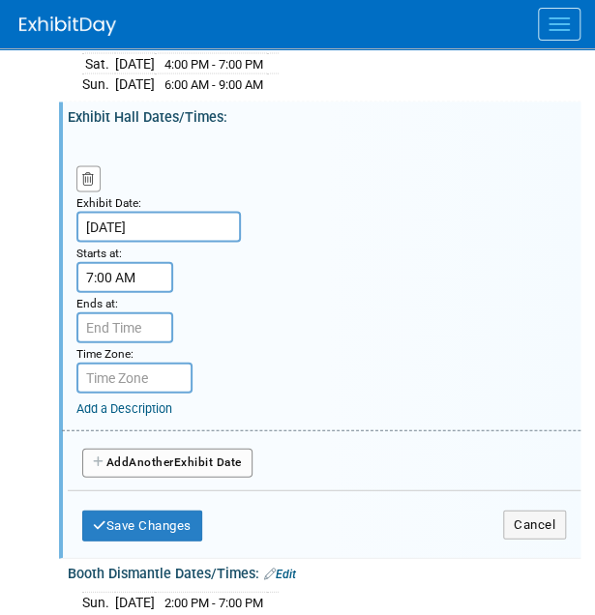
click at [151, 272] on input "7:00 AM" at bounding box center [124, 276] width 97 height 31
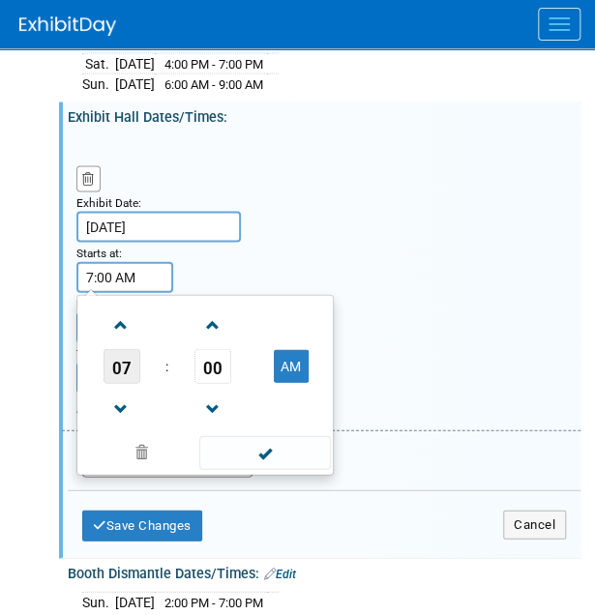
click at [132, 355] on span "07" at bounding box center [122, 365] width 37 height 35
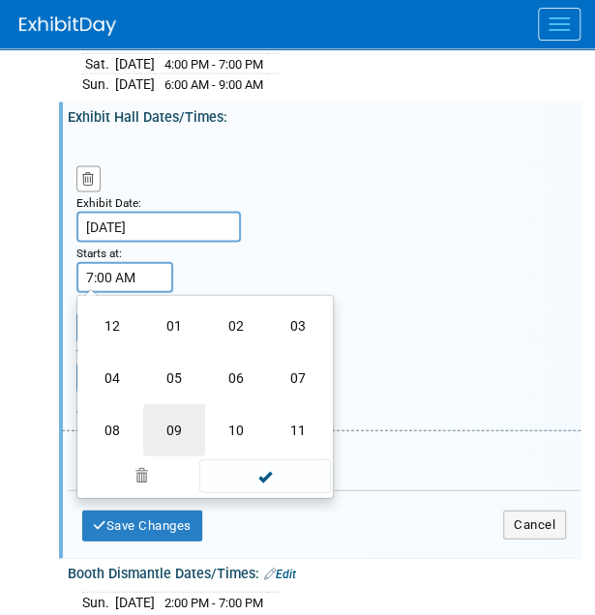
click at [172, 420] on td "09" at bounding box center [174, 429] width 62 height 52
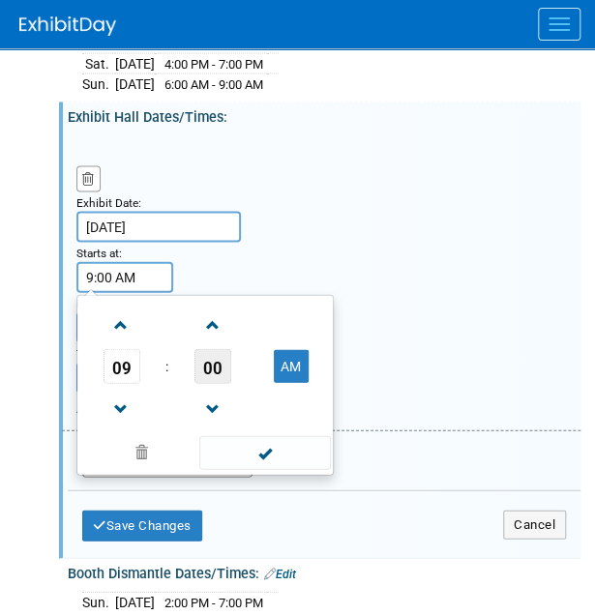
click at [216, 365] on span "00" at bounding box center [212, 365] width 37 height 35
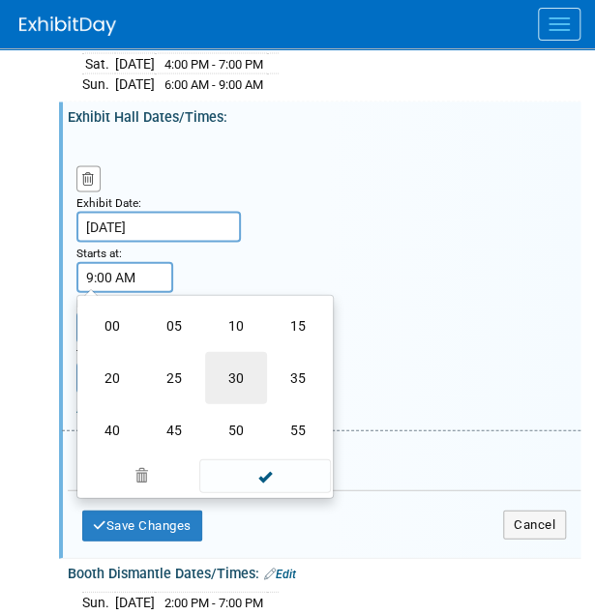
click at [217, 365] on td "30" at bounding box center [236, 377] width 62 height 52
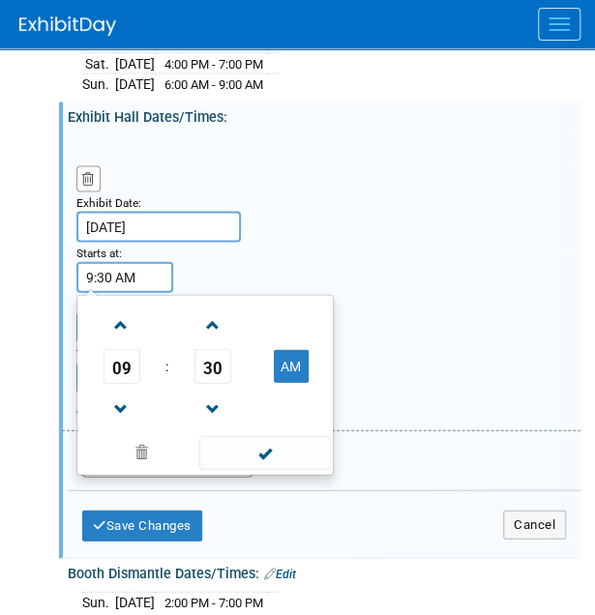
click at [217, 365] on span "30" at bounding box center [212, 365] width 37 height 35
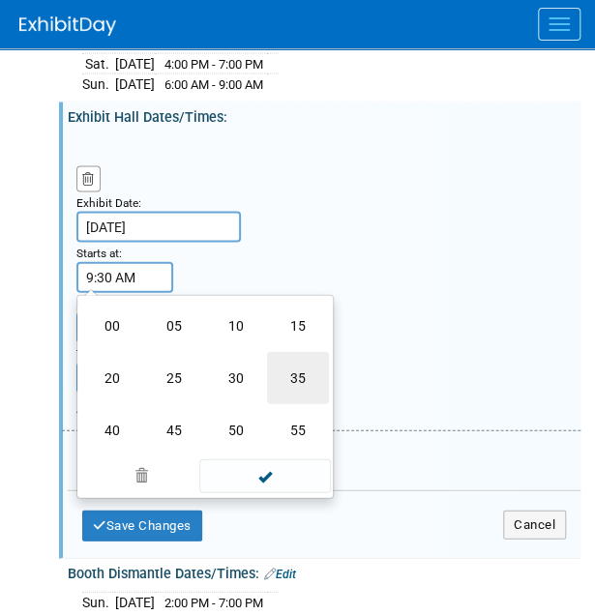
click at [276, 371] on td "35" at bounding box center [298, 377] width 62 height 52
type input "9:35 AM"
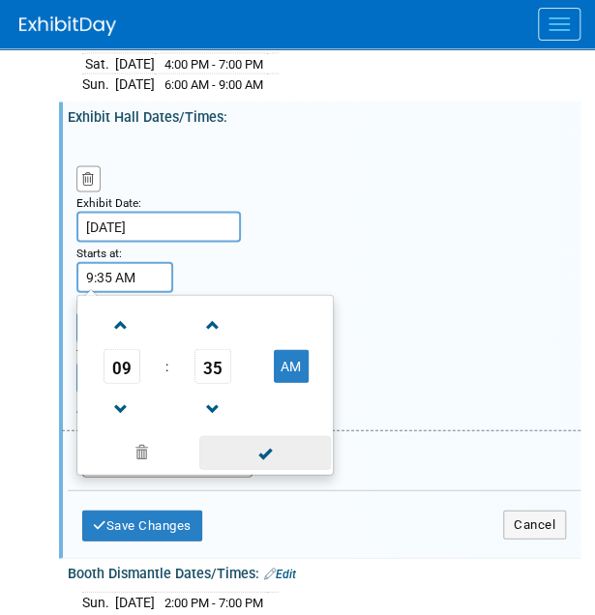
click at [267, 450] on span at bounding box center [264, 452] width 131 height 34
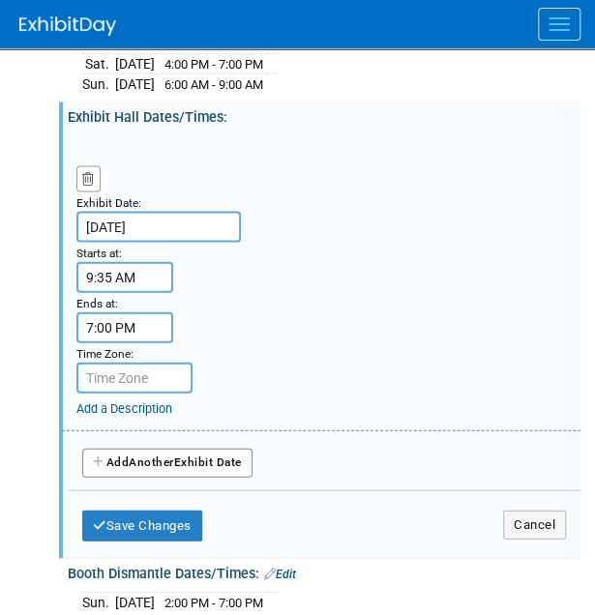
click at [147, 326] on input "7:00 PM" at bounding box center [124, 327] width 97 height 31
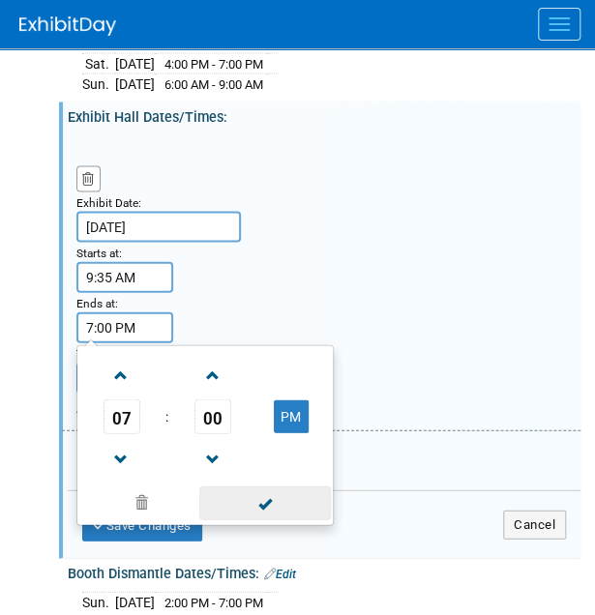
click at [262, 504] on span at bounding box center [264, 503] width 131 height 34
click at [139, 324] on input "7:00 PM" at bounding box center [124, 327] width 97 height 31
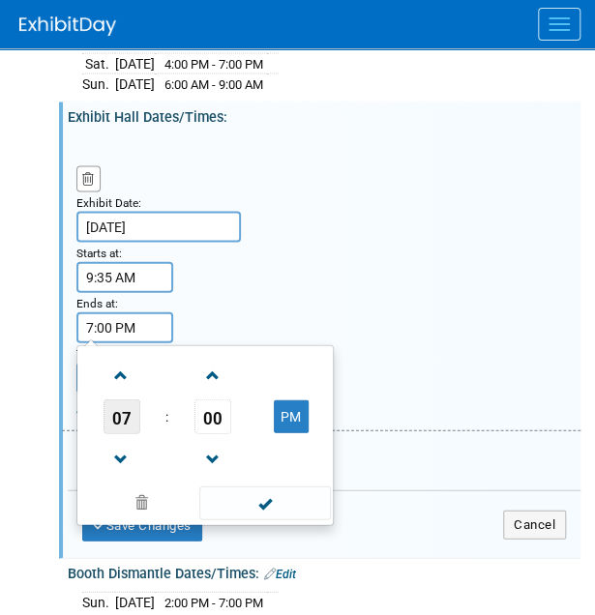
click at [121, 406] on span "07" at bounding box center [122, 416] width 37 height 35
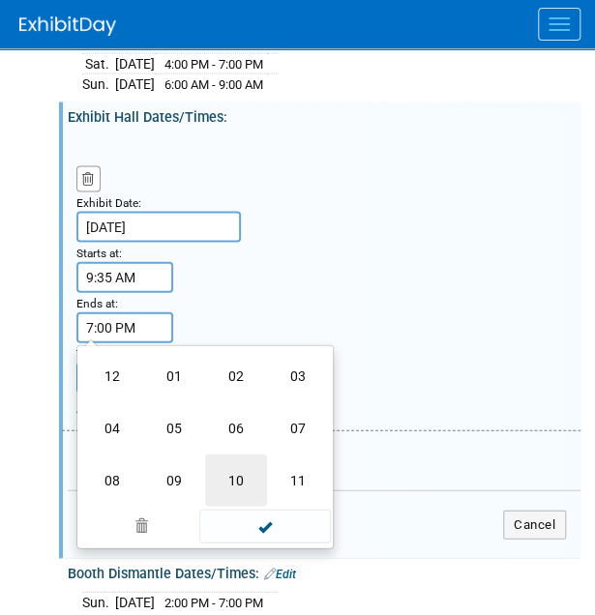
click at [231, 471] on td "10" at bounding box center [236, 480] width 62 height 52
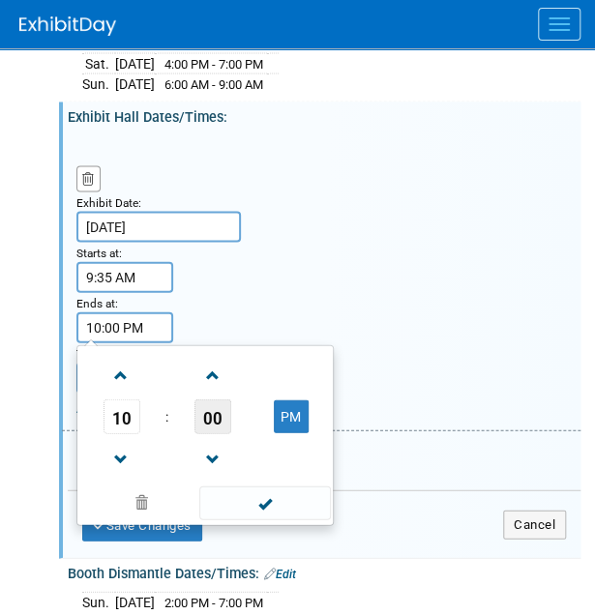
click at [220, 421] on span "00" at bounding box center [212, 416] width 37 height 35
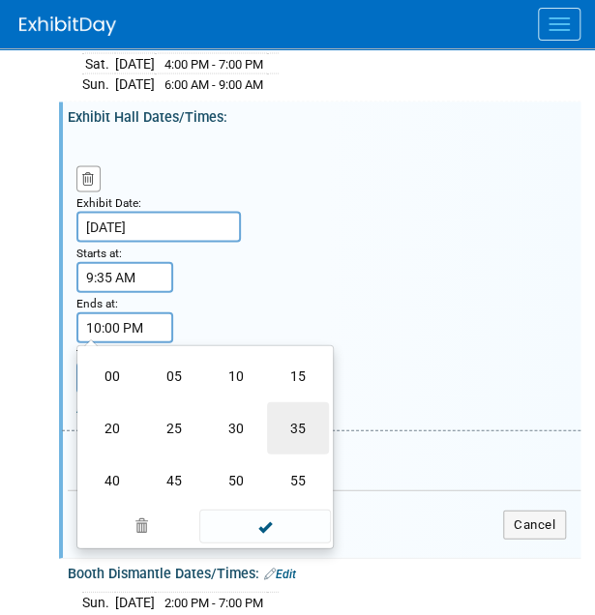
click at [299, 431] on td "35" at bounding box center [298, 427] width 62 height 52
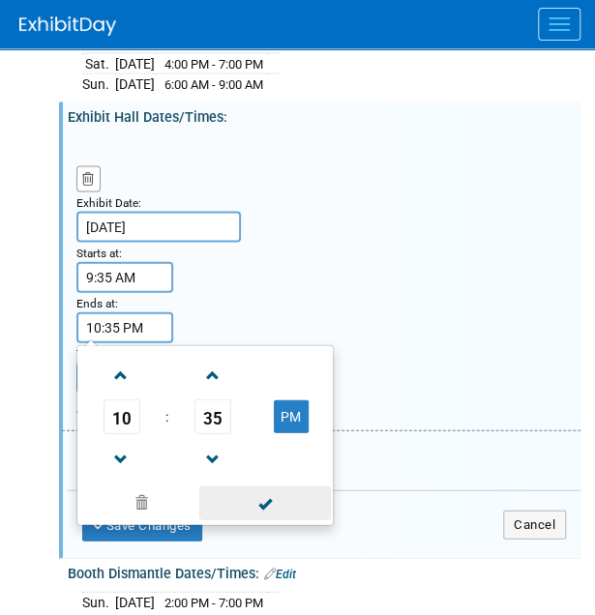
click at [276, 499] on span at bounding box center [264, 503] width 131 height 34
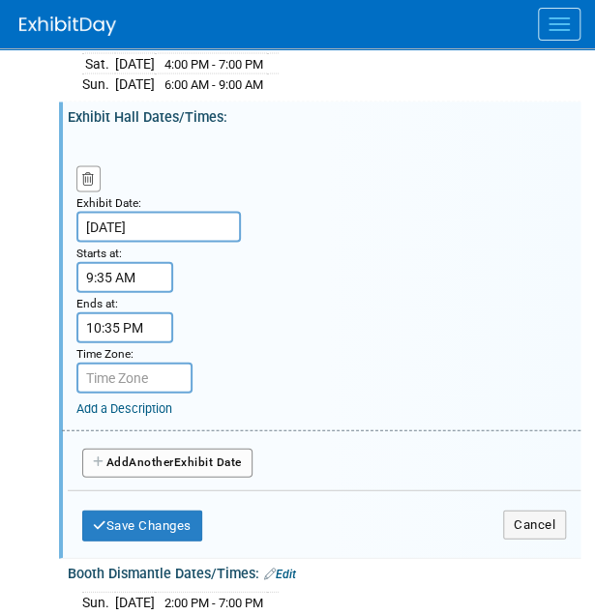
click at [149, 315] on input "10:35 PM" at bounding box center [124, 327] width 97 height 31
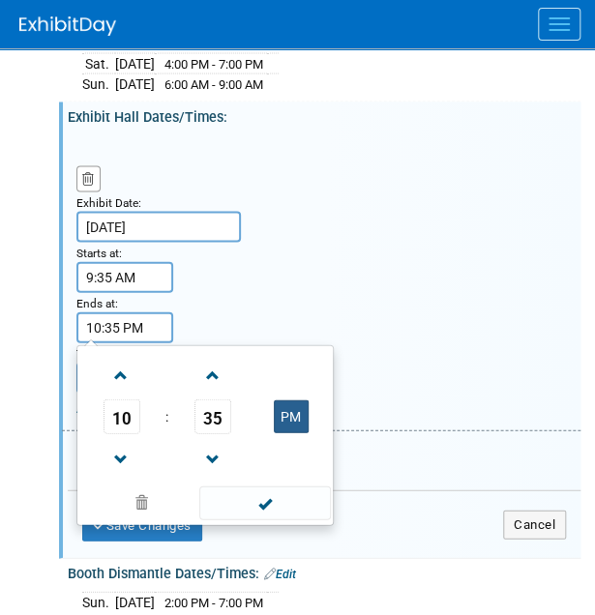
click at [282, 403] on button "PM" at bounding box center [291, 416] width 35 height 33
type input "10:35 AM"
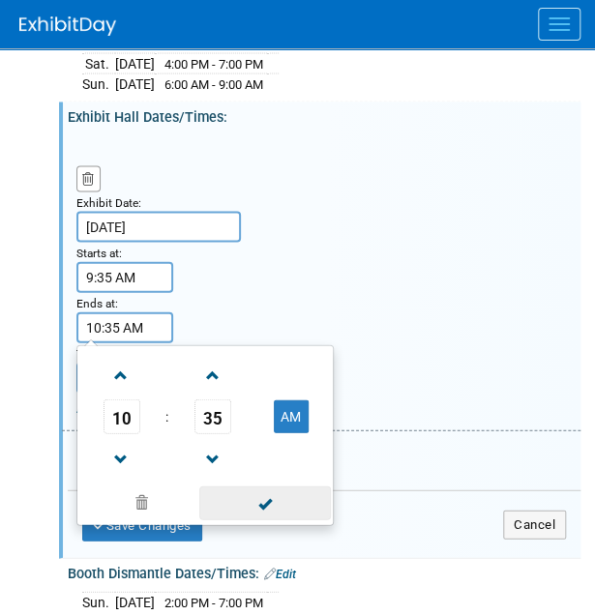
click at [266, 501] on span at bounding box center [264, 503] width 131 height 34
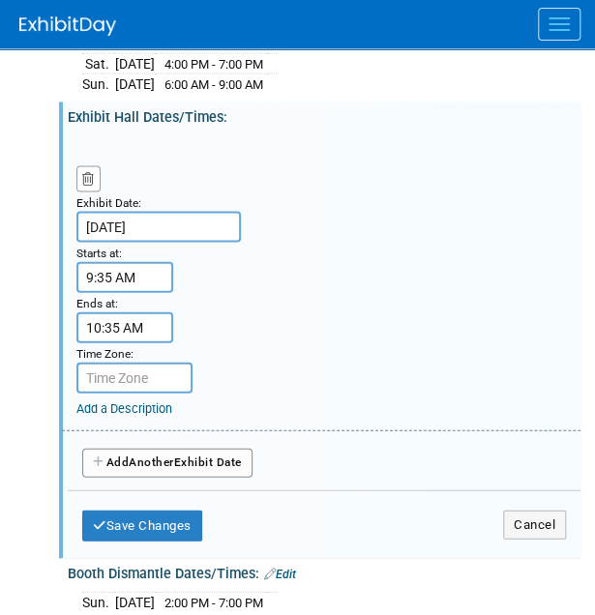
click at [163, 464] on button "Add Another Exhibit Date" at bounding box center [167, 462] width 170 height 29
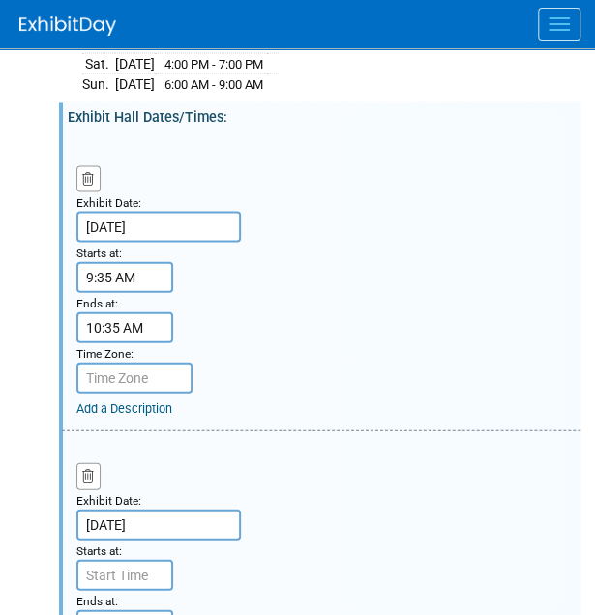
scroll to position [1064, 0]
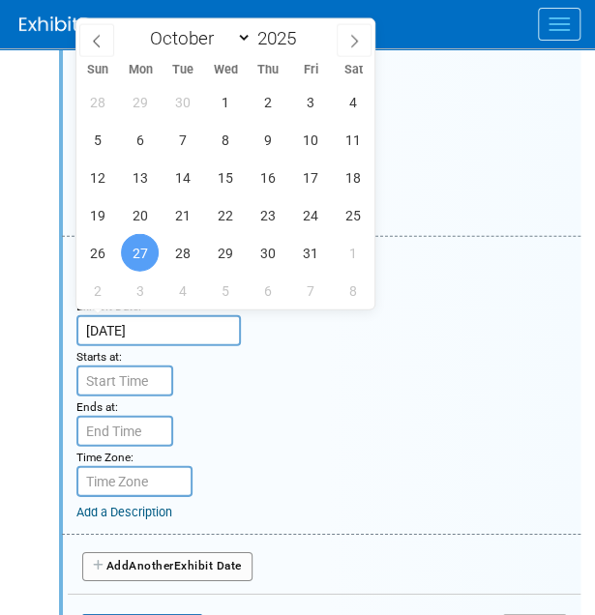
click at [174, 318] on input "Oct 27, 2025" at bounding box center [158, 330] width 164 height 31
click at [109, 247] on span "26" at bounding box center [97, 253] width 38 height 38
type input "[DATE]"
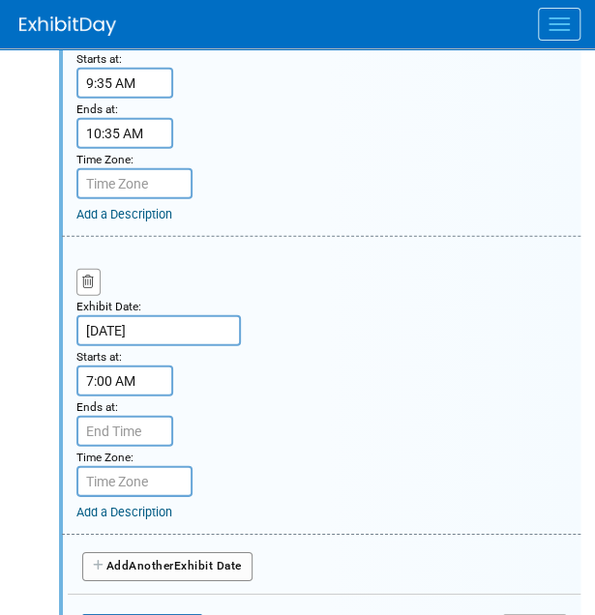
click at [134, 376] on input "7:00 AM" at bounding box center [124, 381] width 97 height 31
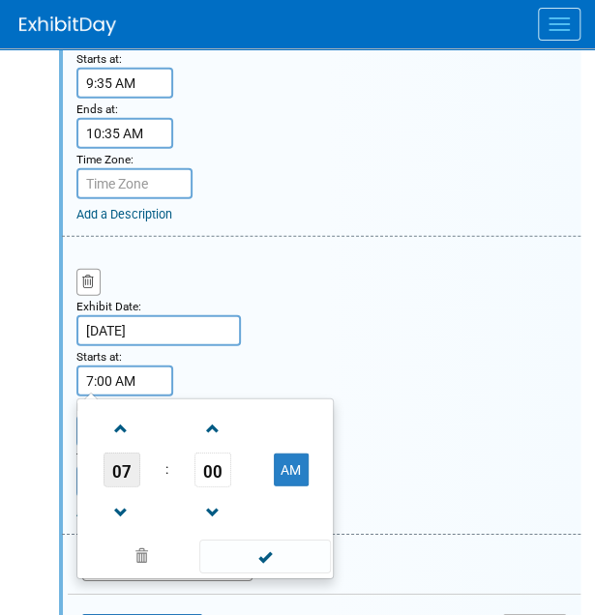
click at [127, 470] on span "07" at bounding box center [122, 470] width 37 height 35
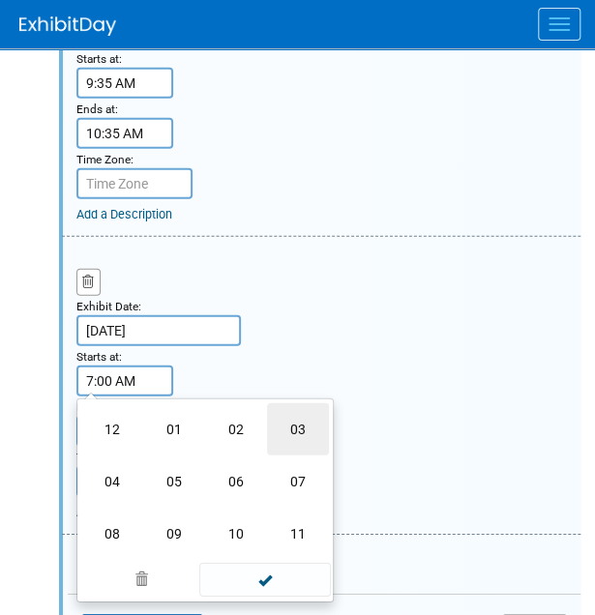
click at [288, 422] on td "03" at bounding box center [298, 429] width 62 height 52
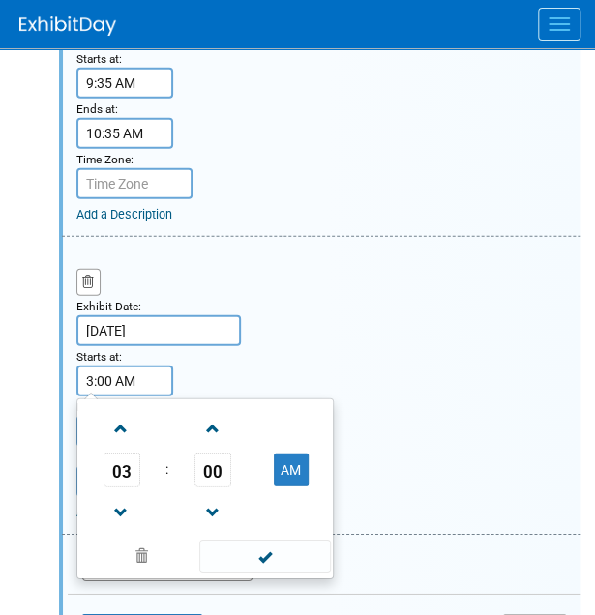
click at [205, 461] on span "00" at bounding box center [212, 470] width 37 height 35
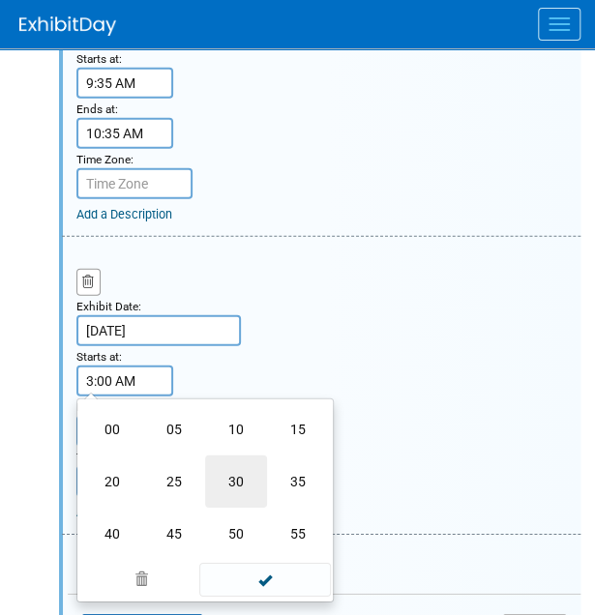
click at [245, 478] on td "30" at bounding box center [236, 482] width 62 height 52
type input "3:30 AM"
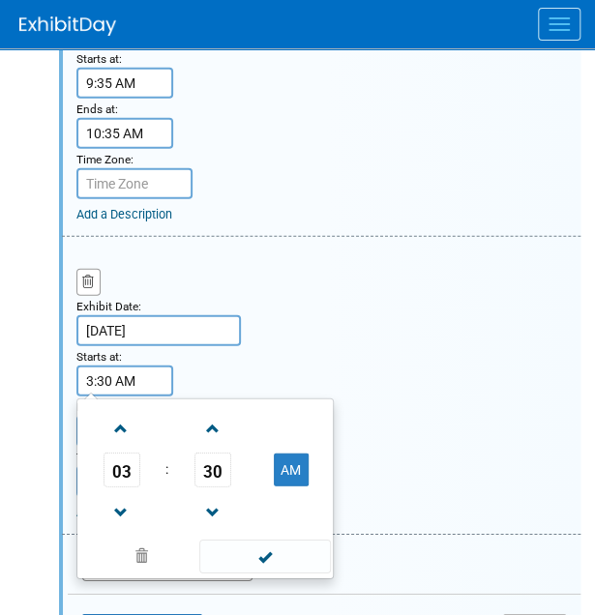
click at [259, 560] on span at bounding box center [264, 557] width 131 height 34
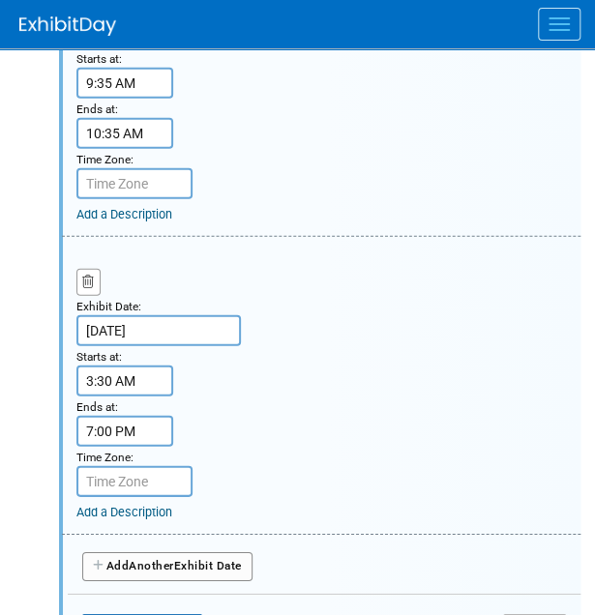
click at [112, 425] on input "7:00 PM" at bounding box center [124, 431] width 97 height 31
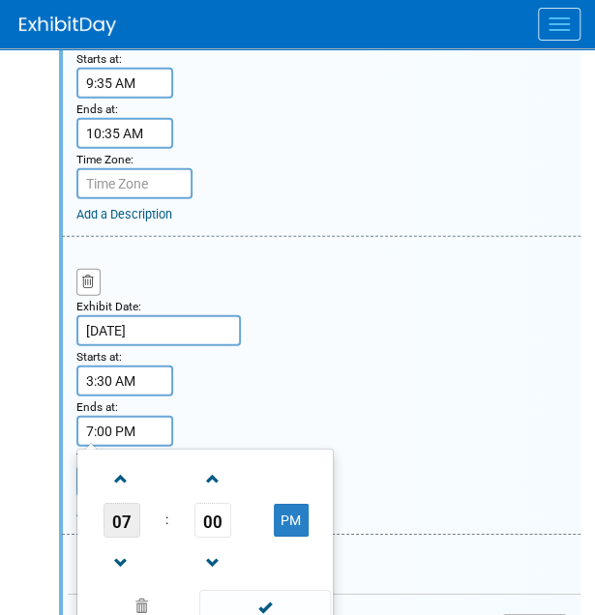
click at [126, 521] on span "07" at bounding box center [122, 520] width 37 height 35
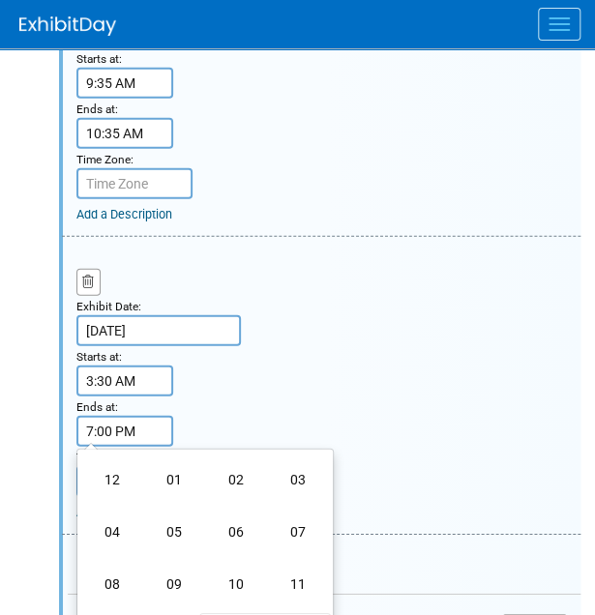
click at [104, 522] on td "04" at bounding box center [112, 532] width 62 height 52
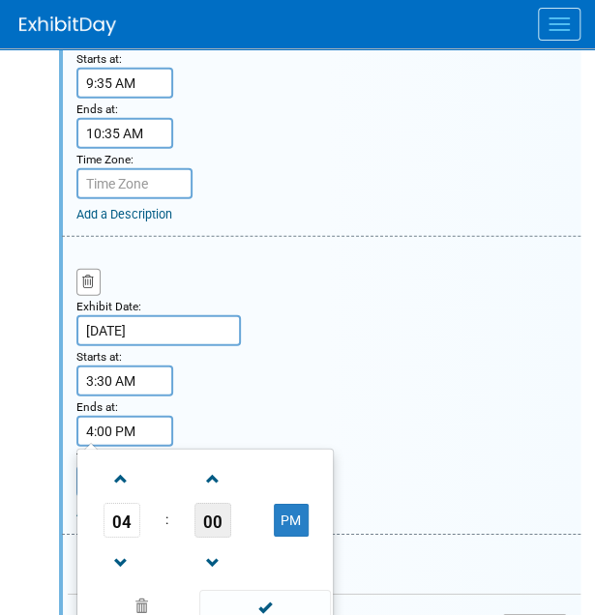
click at [218, 520] on span "00" at bounding box center [212, 520] width 37 height 35
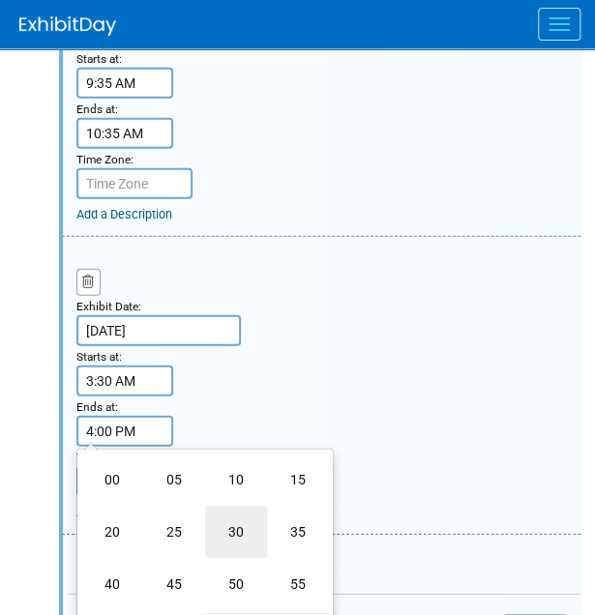
click at [244, 524] on td "30" at bounding box center [236, 532] width 62 height 52
type input "4:30 PM"
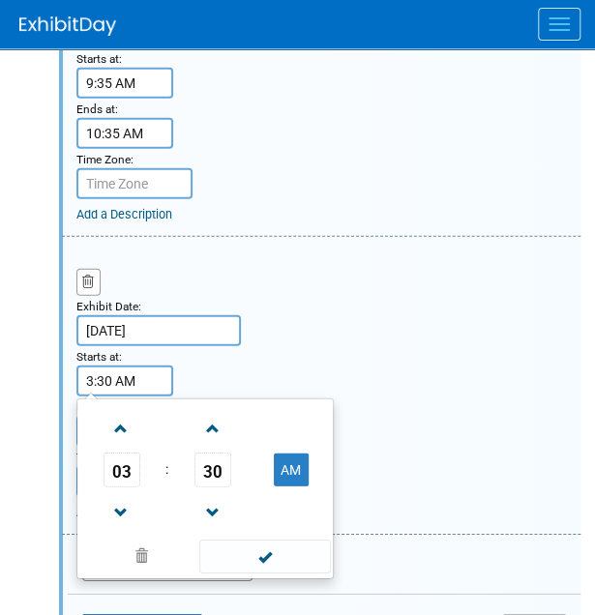
drag, startPoint x: 126, startPoint y: 380, endPoint x: 166, endPoint y: 408, distance: 49.4
click at [127, 380] on input "3:30 AM" at bounding box center [124, 381] width 97 height 31
drag, startPoint x: 289, startPoint y: 458, endPoint x: 238, endPoint y: 487, distance: 58.9
click at [290, 459] on button "AM" at bounding box center [291, 470] width 35 height 33
type input "3:30 PM"
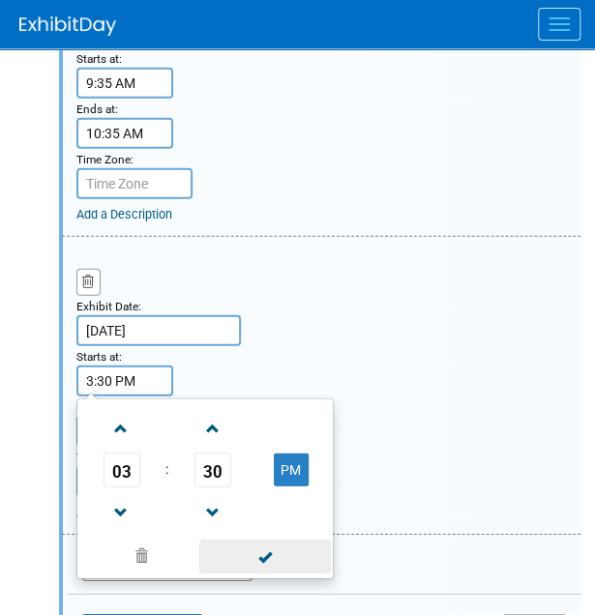
click at [256, 550] on span at bounding box center [264, 557] width 131 height 34
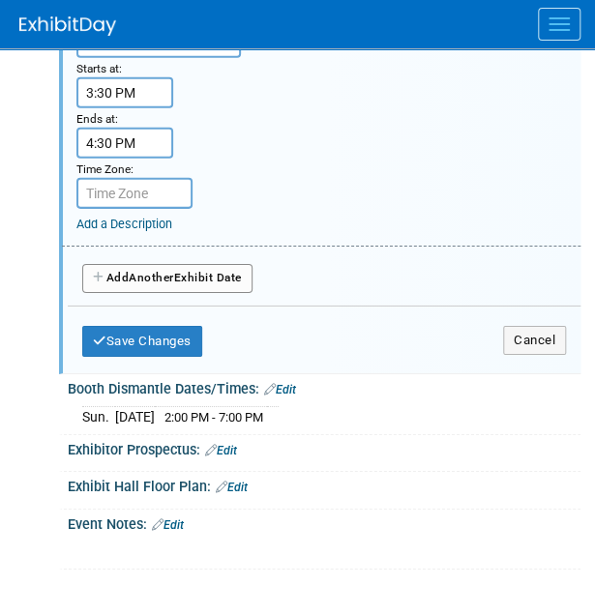
scroll to position [1354, 0]
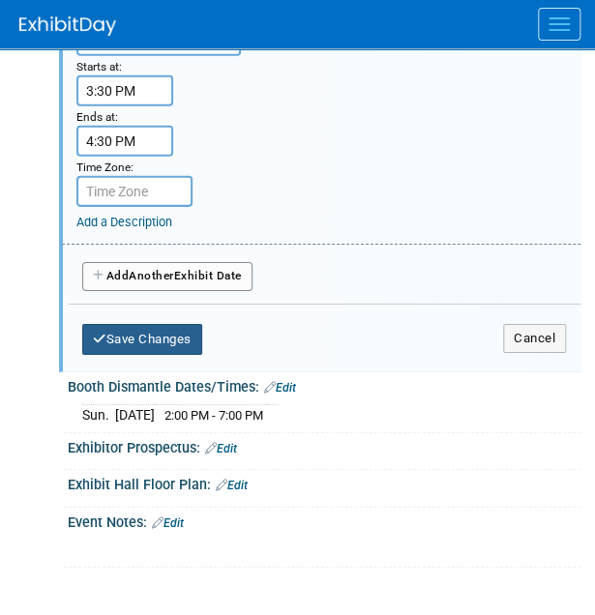
click at [151, 336] on button "Save Changes" at bounding box center [142, 339] width 120 height 31
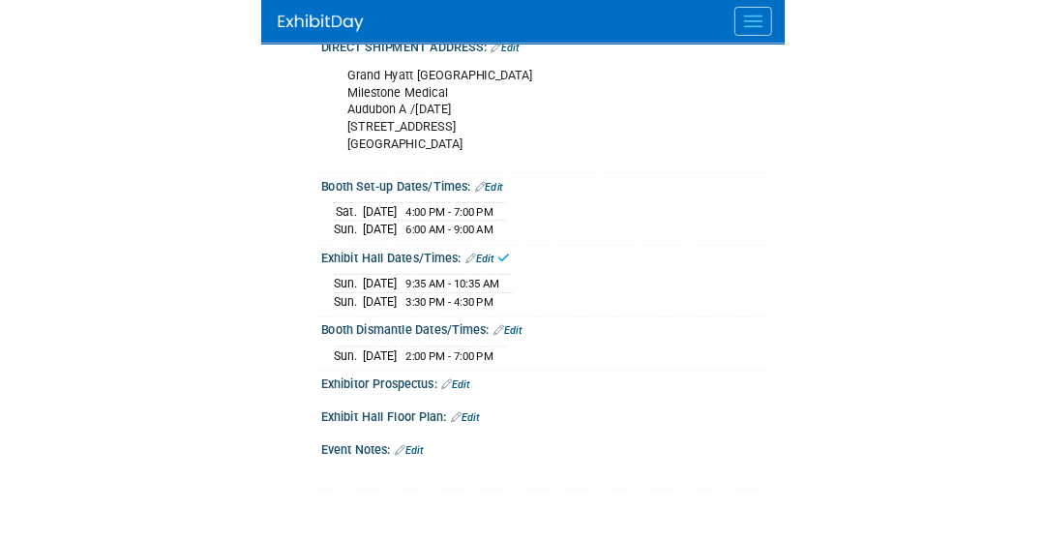
scroll to position [594, 0]
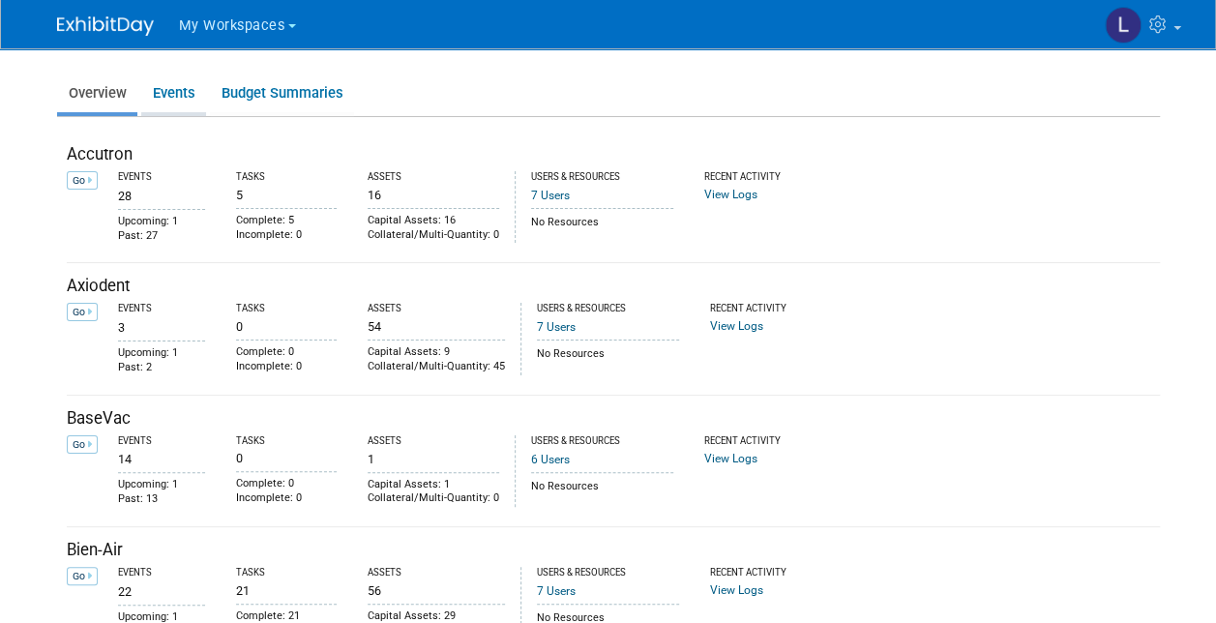
click at [172, 92] on link "Events" at bounding box center [173, 93] width 65 height 38
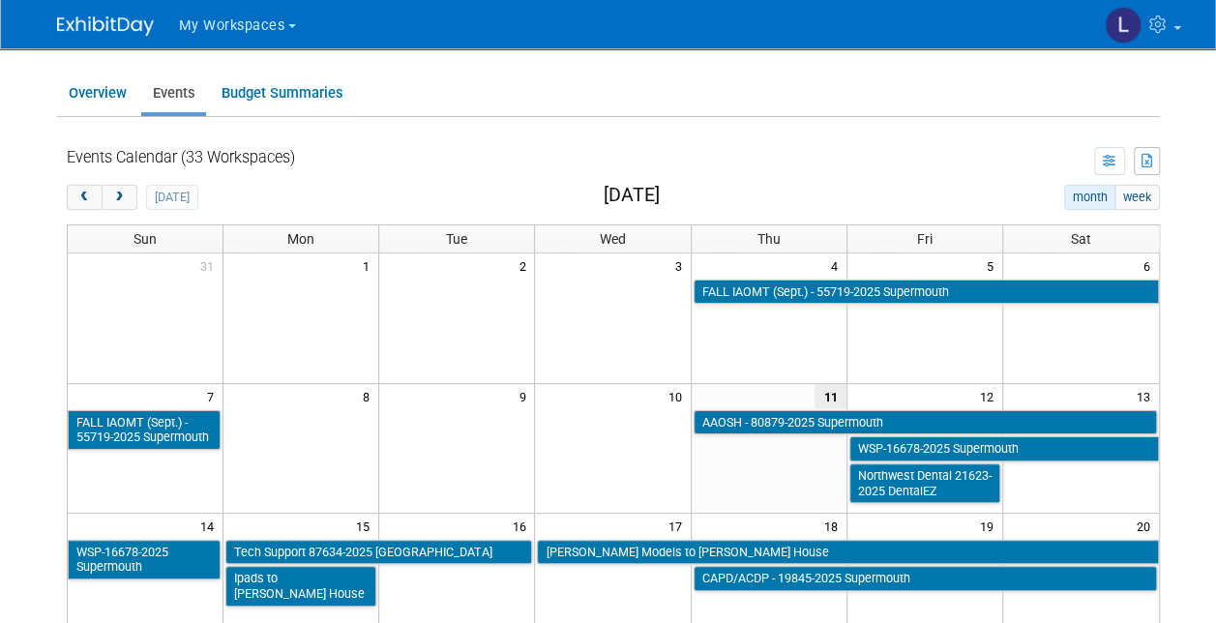
click at [201, 28] on span "My Workspaces" at bounding box center [232, 25] width 106 height 16
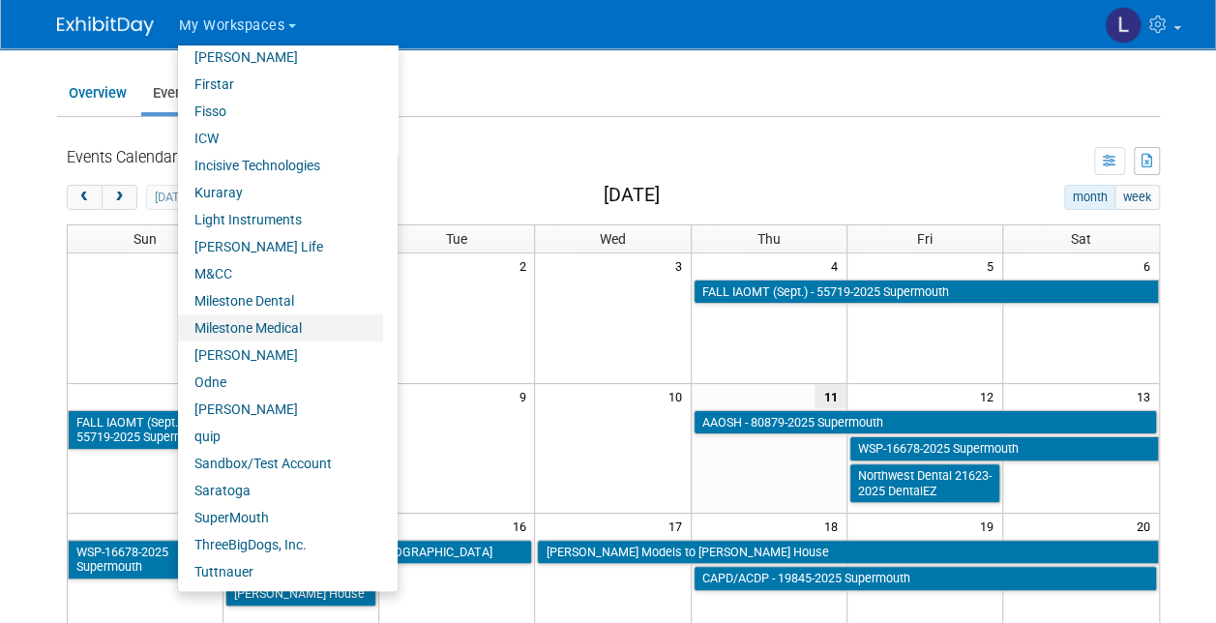
click at [277, 326] on link "Milestone Medical" at bounding box center [280, 327] width 205 height 27
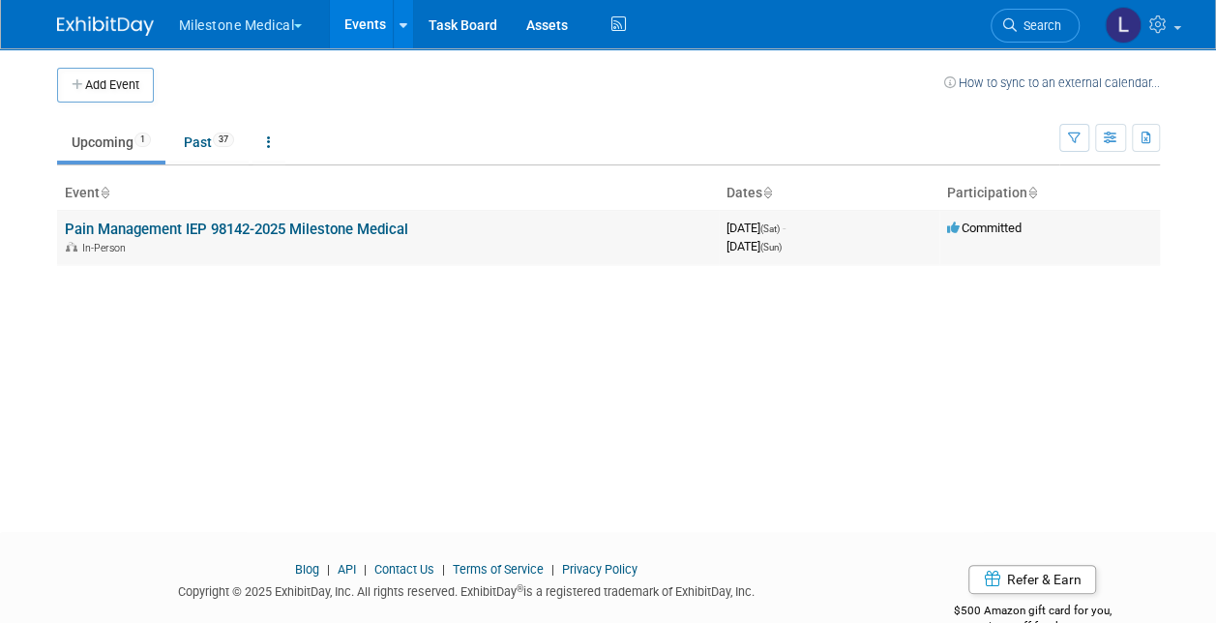
click at [227, 226] on link "Pain Management IEP 98142-2025 Milestone Medical" at bounding box center [236, 229] width 343 height 17
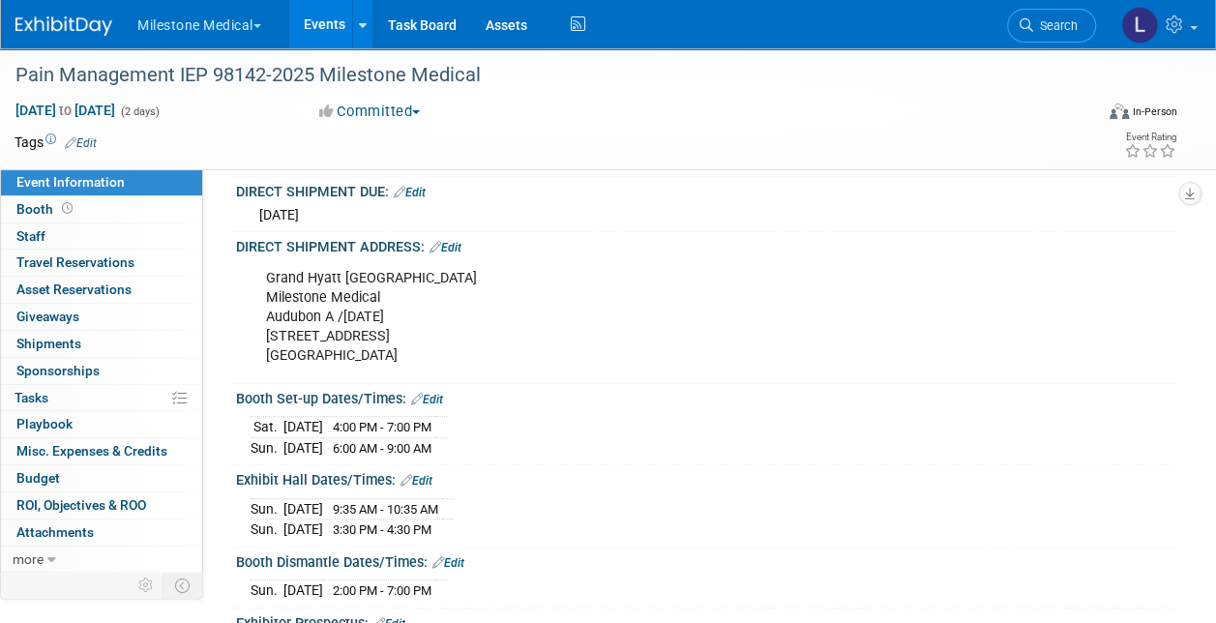
scroll to position [290, 0]
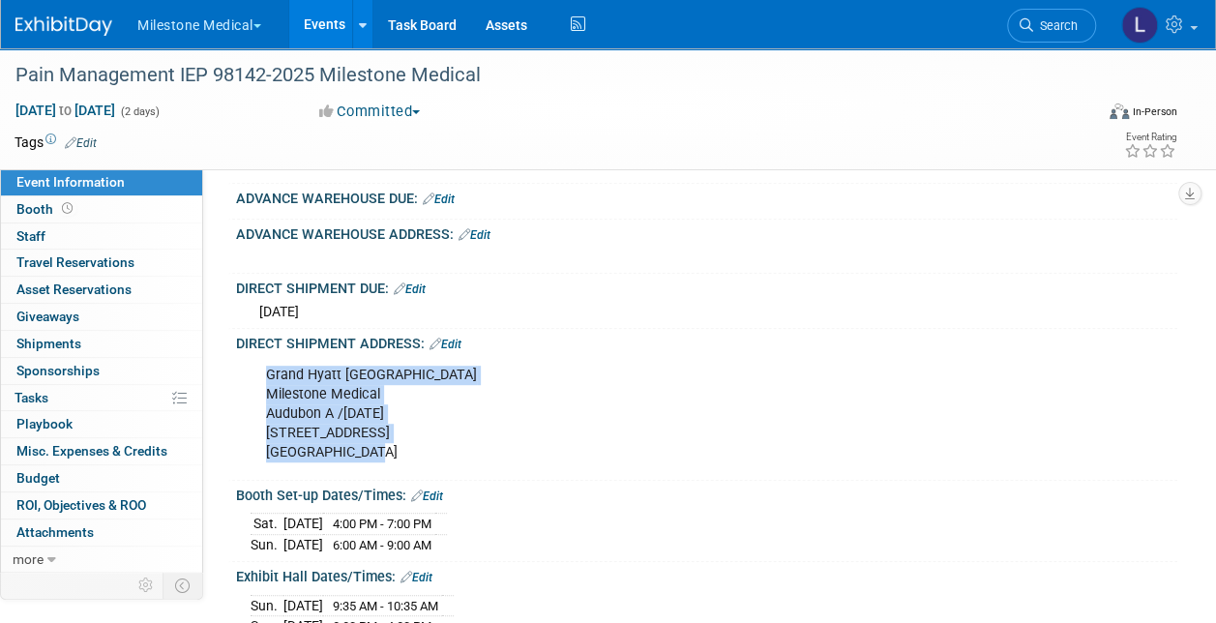
drag, startPoint x: 368, startPoint y: 453, endPoint x: 243, endPoint y: 375, distance: 146.9
click at [243, 375] on div "Grand Hyatt Tampa Bay Milestone Medical Audubon A /[DATE] [STREET_ADDRESS] X" at bounding box center [706, 412] width 941 height 123
copy div "Grand Hyatt Tampa Bay Milestone Medical Audubon A /[DATE] [STREET_ADDRESS]"
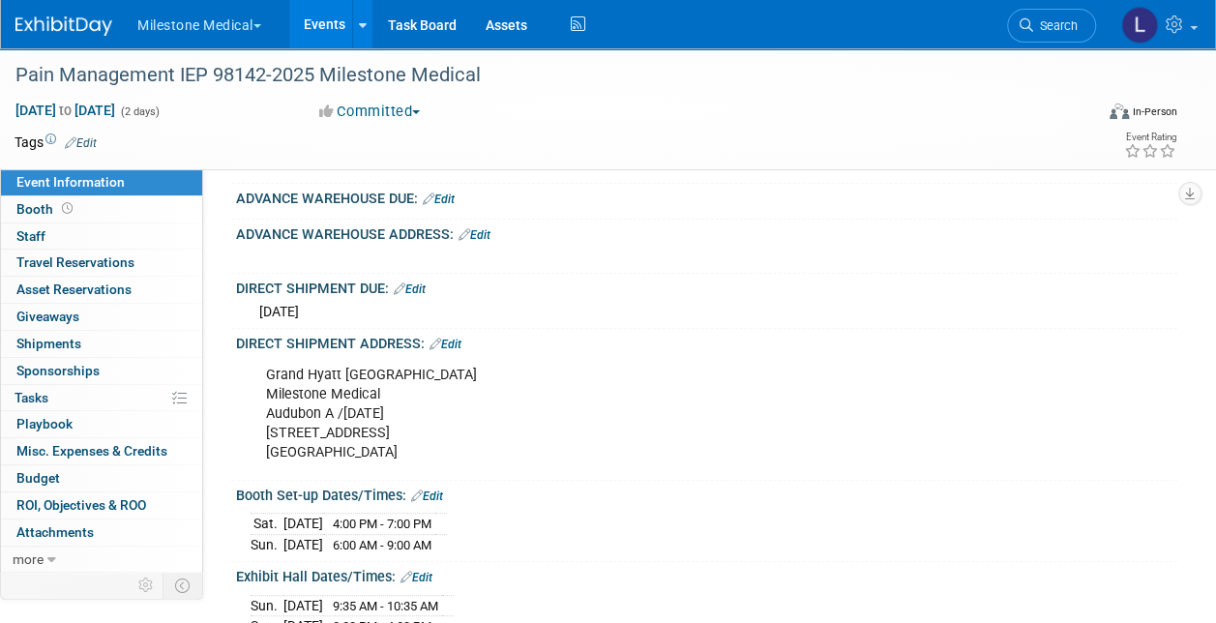
click at [802, 345] on div "DIRECT SHIPMENT ADDRESS: Edit" at bounding box center [706, 341] width 941 height 25
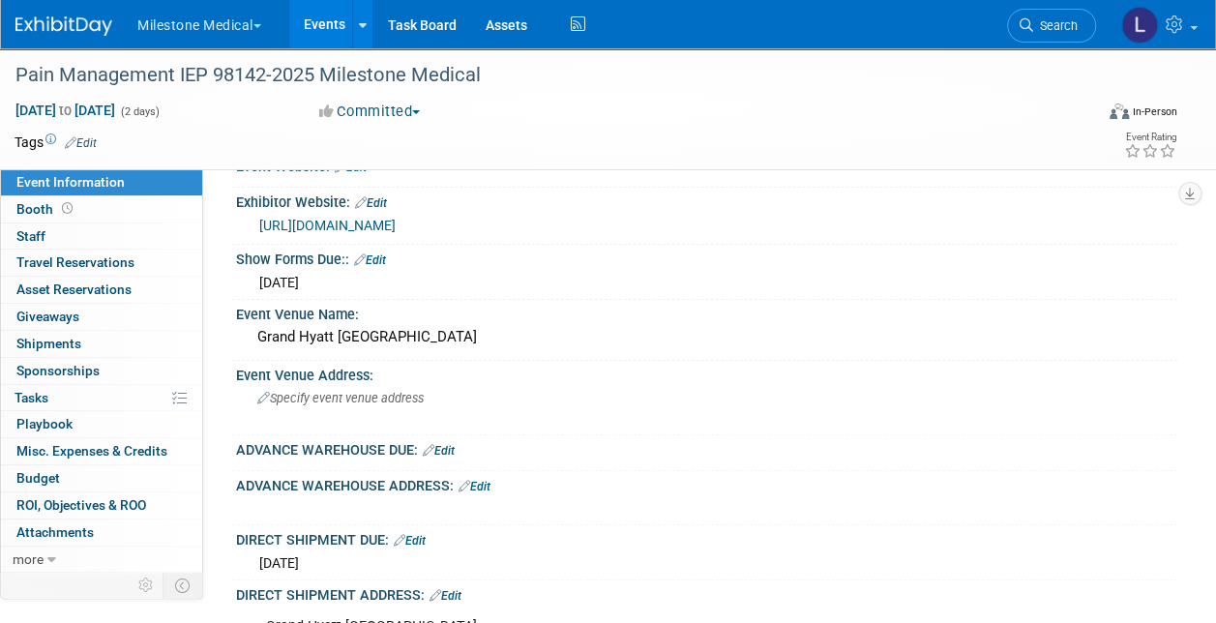
scroll to position [0, 0]
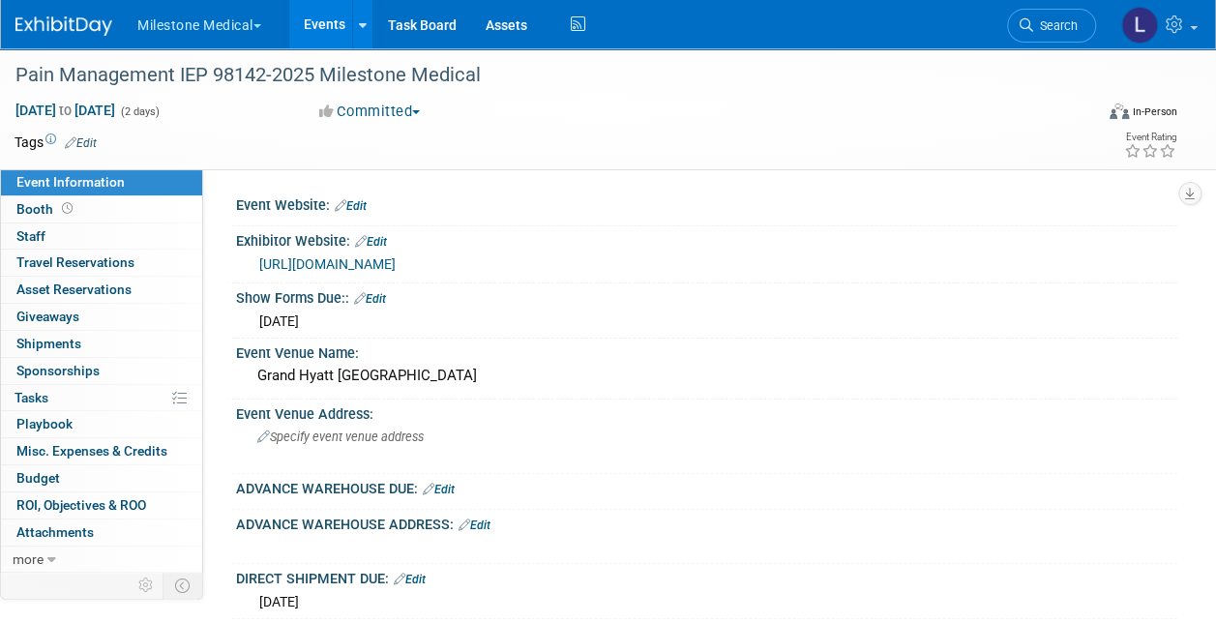
click at [396, 261] on link "[URL][DOMAIN_NAME]" at bounding box center [327, 263] width 136 height 15
